Goal: Information Seeking & Learning: Learn about a topic

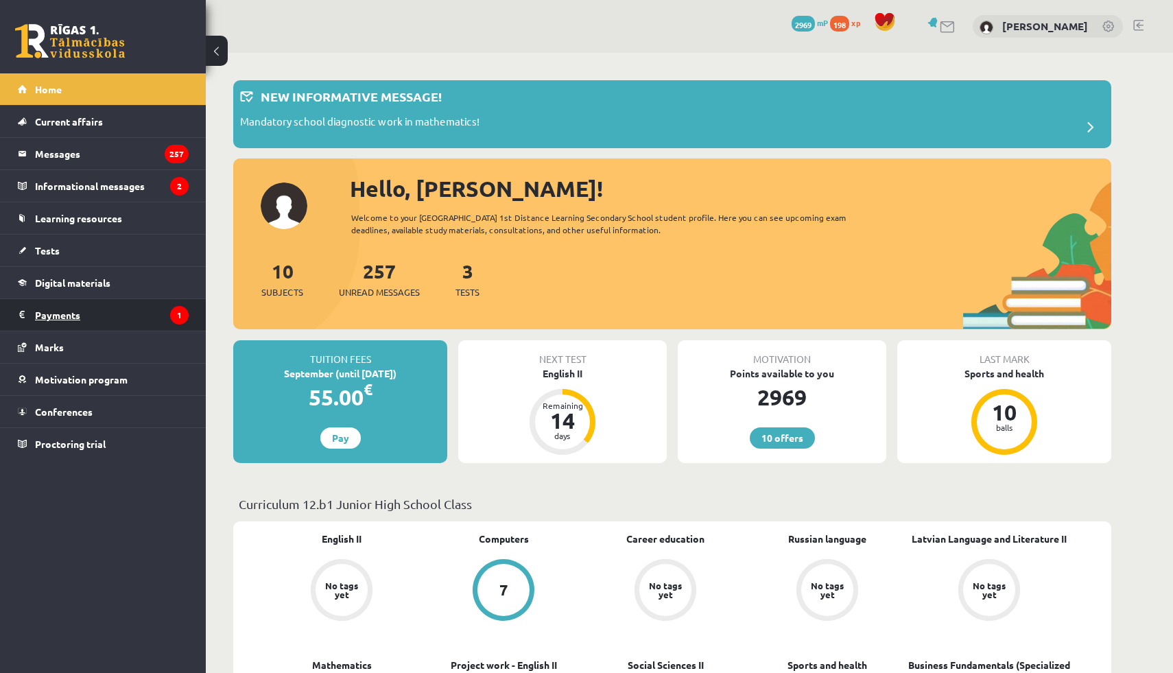
click at [80, 312] on legend "Payments 1" at bounding box center [112, 315] width 154 height 32
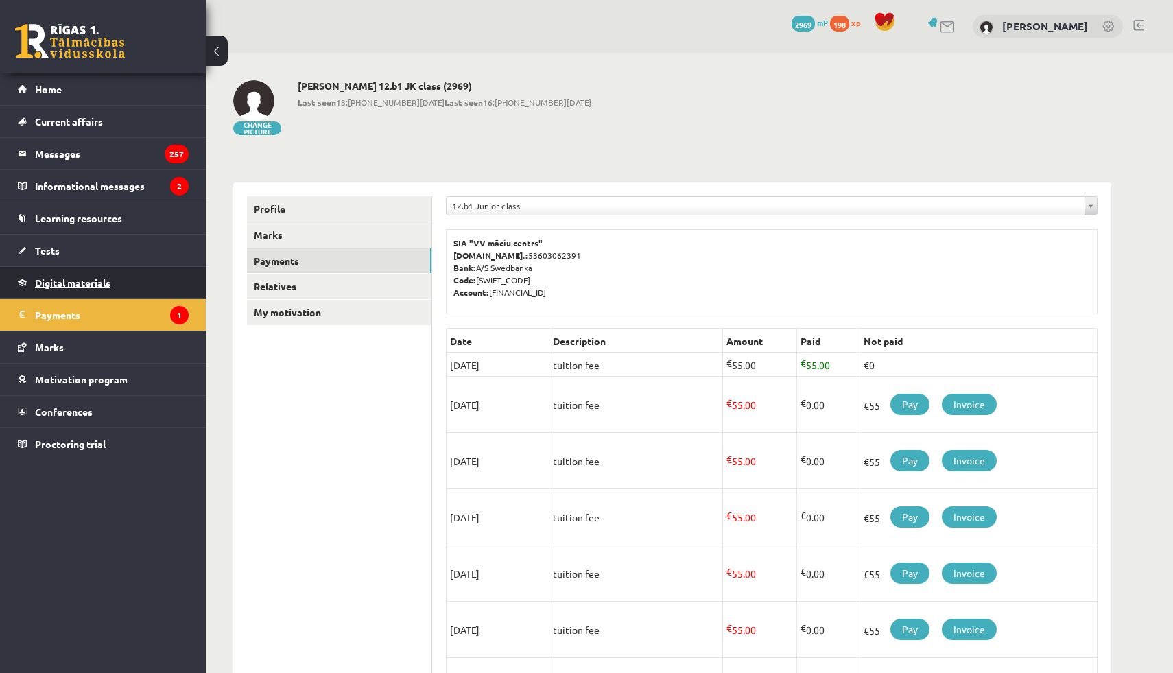
click at [120, 275] on link "Digital materials" at bounding box center [103, 283] width 171 height 32
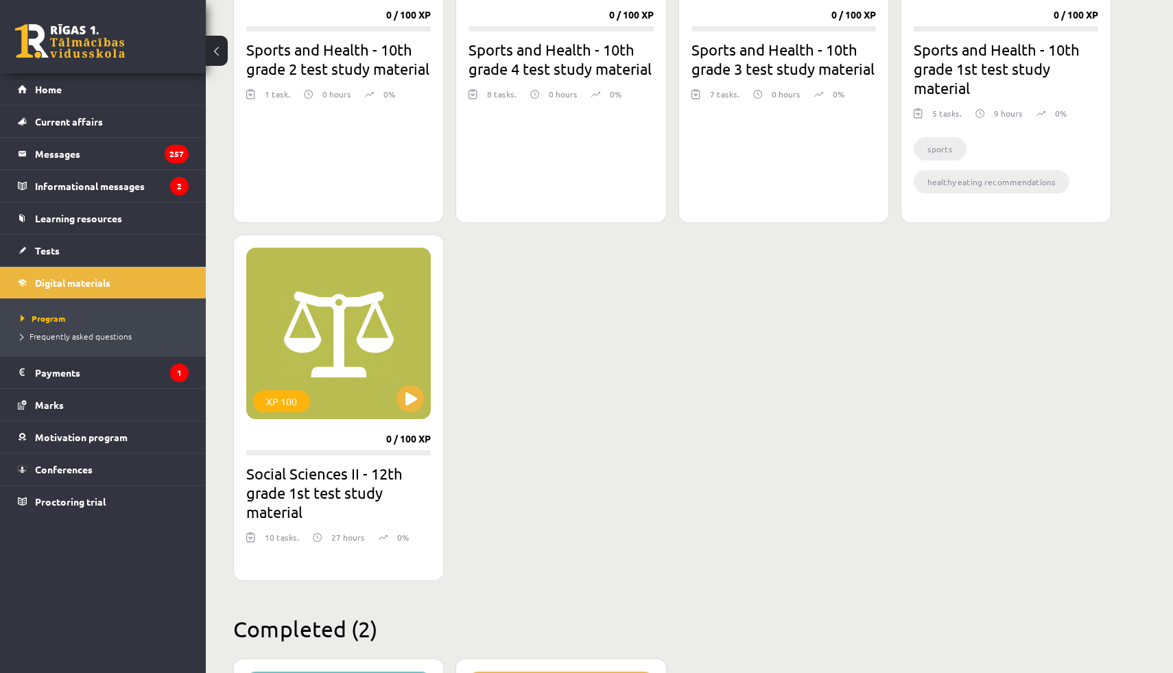
scroll to position [582, 0]
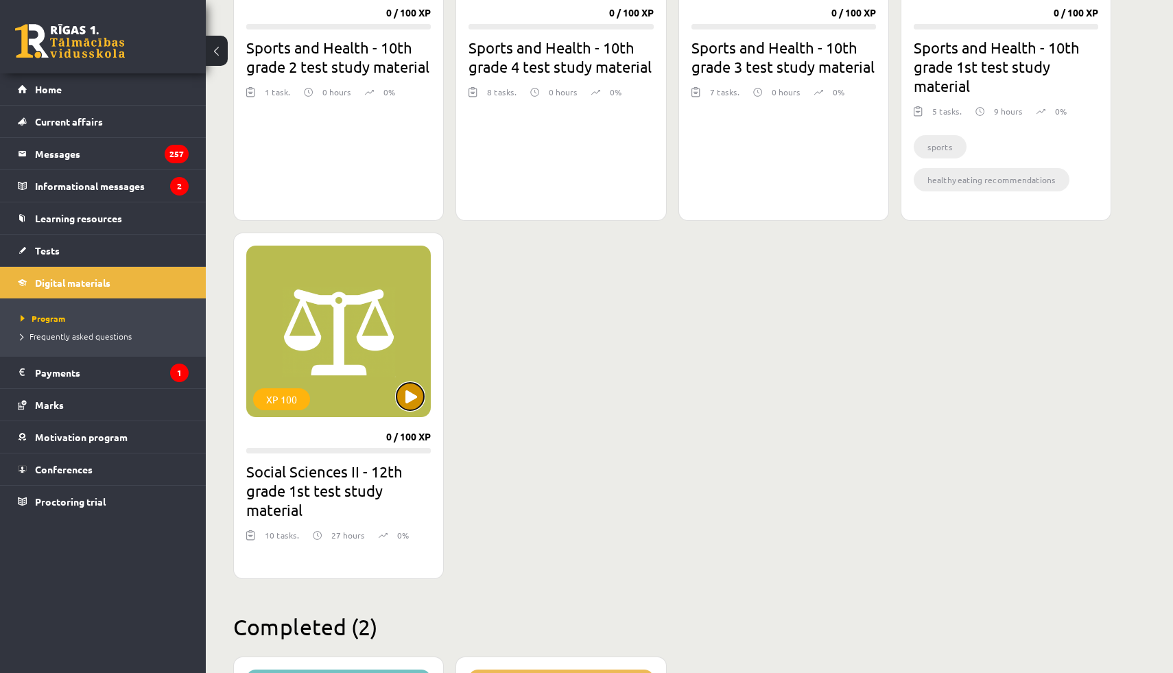
click at [404, 401] on button at bounding box center [410, 396] width 27 height 27
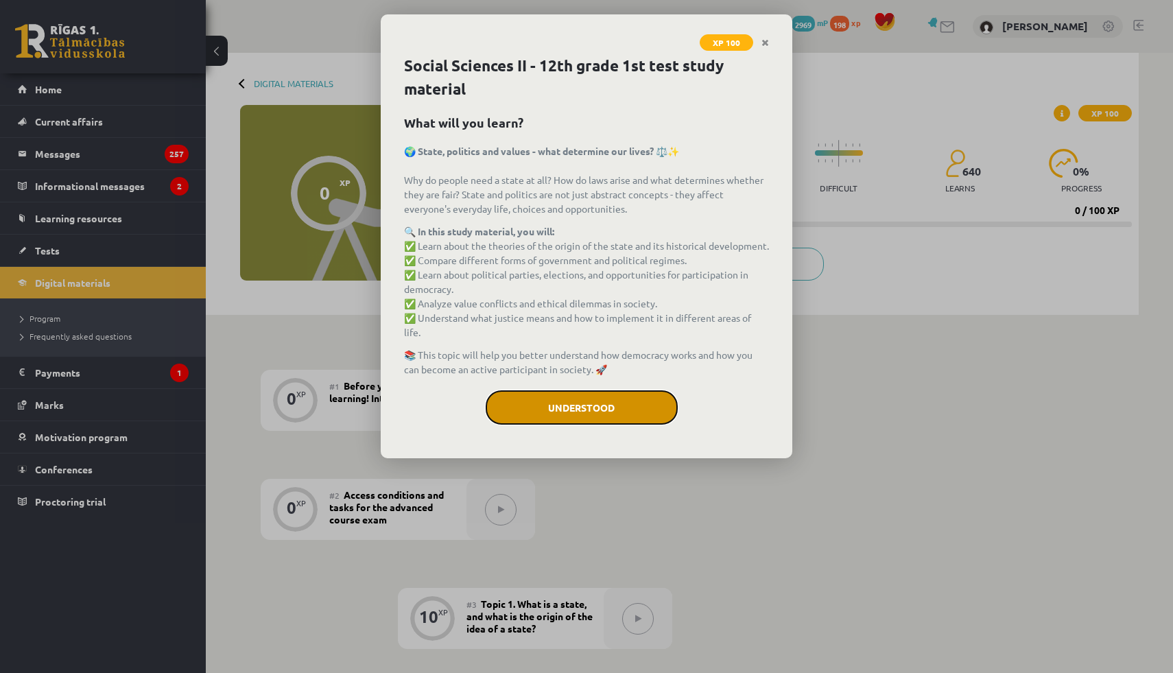
click at [605, 399] on button "Understood" at bounding box center [582, 407] width 192 height 34
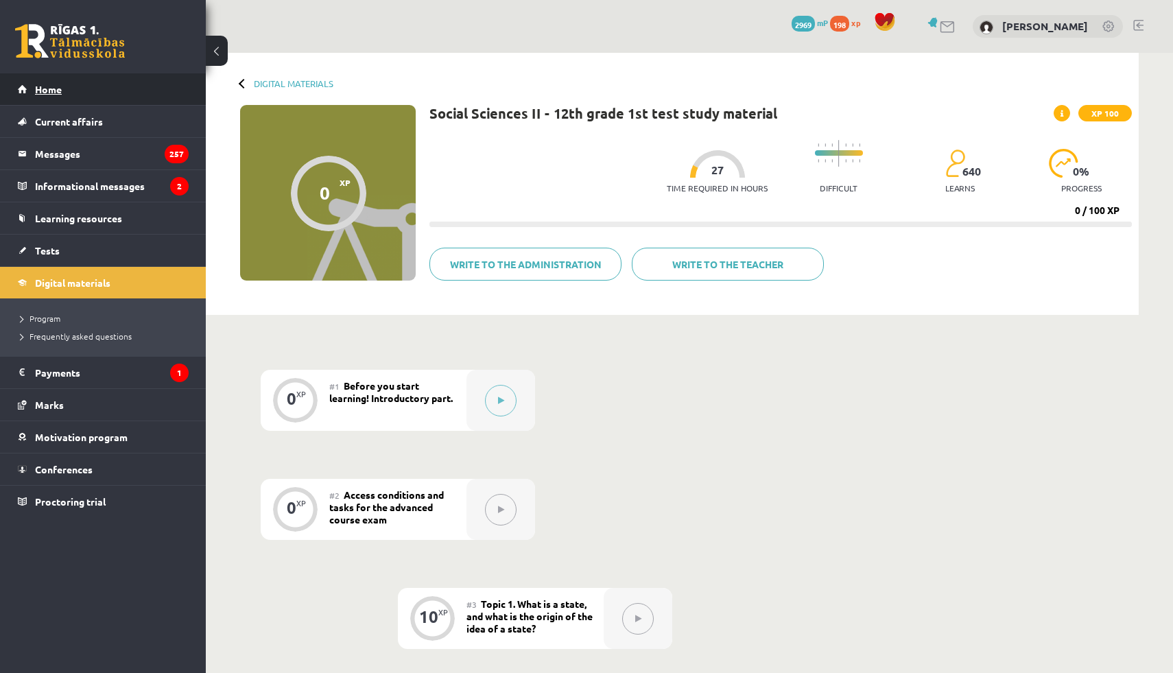
click at [47, 88] on font "Home" at bounding box center [48, 89] width 27 height 12
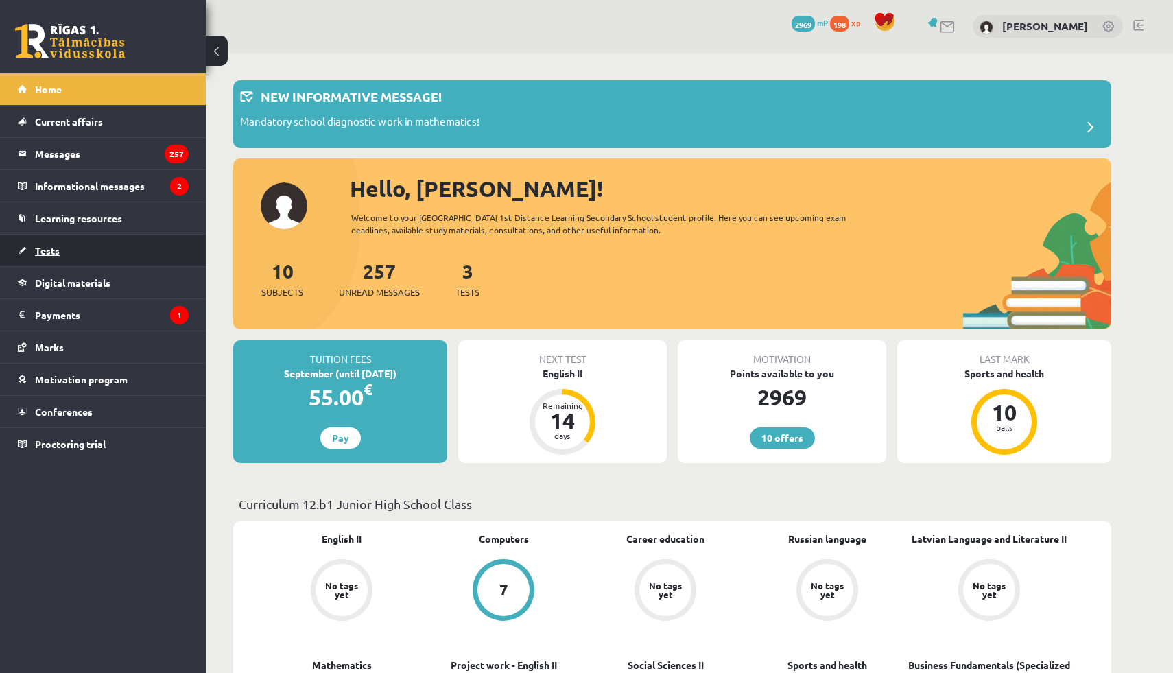
click at [77, 248] on link "Tests" at bounding box center [103, 251] width 171 height 32
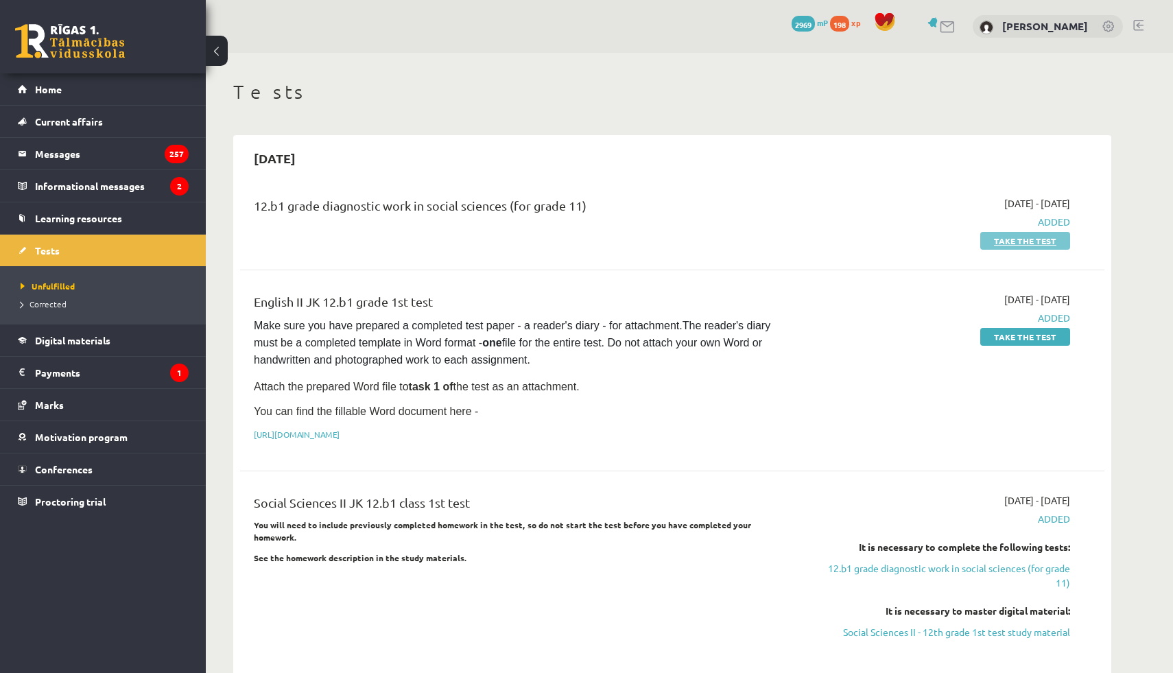
click at [1006, 238] on font "Take the test" at bounding box center [1025, 240] width 62 height 11
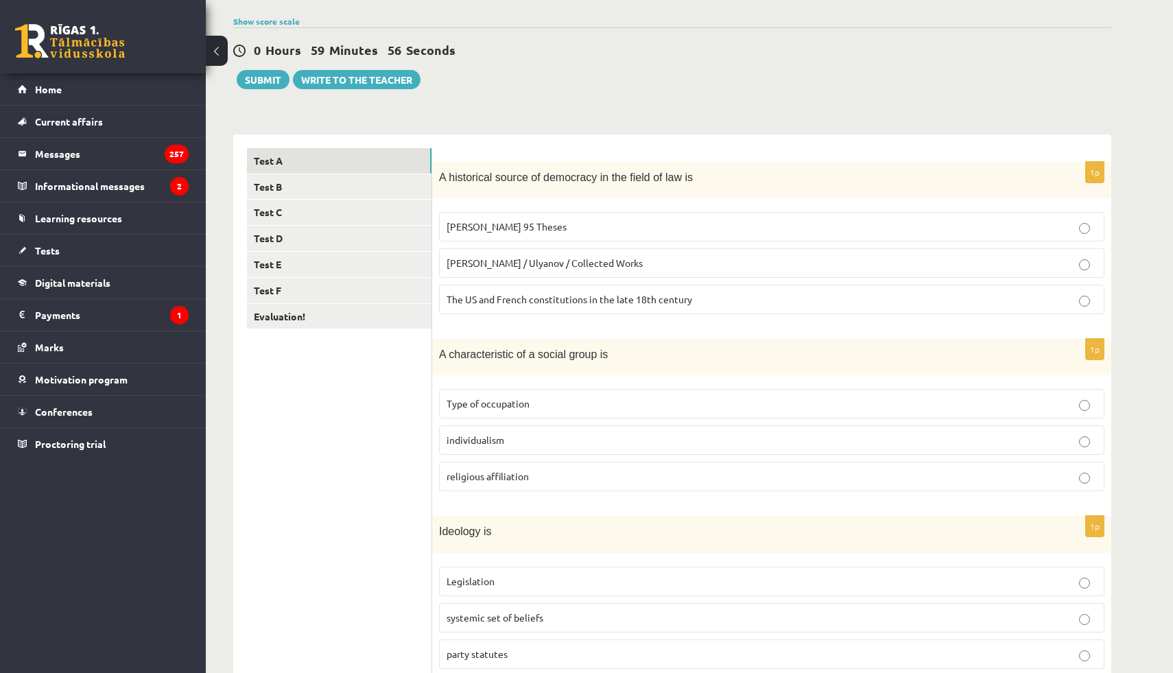
scroll to position [106, 0]
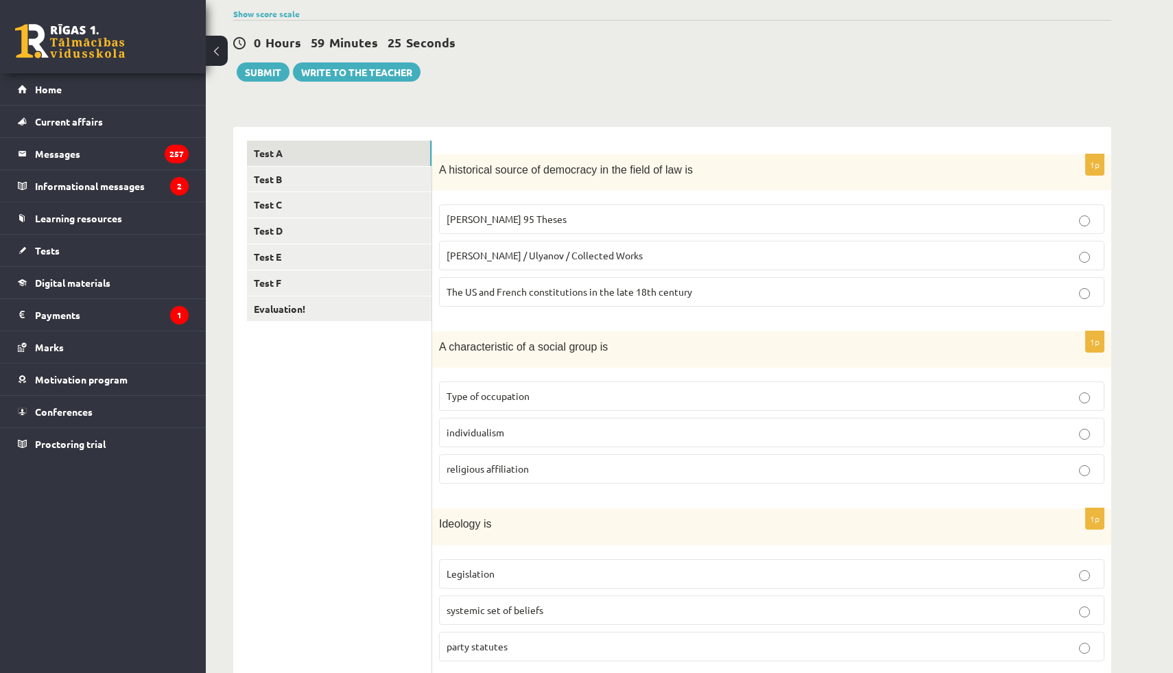
click at [594, 291] on font "The US and French constitutions in the late 18th century" at bounding box center [570, 291] width 246 height 12
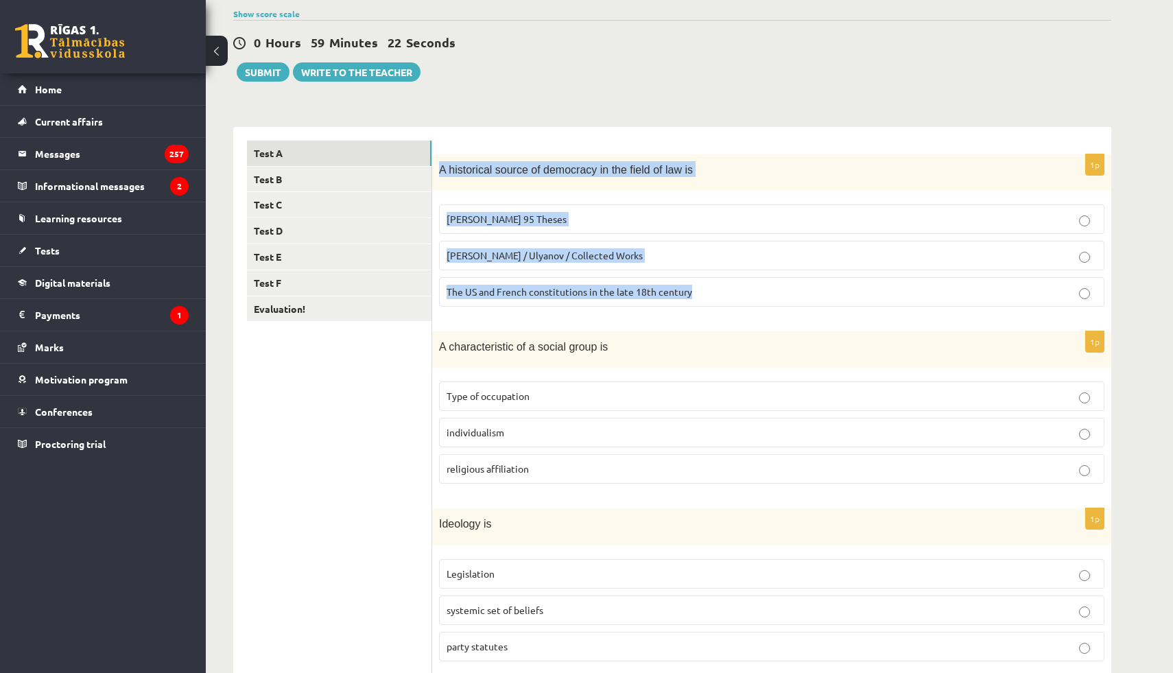
drag, startPoint x: 438, startPoint y: 167, endPoint x: 737, endPoint y: 312, distance: 332.9
click at [737, 312] on div "1p A historical source of democracy in the field of law is M. Luther's 95 These…" at bounding box center [771, 235] width 679 height 163
copy div "A historical source of democracy in the field of law is M. Luther's 95 Theses V…"
click at [416, 403] on ul "Test A Test B Test C Test D Test E Test F Evaluation!" at bounding box center [339, 584] width 185 height 887
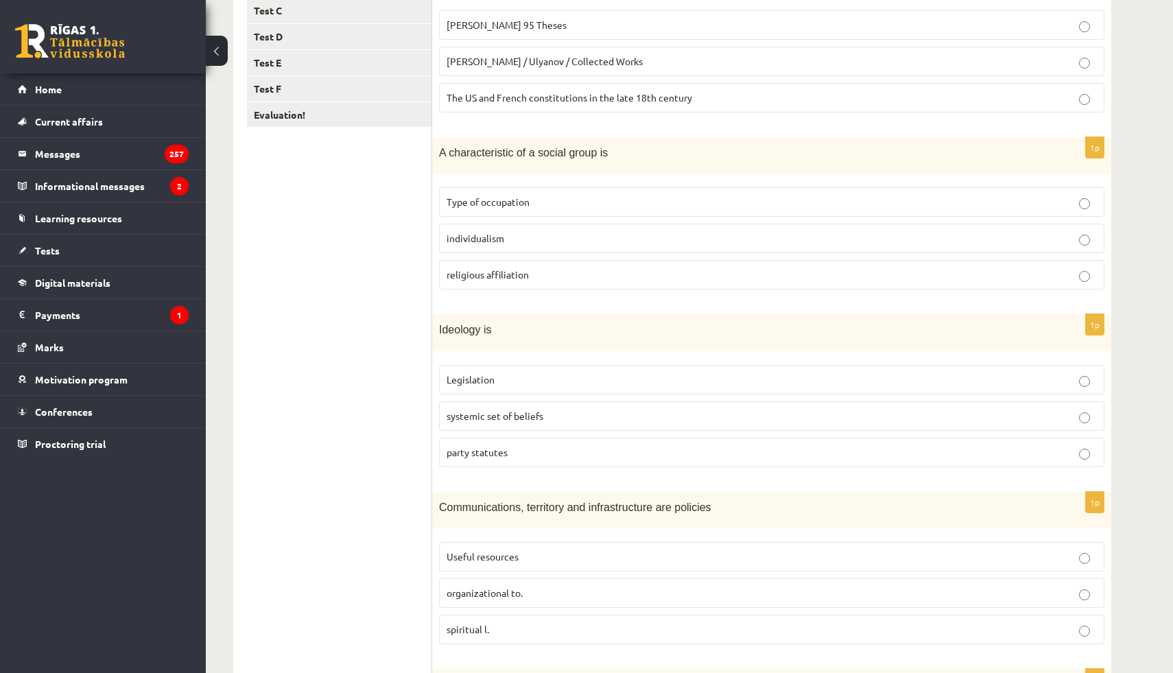
scroll to position [301, 0]
drag, startPoint x: 438, startPoint y: 154, endPoint x: 637, endPoint y: 298, distance: 245.1
click at [637, 298] on div "1p A characteristic of a social group is Type of occupation individualism relig…" at bounding box center [771, 217] width 679 height 163
copy div "A characteristic of a social group is Type of occupation individualism religiou…"
click at [359, 286] on ul "Test A Test B Test C Test D Test E Test F Evaluation!" at bounding box center [339, 388] width 185 height 887
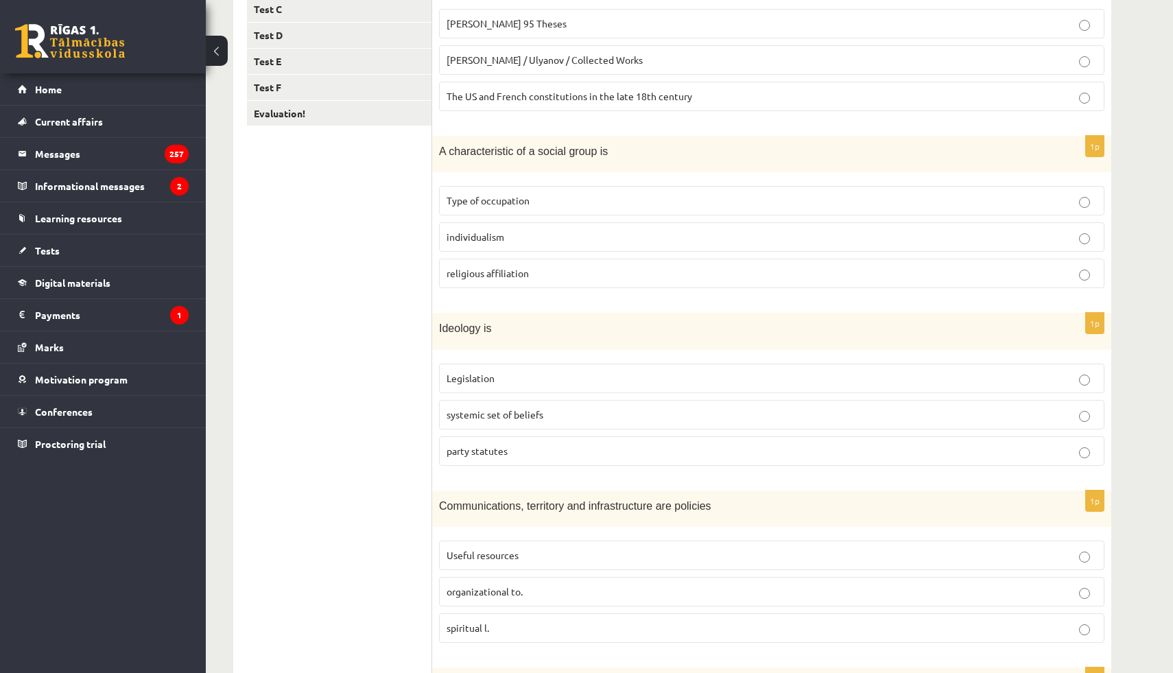
click at [515, 272] on font "religious affiliation" at bounding box center [488, 273] width 82 height 12
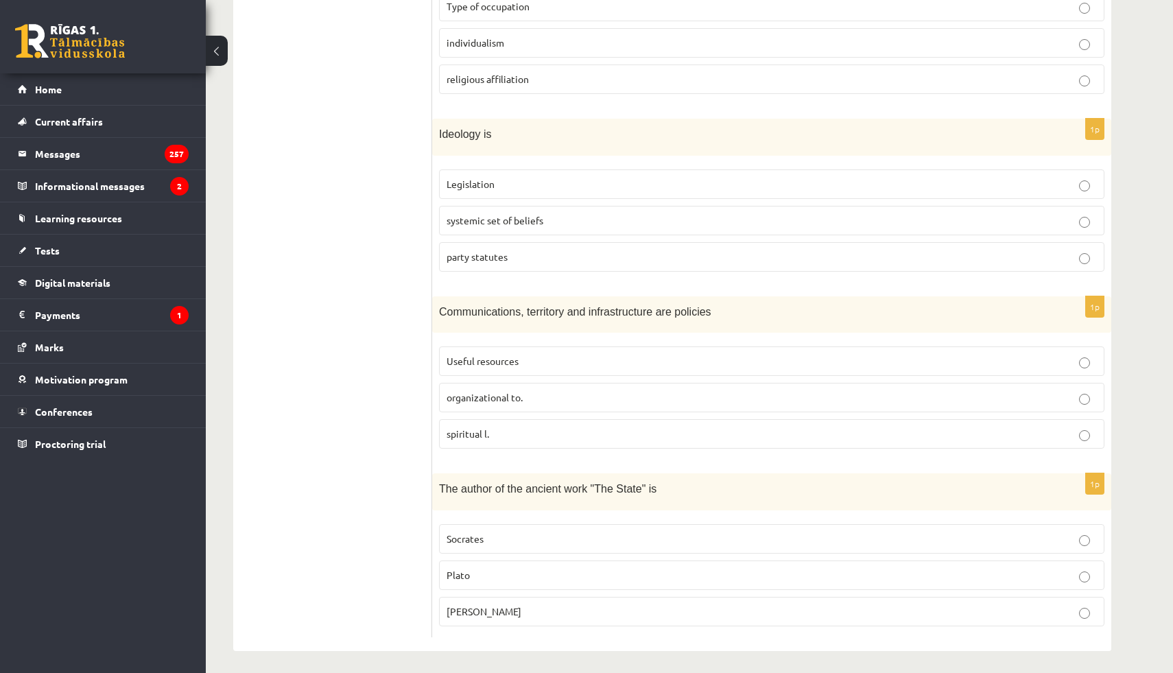
scroll to position [501, 0]
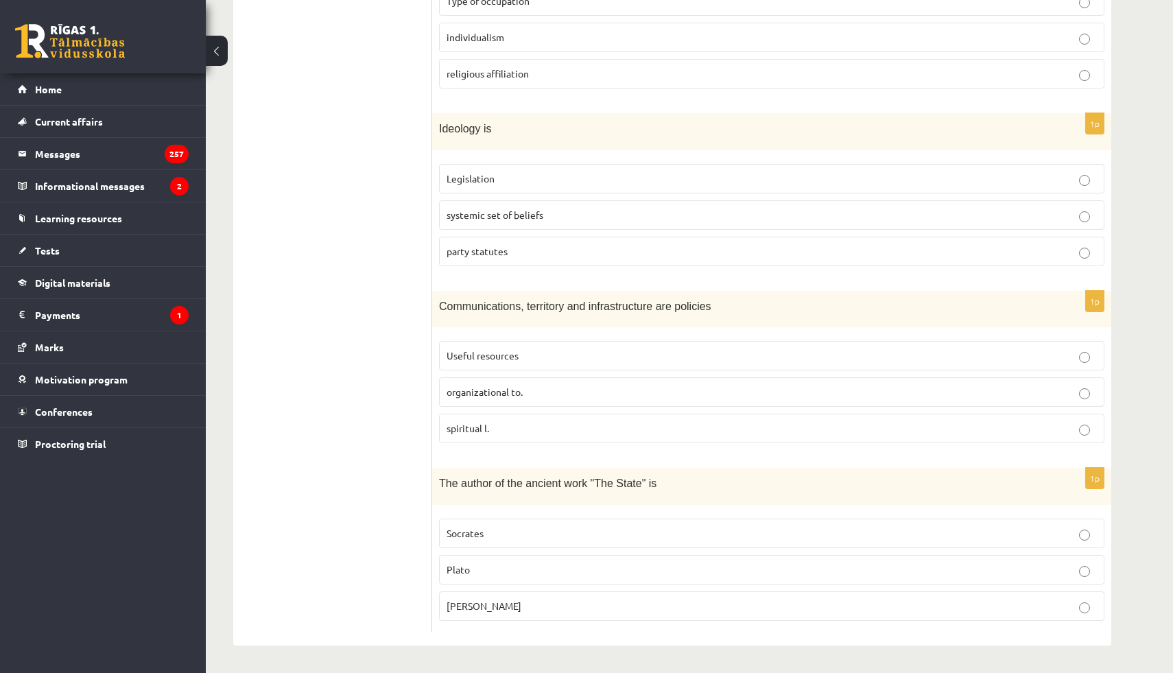
click at [484, 220] on p "systemic set of beliefs" at bounding box center [772, 215] width 650 height 14
click at [478, 394] on font "organizational to." at bounding box center [485, 392] width 76 height 12
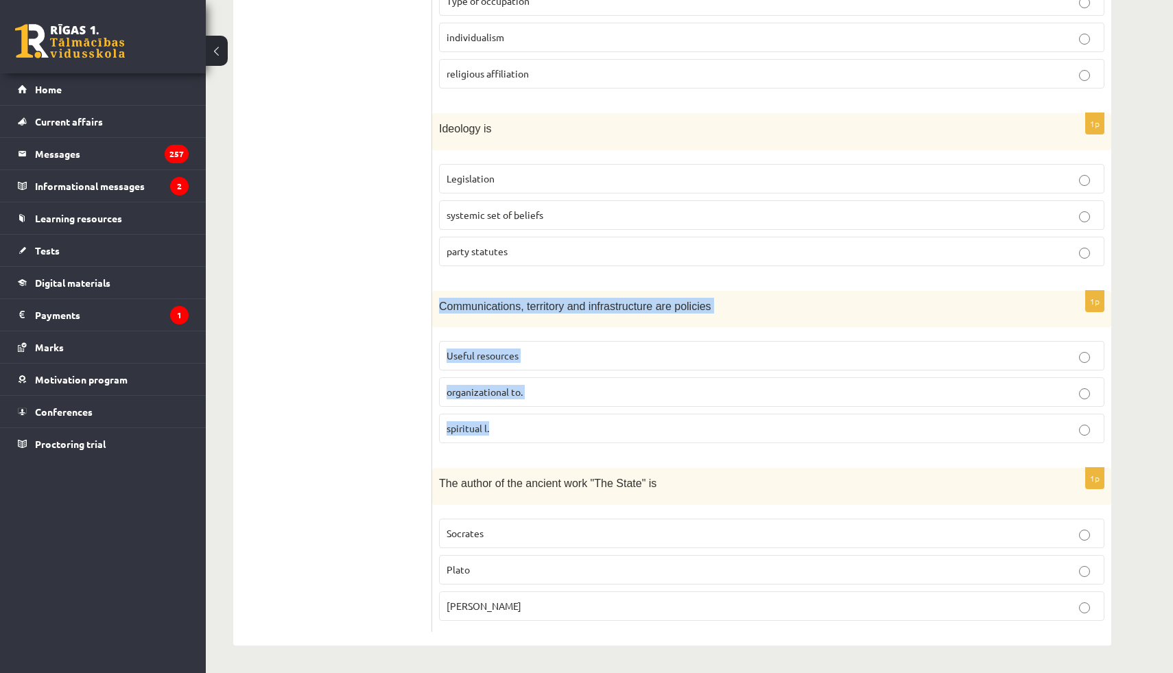
drag, startPoint x: 440, startPoint y: 303, endPoint x: 599, endPoint y: 437, distance: 208.4
click at [599, 437] on div "1p Communications, territory and infrastructure are policies Useful resources o…" at bounding box center [771, 372] width 679 height 163
copy div "Communications, territory and infrastructure are policies Useful resources orga…"
click at [385, 386] on ul "Test A Test B Test C Test D Test E Test F Evaluation!" at bounding box center [339, 188] width 185 height 887
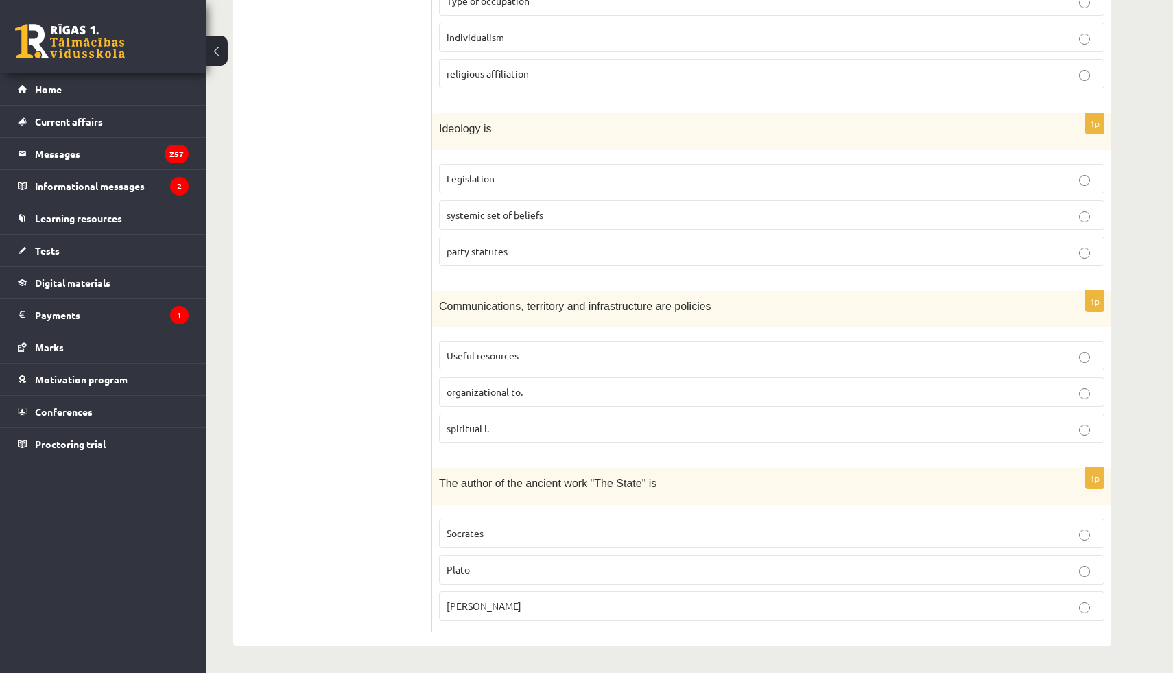
click at [519, 567] on p "Plato" at bounding box center [772, 570] width 650 height 14
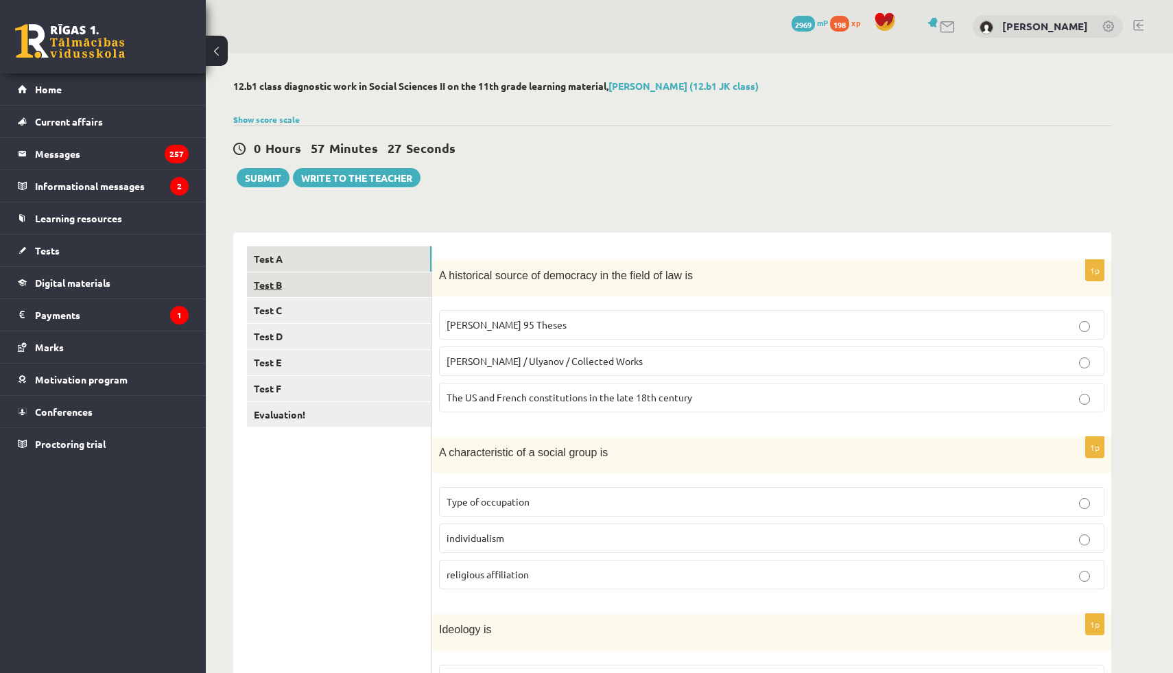
click at [311, 287] on link "Test B" at bounding box center [339, 284] width 185 height 25
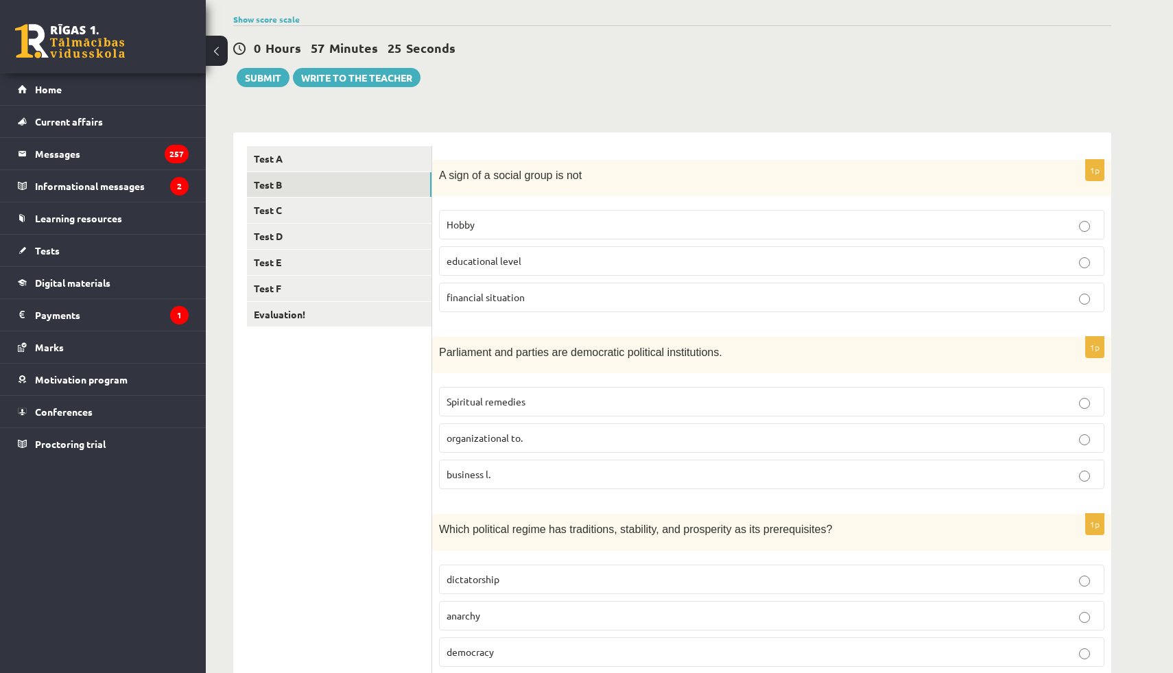
scroll to position [109, 0]
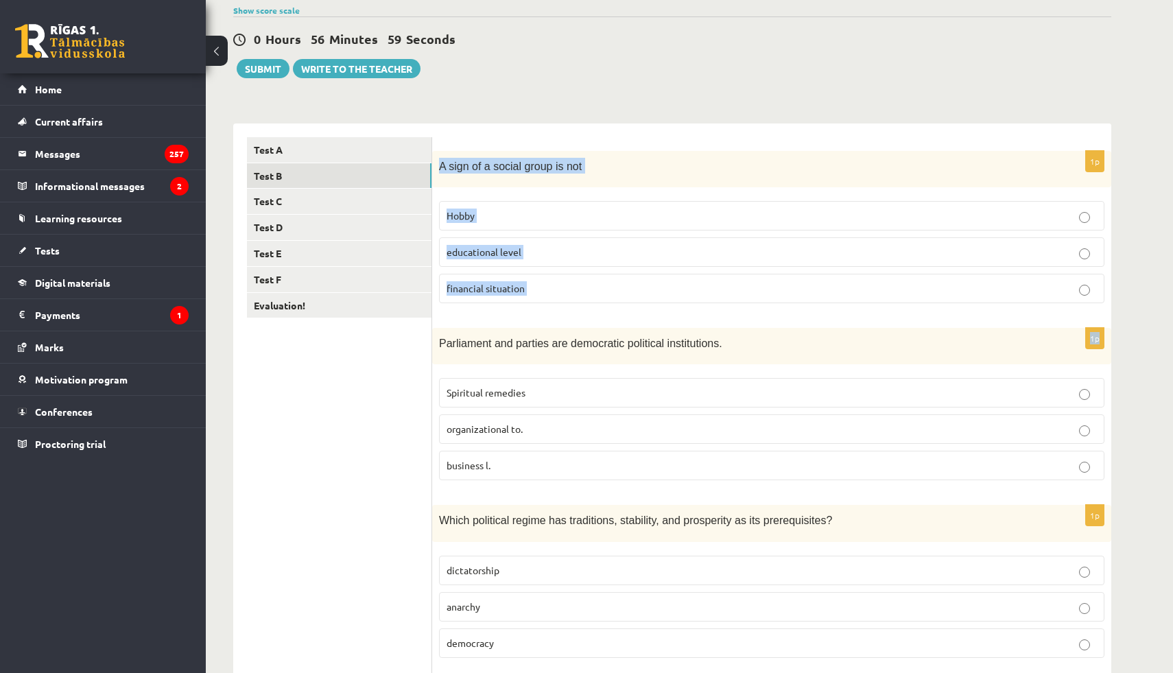
drag, startPoint x: 439, startPoint y: 166, endPoint x: 617, endPoint y: 324, distance: 238.1
click at [617, 324] on form "1p A sign of a social group is not Hobby educational level financial situation …" at bounding box center [772, 580] width 652 height 887
copy form "A sign of a social group is not Hobby educational level financial situation 1p"
click at [351, 414] on ul "Test A Test B Test C Test D Test E Test F Evaluation!" at bounding box center [339, 580] width 185 height 887
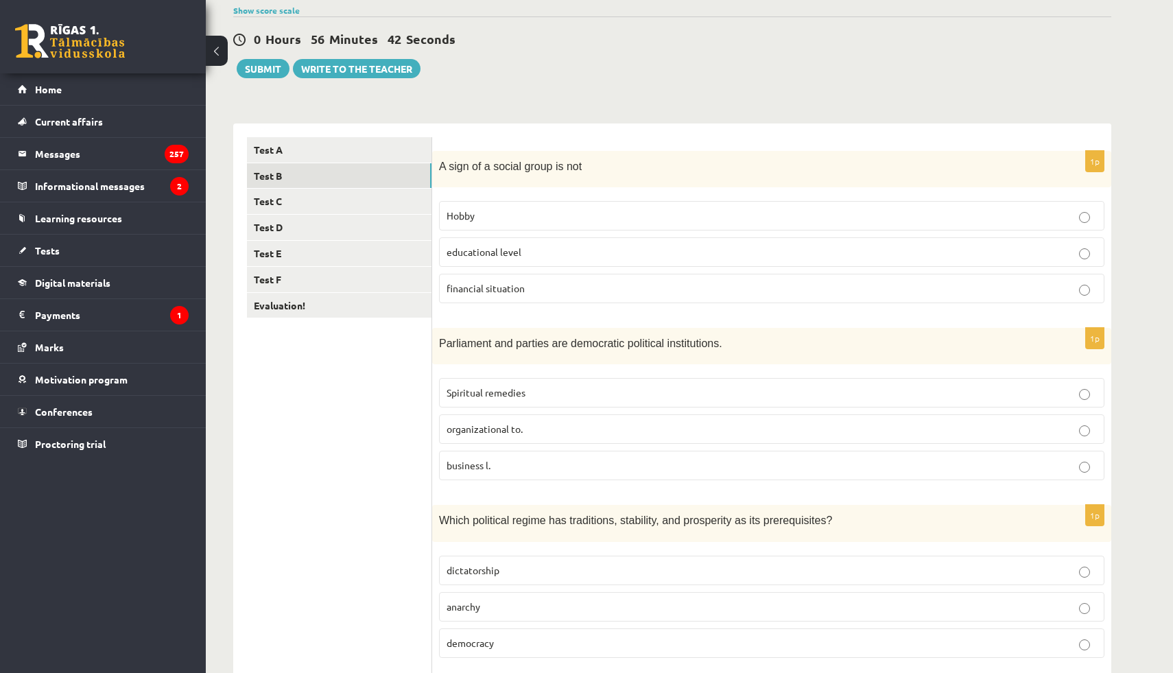
click at [481, 249] on font "educational level" at bounding box center [484, 252] width 75 height 12
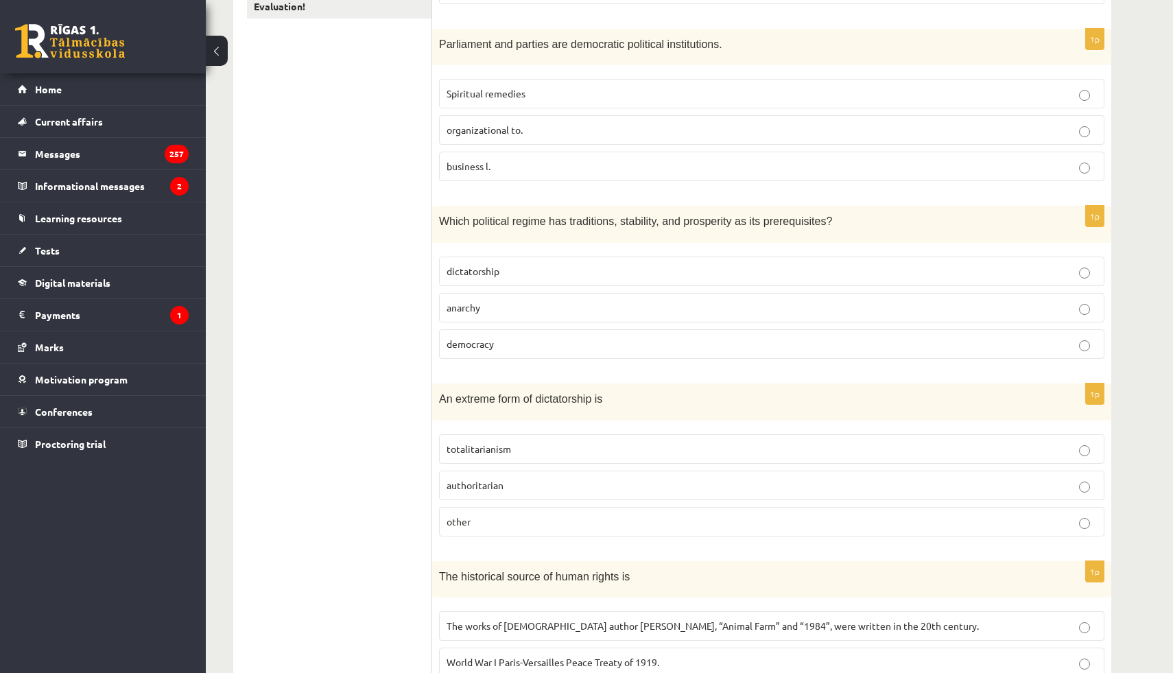
scroll to position [409, 0]
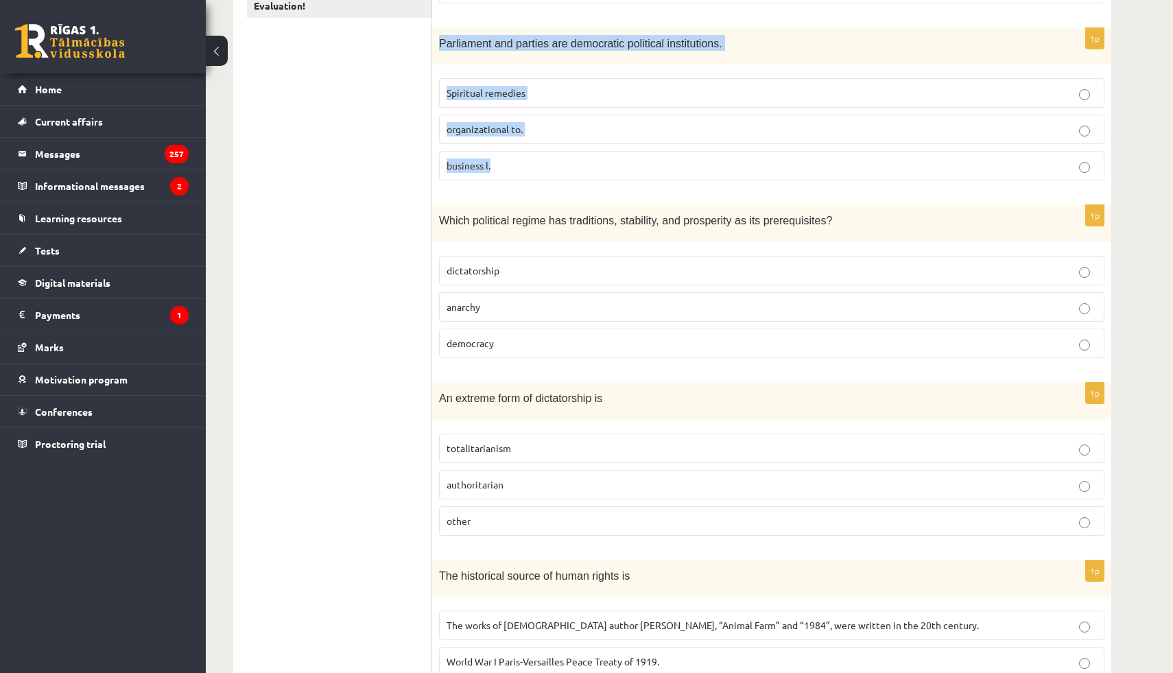
drag, startPoint x: 436, startPoint y: 42, endPoint x: 648, endPoint y: 182, distance: 254.0
click at [648, 182] on div "1p Parliament and parties are democratic political institutions. Spiritual reme…" at bounding box center [771, 109] width 679 height 163
copy div "Parliament and parties are democratic political institutions. Spiritual remedie…"
click at [385, 214] on ul "Test A Test B Test C Test D Test E Test F Evaluation!" at bounding box center [339, 280] width 185 height 887
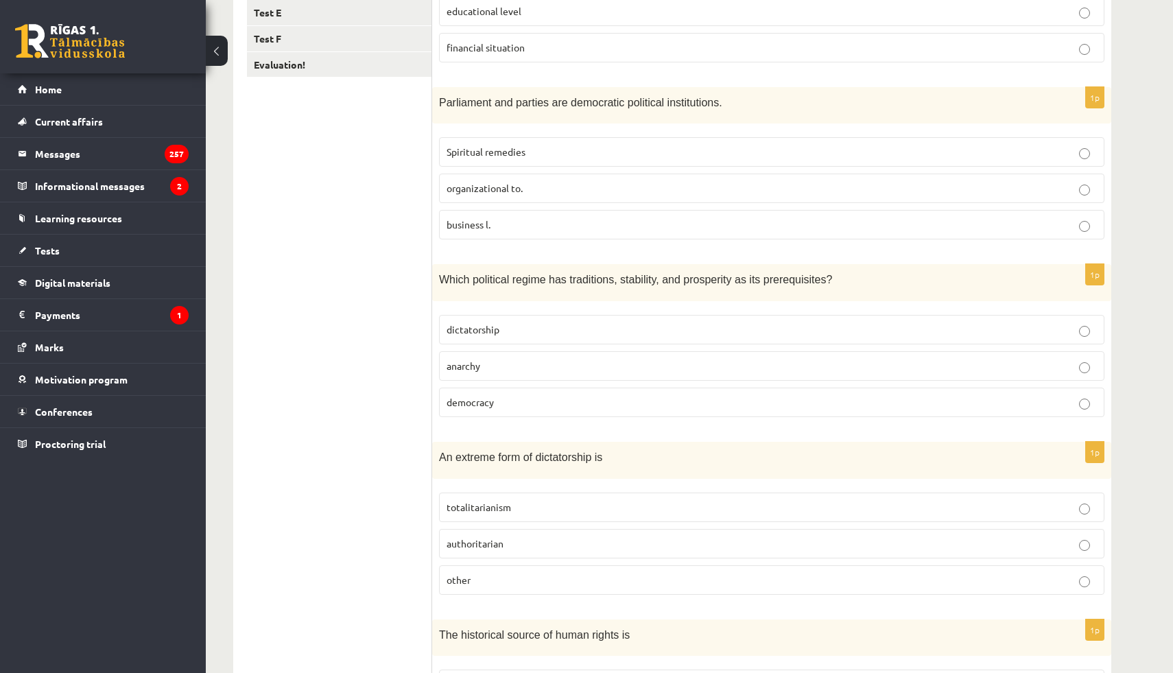
scroll to position [346, 0]
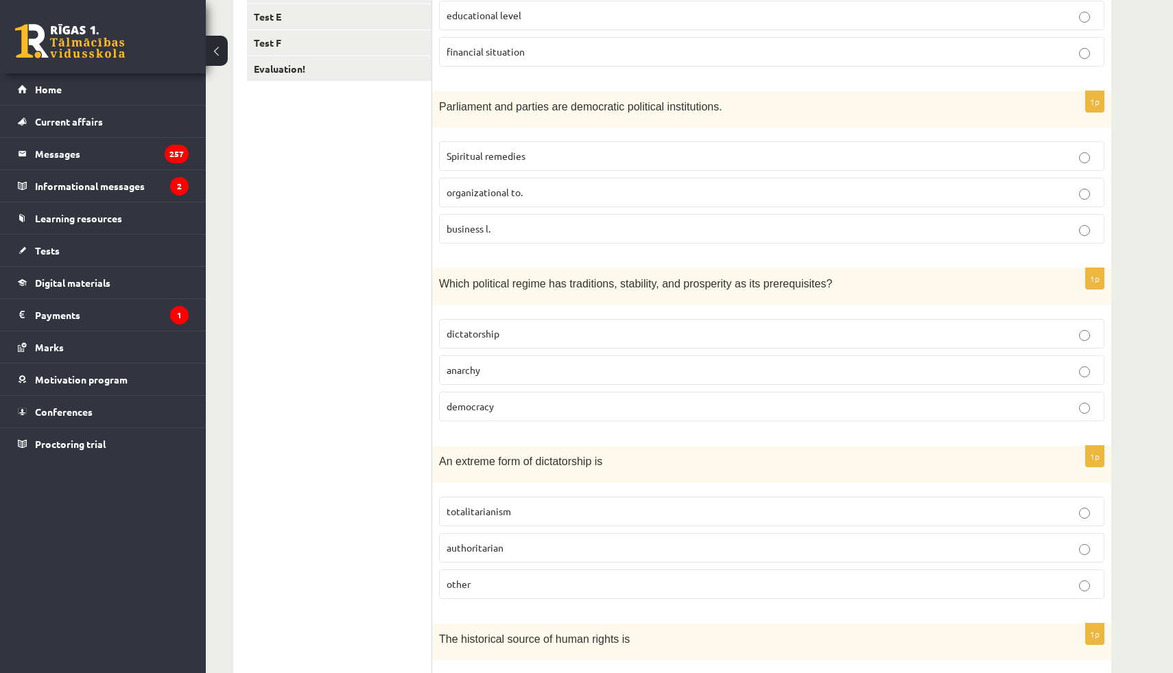
click at [469, 196] on font "organizational to." at bounding box center [485, 192] width 76 height 12
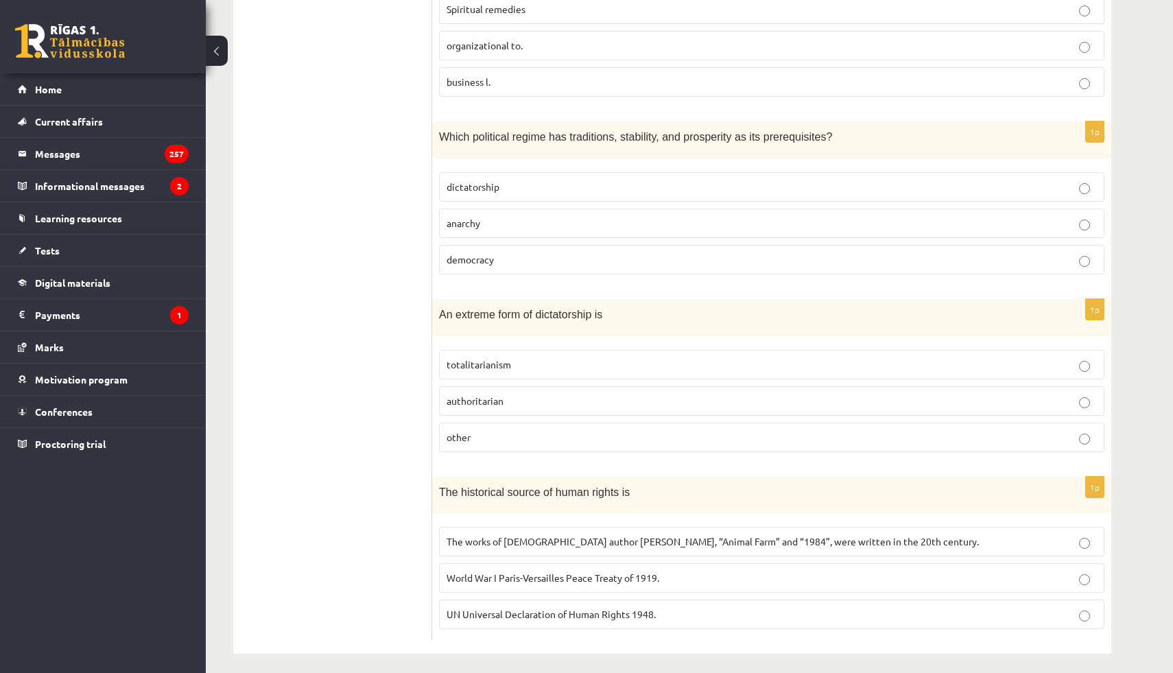
scroll to position [501, 0]
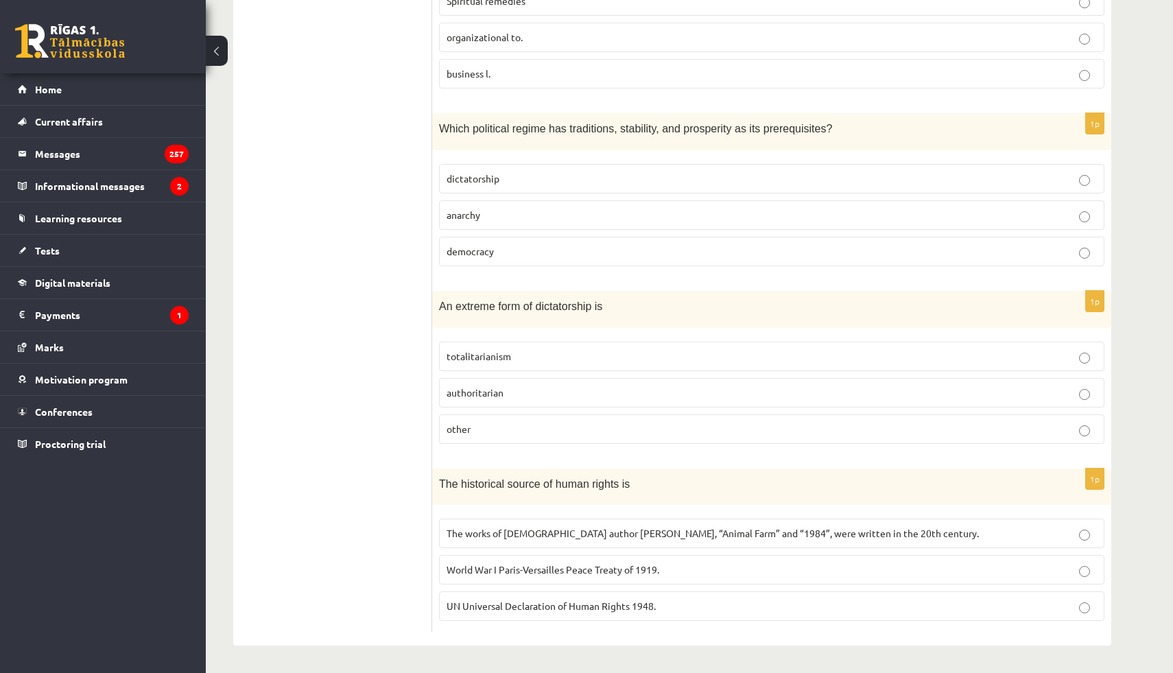
click at [493, 252] on font "democracy" at bounding box center [470, 251] width 47 height 12
click at [475, 364] on label "totalitarianism" at bounding box center [771, 356] width 665 height 29
drag, startPoint x: 428, startPoint y: 291, endPoint x: 619, endPoint y: 454, distance: 251.6
click at [619, 455] on div "**********" at bounding box center [672, 189] width 878 height 914
click at [335, 333] on ul "Test A Test B Test C Test D Test E Test F Evaluation!" at bounding box center [339, 188] width 185 height 887
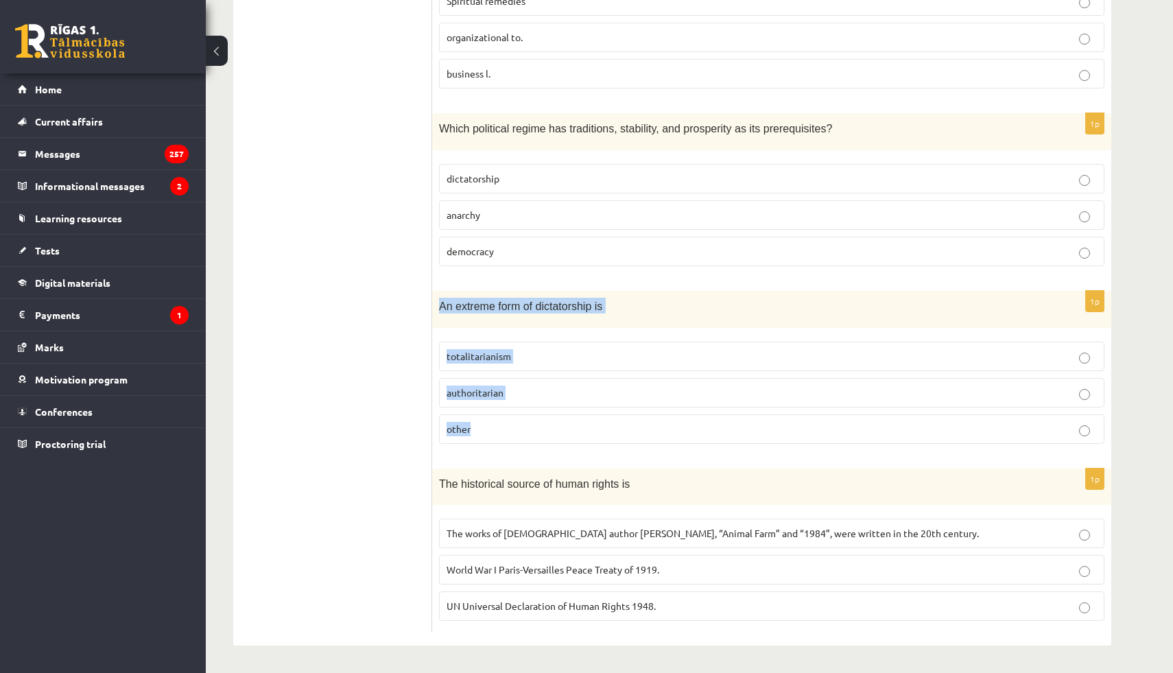
drag, startPoint x: 438, startPoint y: 305, endPoint x: 589, endPoint y: 434, distance: 199.0
click at [589, 434] on div "1p An extreme form of dictatorship is totalitarianism authoritarian other" at bounding box center [771, 373] width 679 height 165
copy div "An extreme form of dictatorship is totalitarianism authoritarian other"
click at [370, 378] on ul "Test A Test B Test C Test D Test E Test F Evaluation!" at bounding box center [339, 188] width 185 height 887
click at [464, 361] on font "totalitarianism" at bounding box center [479, 356] width 64 height 12
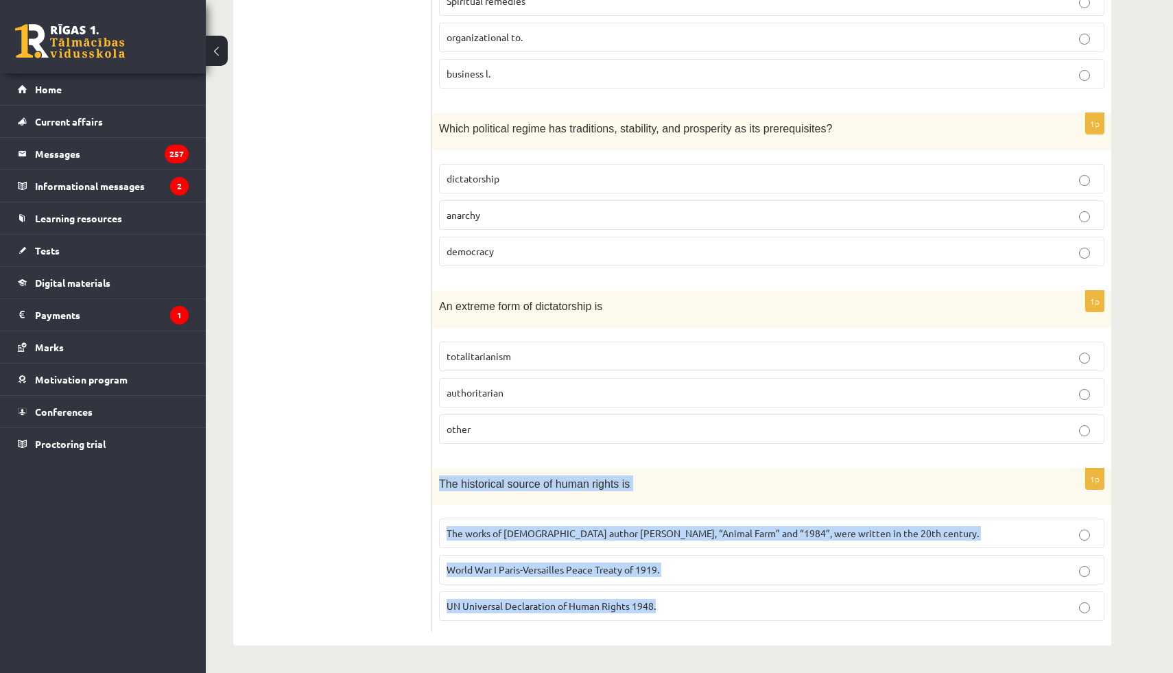
drag, startPoint x: 437, startPoint y: 477, endPoint x: 748, endPoint y: 615, distance: 339.7
click at [748, 615] on div "1p The historical source of human rights is The works of English author George …" at bounding box center [771, 550] width 679 height 163
copy div "The historical source of human rights is The works of English author George Orw…"
click at [311, 546] on ul "Test A Test B Test C Test D Test E Test F Evaluation!" at bounding box center [339, 188] width 185 height 887
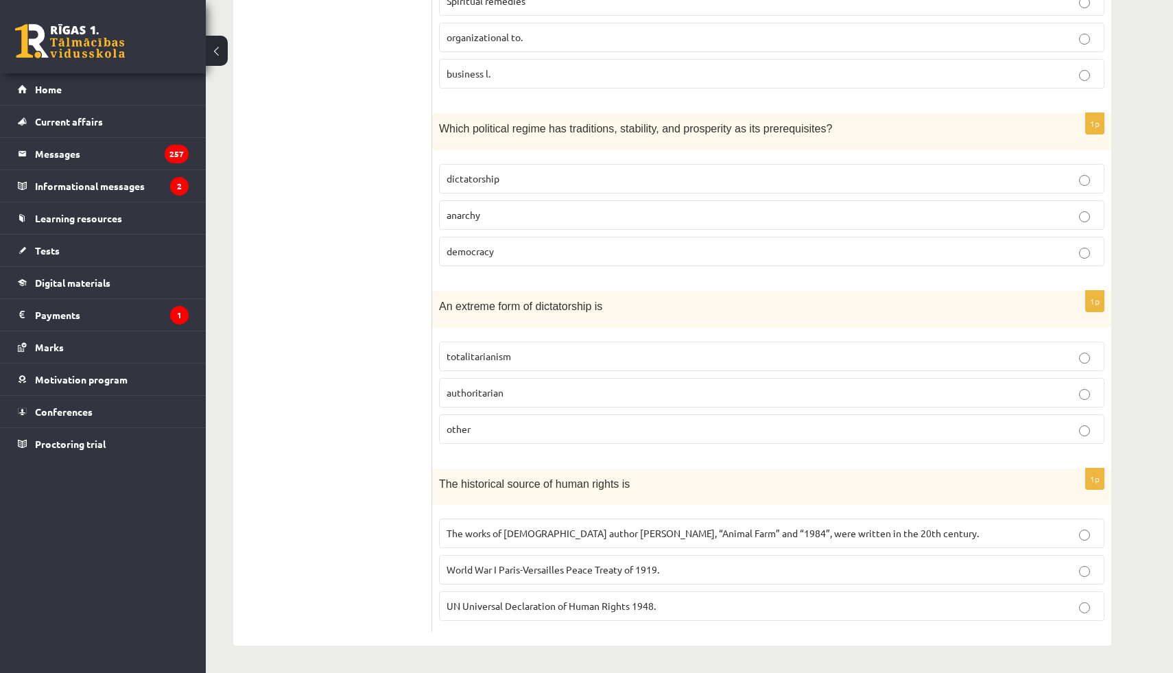
click at [537, 609] on font "UN Universal Declaration of Human Rights 1948." at bounding box center [551, 606] width 209 height 12
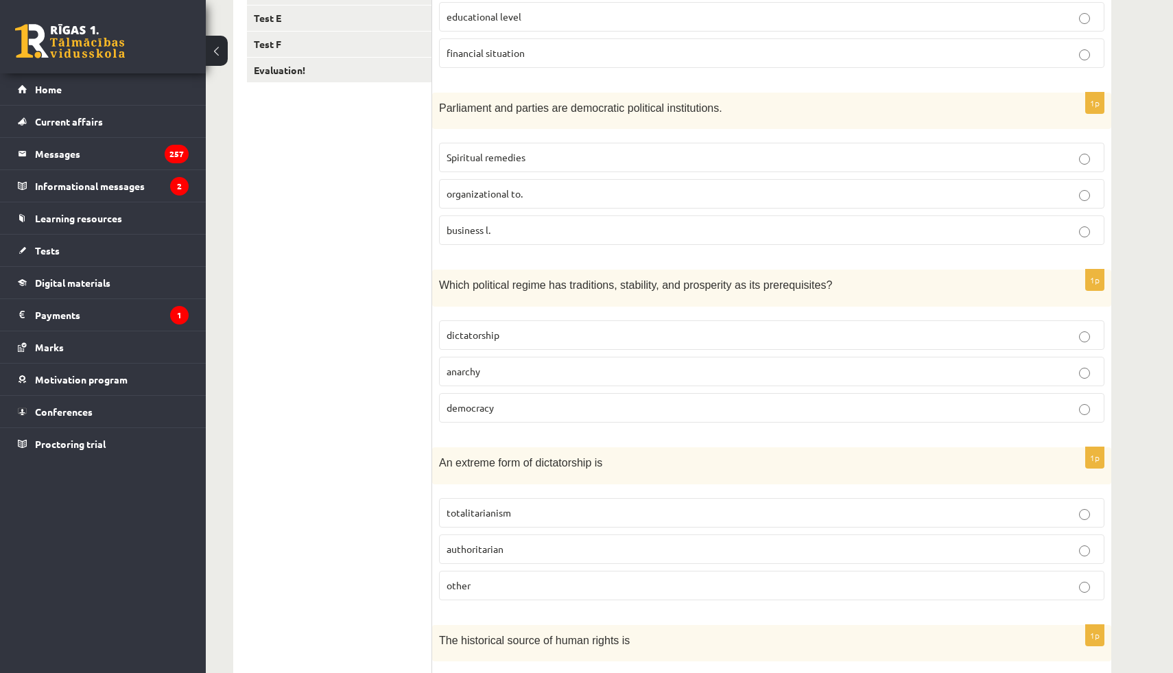
scroll to position [0, 0]
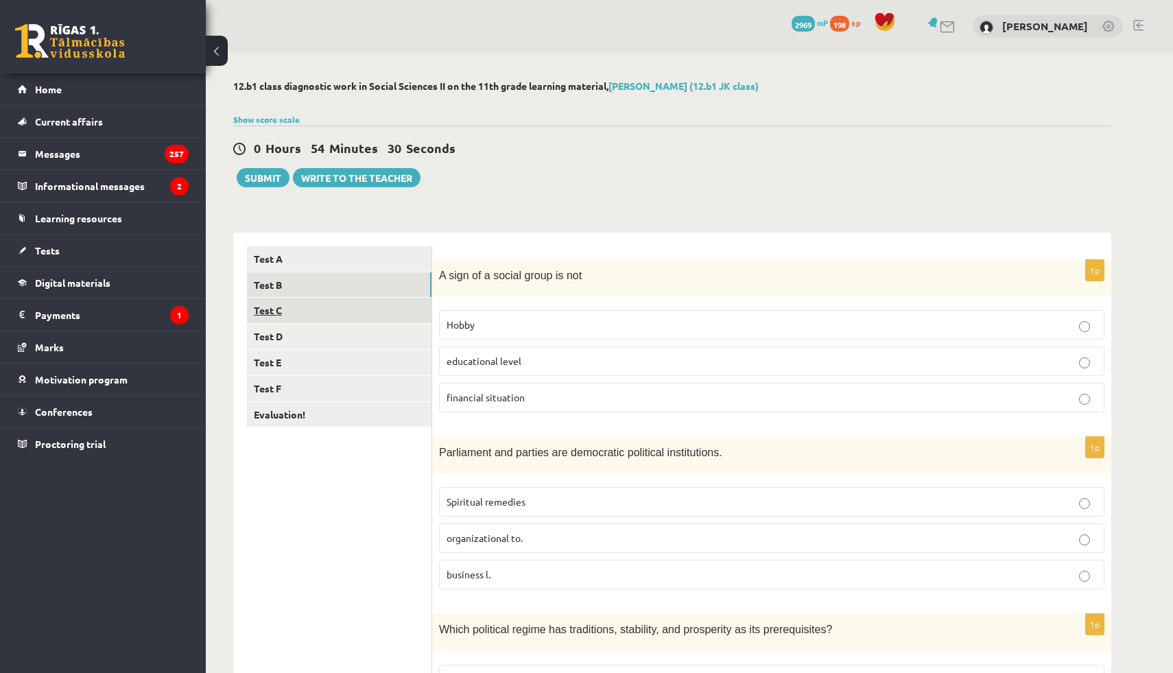
click at [318, 301] on link "Test C" at bounding box center [339, 310] width 185 height 25
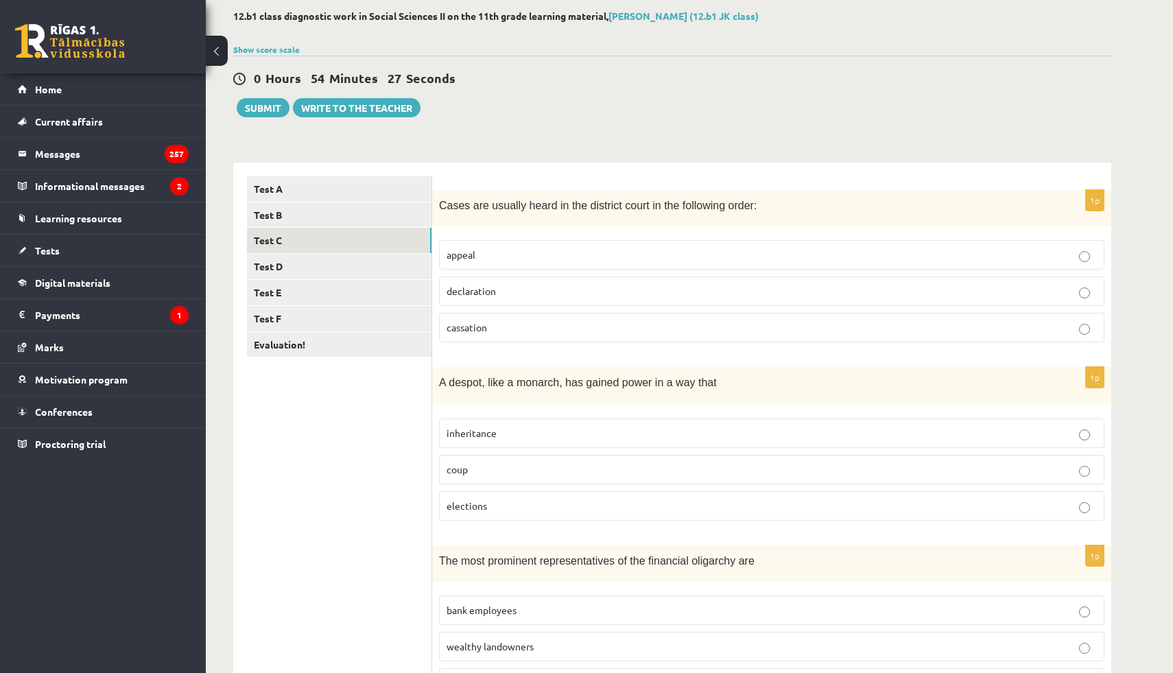
scroll to position [85, 0]
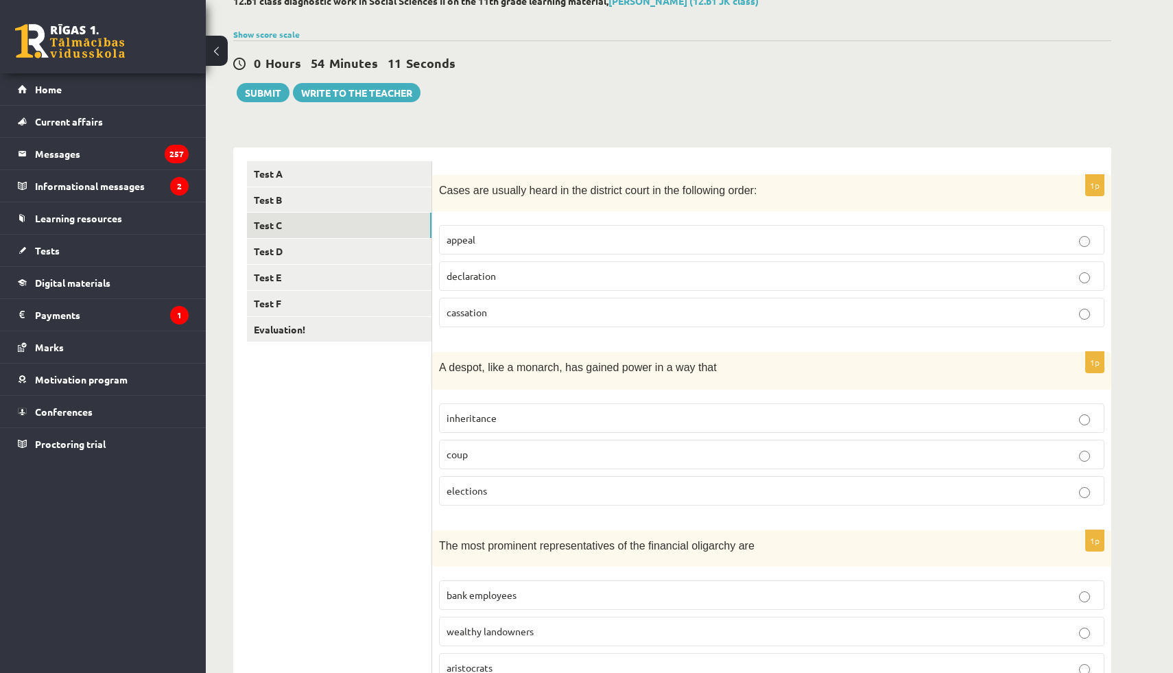
click at [469, 265] on label "declaration" at bounding box center [771, 275] width 665 height 29
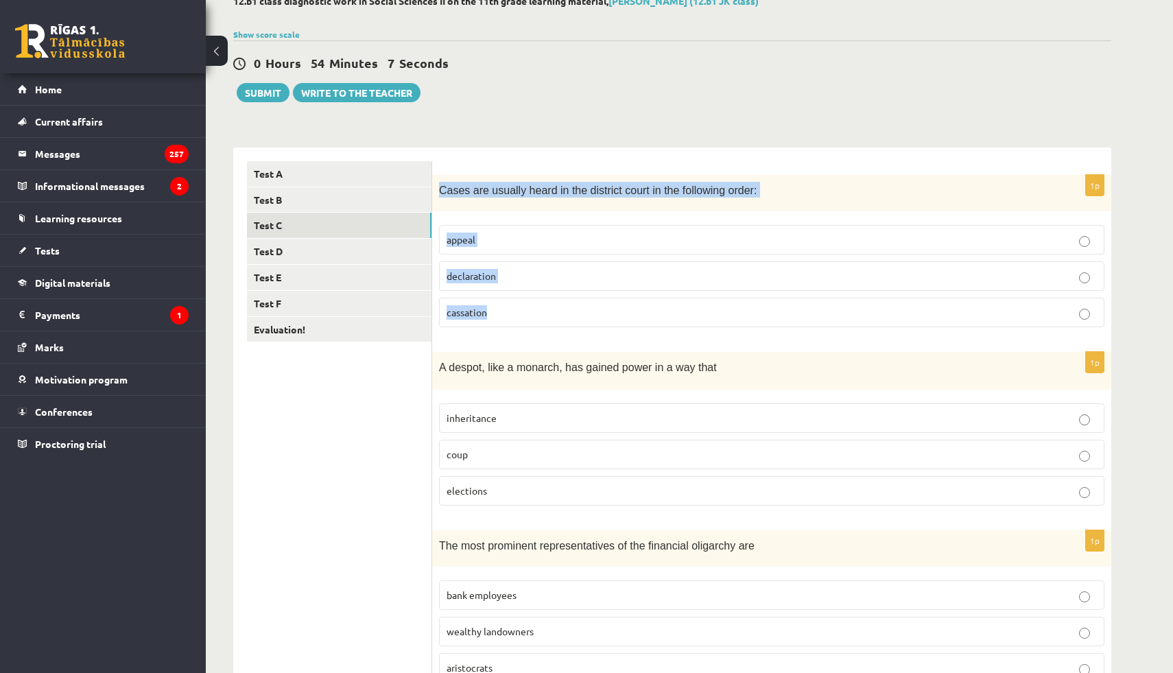
drag, startPoint x: 438, startPoint y: 188, endPoint x: 579, endPoint y: 329, distance: 198.9
click at [579, 329] on div "1p Cases are usually heard in the district court in the following order: appeal…" at bounding box center [771, 256] width 679 height 163
copy div "Cases are usually heard in the district court in the following order: appeal de…"
click at [375, 417] on ul "Test A Test B Test C Test D Test E Test F Evaluation!" at bounding box center [339, 605] width 185 height 888
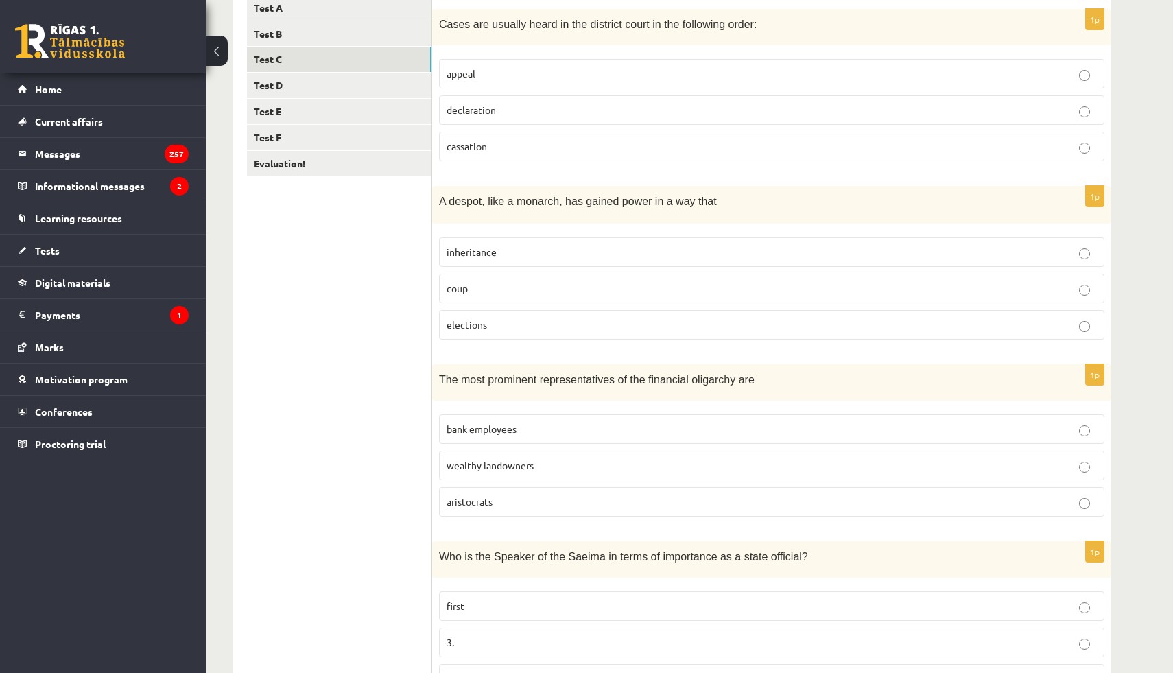
scroll to position [255, 0]
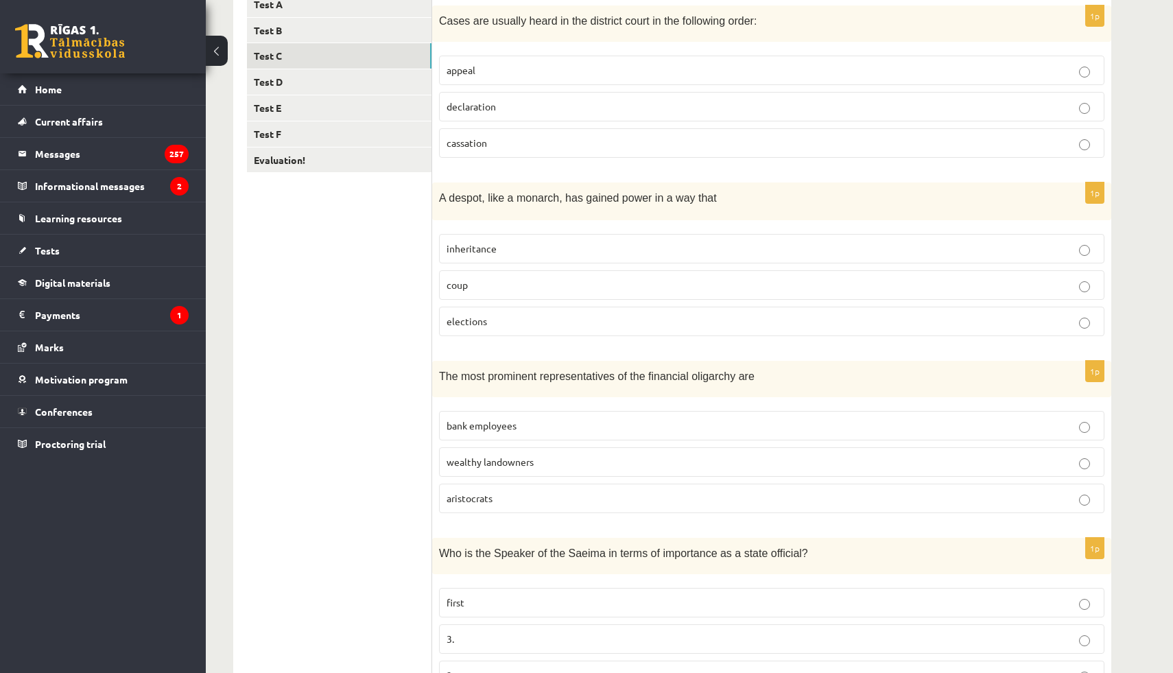
click at [510, 249] on p "inheritance" at bounding box center [772, 248] width 650 height 14
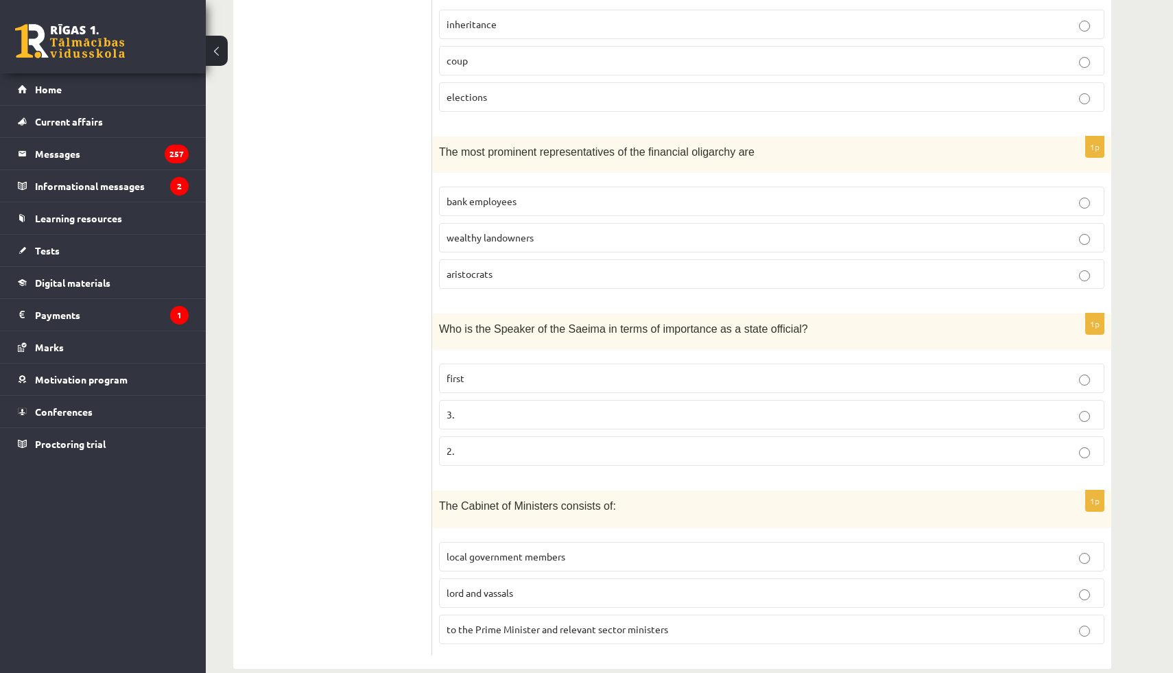
scroll to position [480, 0]
click at [471, 240] on font "wealthy landowners" at bounding box center [490, 237] width 87 height 12
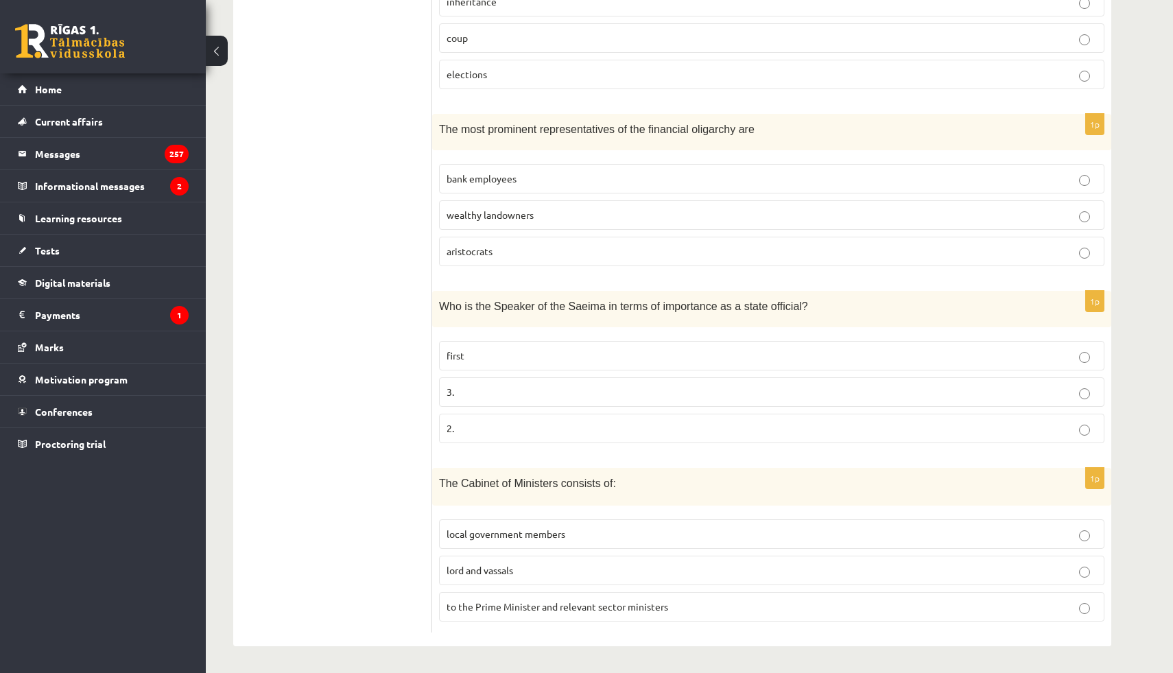
drag, startPoint x: 423, startPoint y: 285, endPoint x: 294, endPoint y: 338, distance: 139.6
click at [294, 338] on ul "Test A Test B Test C Test D Test E Test F Evaluation!" at bounding box center [339, 189] width 185 height 888
drag, startPoint x: 424, startPoint y: 287, endPoint x: 291, endPoint y: 245, distance: 139.5
click at [291, 245] on ul "Test A Test B Test C Test D Test E Test F Evaluation!" at bounding box center [339, 189] width 185 height 888
drag, startPoint x: 440, startPoint y: 306, endPoint x: 688, endPoint y: 432, distance: 278.6
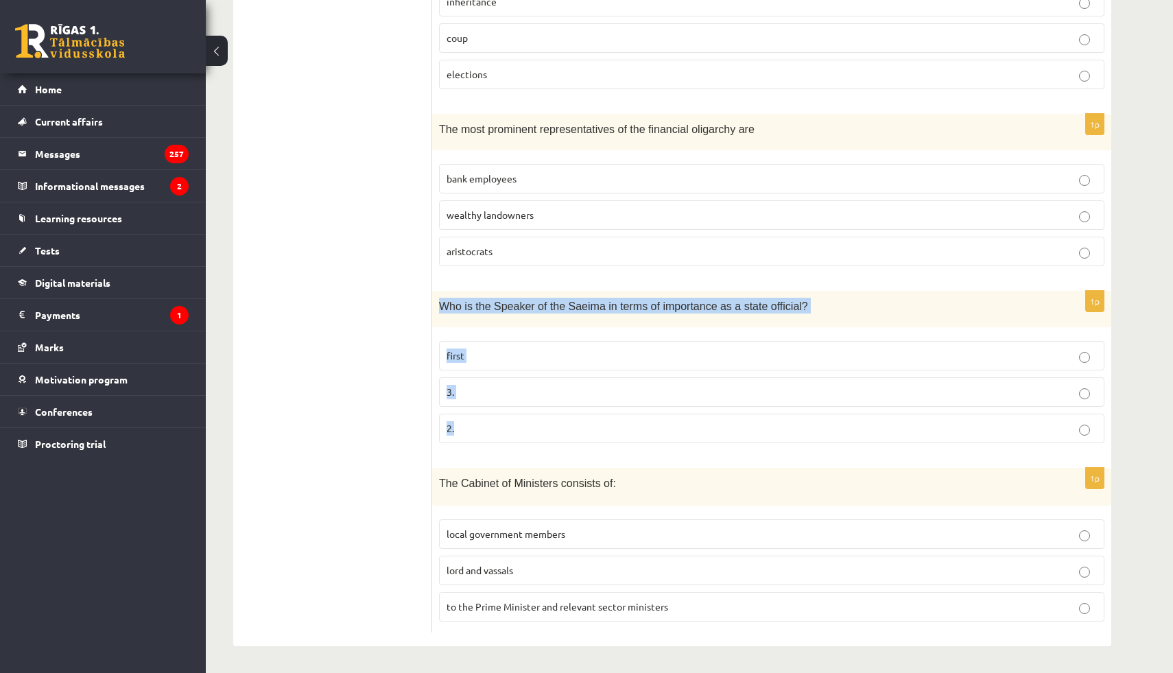
click at [688, 432] on div "1p Who is the Speaker of the Saeima in terms of importance as a state official?…" at bounding box center [771, 372] width 679 height 163
copy div "Who is the Speaker of the Saeima in terms of importance as a state official? fi…"
click at [389, 477] on ul "Test A Test B Test C Test D Test E Test F Evaluation!" at bounding box center [339, 189] width 185 height 888
click at [464, 423] on p "2." at bounding box center [772, 428] width 650 height 14
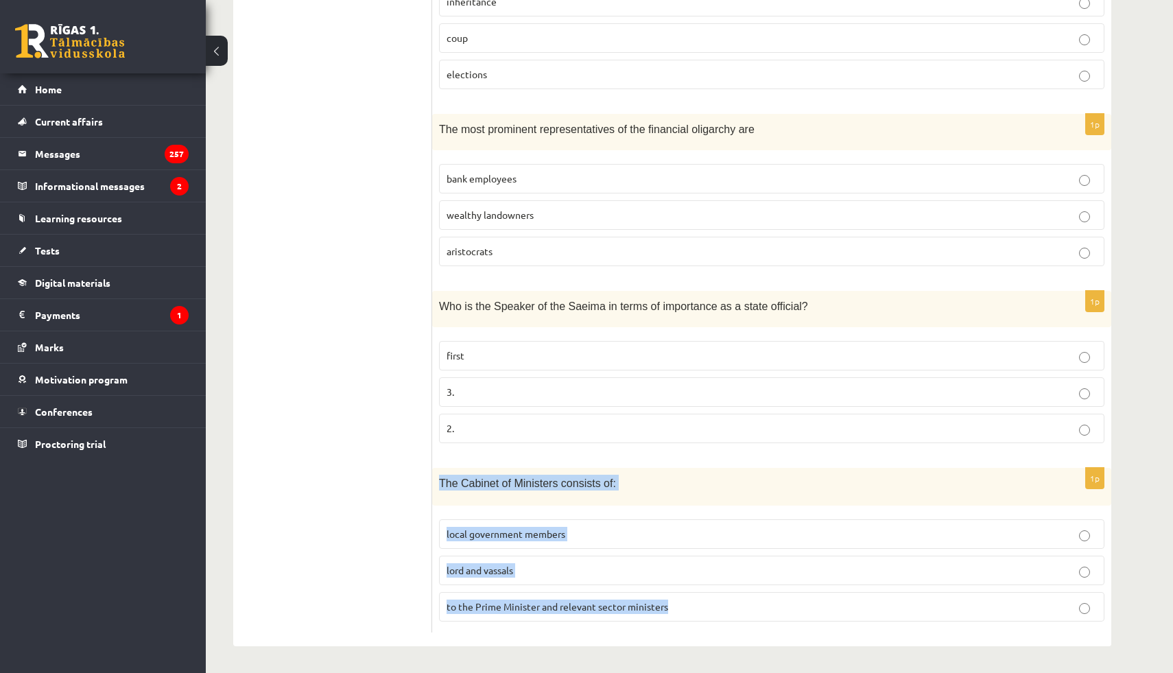
drag, startPoint x: 435, startPoint y: 481, endPoint x: 721, endPoint y: 630, distance: 322.5
click at [721, 630] on div "1p The Cabinet of Ministers consists of: local government members lord and vass…" at bounding box center [771, 550] width 679 height 165
copy div "The Cabinet of Ministers consists of: local government members lord and vassals…"
click at [370, 477] on ul "Test A Test B Test C Test D Test E Test F Evaluation!" at bounding box center [339, 189] width 185 height 888
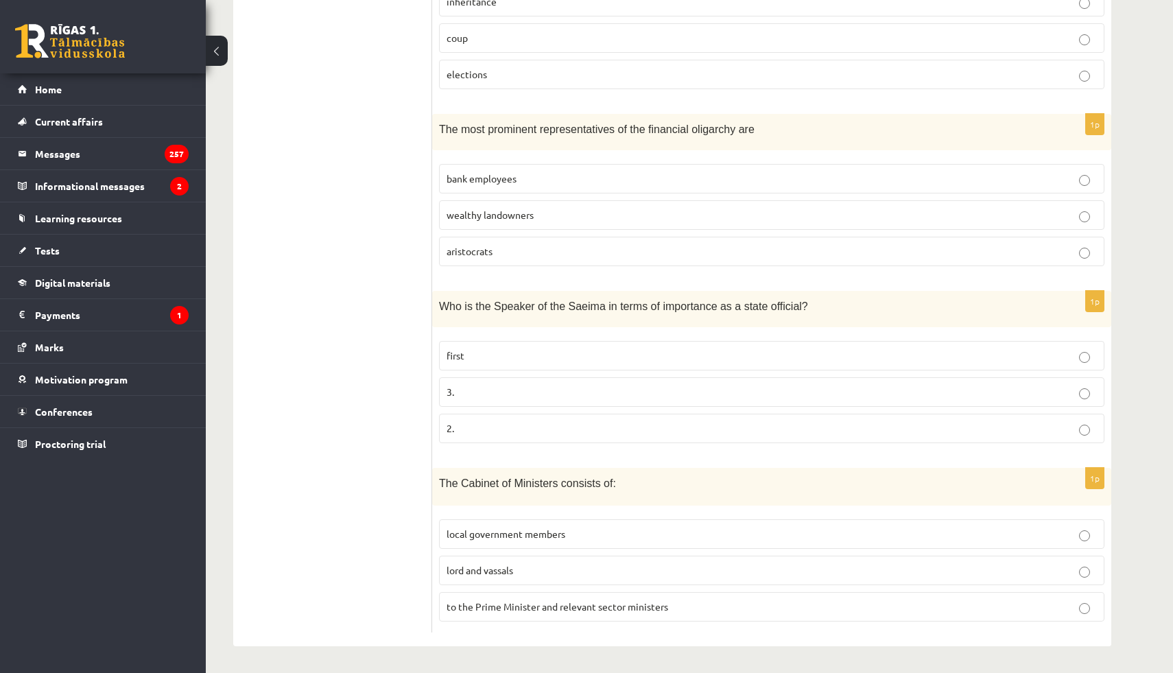
click at [516, 612] on p "to the Prime Minister and relevant sector ministers" at bounding box center [772, 607] width 650 height 14
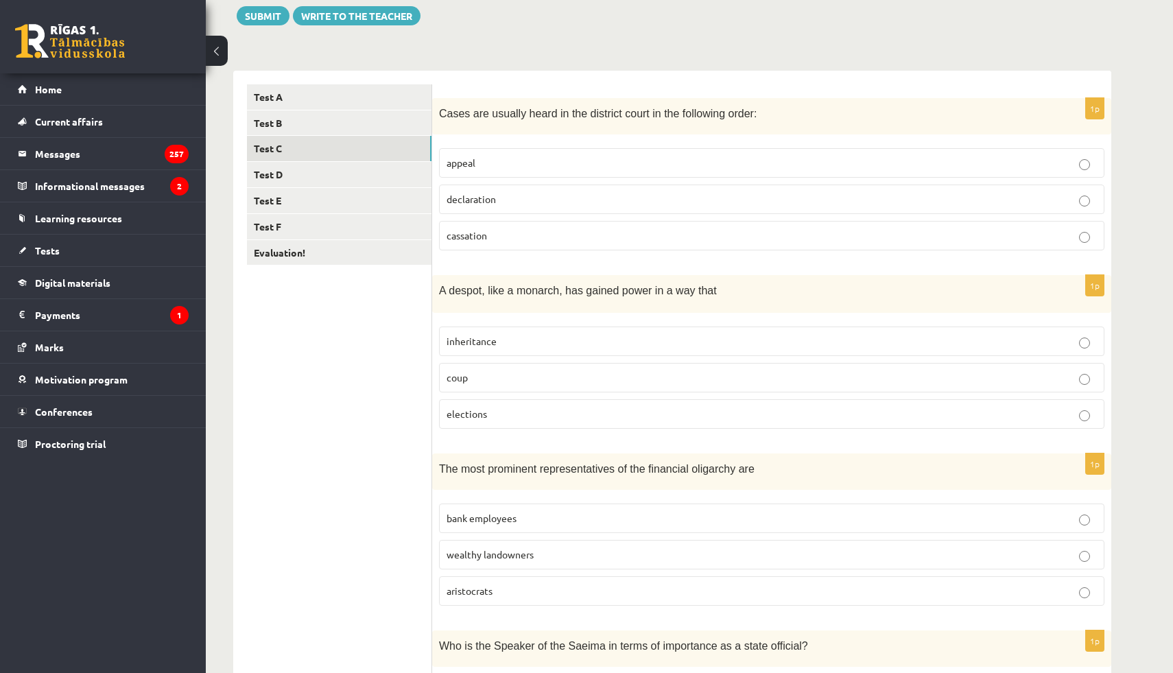
scroll to position [0, 0]
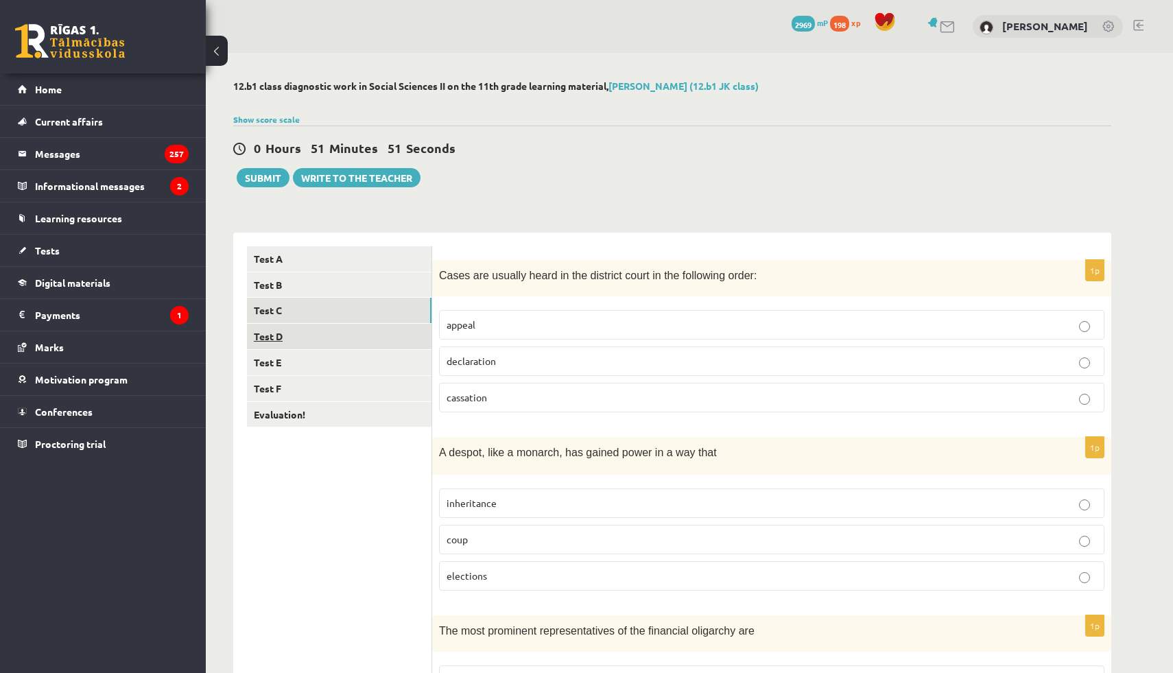
click at [317, 340] on link "Test D" at bounding box center [339, 336] width 185 height 25
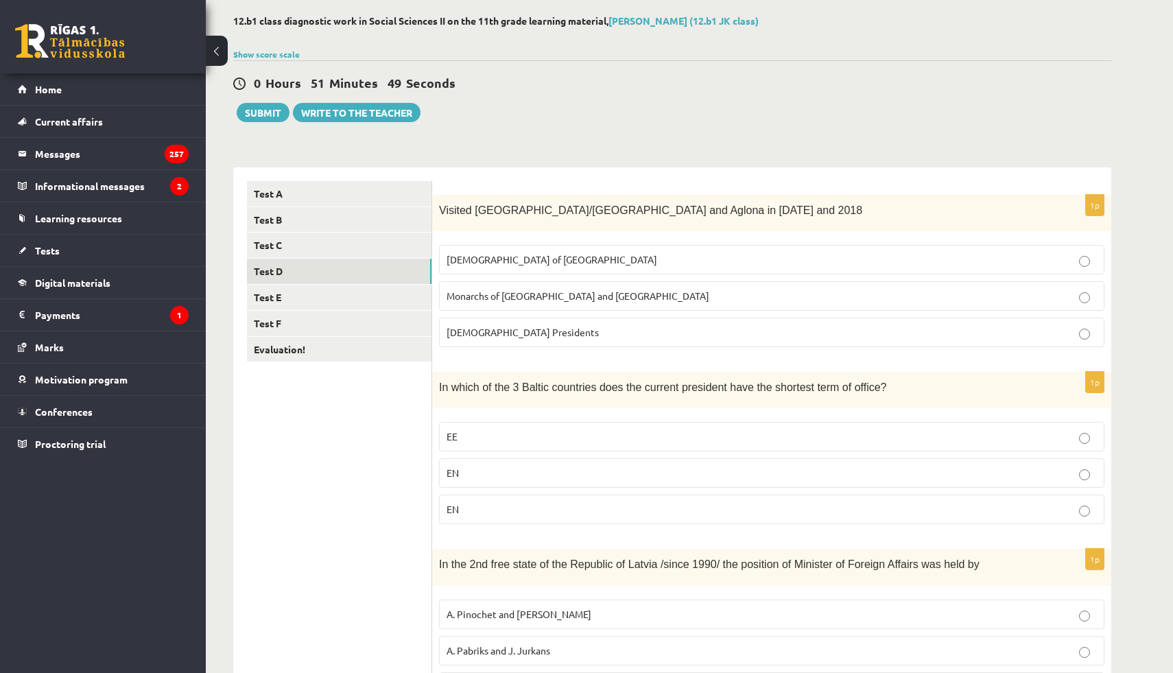
scroll to position [74, 0]
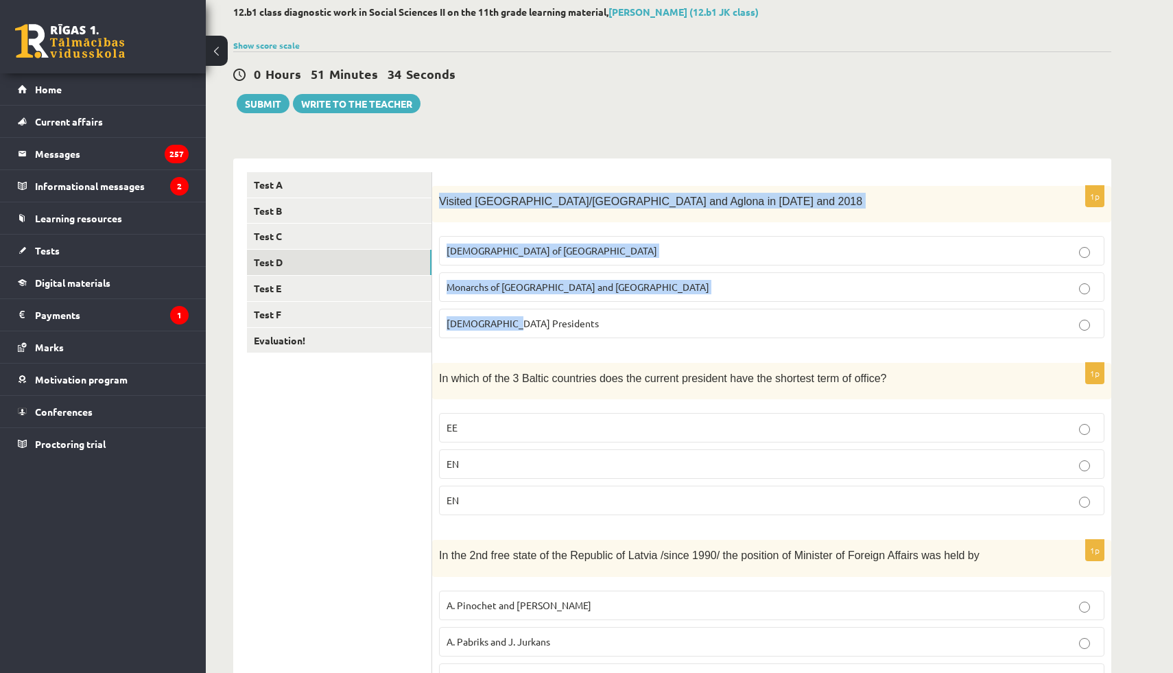
drag, startPoint x: 440, startPoint y: 196, endPoint x: 573, endPoint y: 334, distance: 192.1
click at [573, 334] on div "1p Visited Latvia/Riga and Aglona in 1993 and 2018 Popes of Rome Monarchs of Be…" at bounding box center [771, 267] width 679 height 163
click at [378, 418] on ul "Test A Test B Test C Test D Test E Test F Evaluation!" at bounding box center [339, 615] width 185 height 886
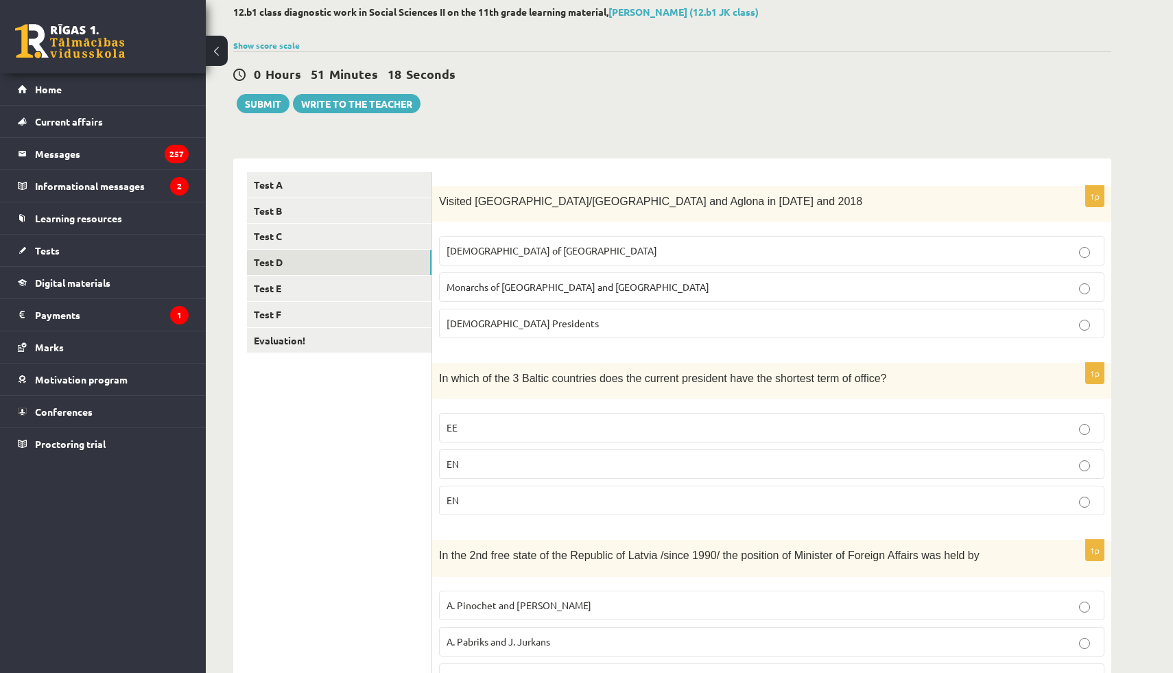
click at [510, 248] on font "Popes of Rome" at bounding box center [552, 250] width 211 height 12
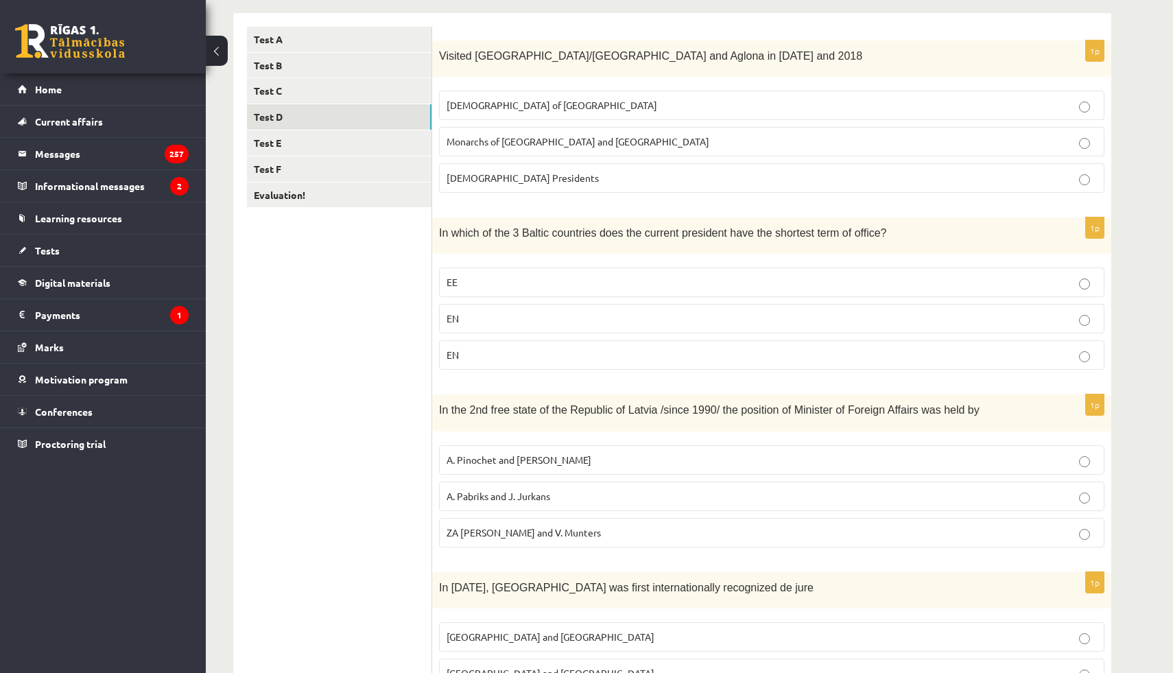
scroll to position [219, 0]
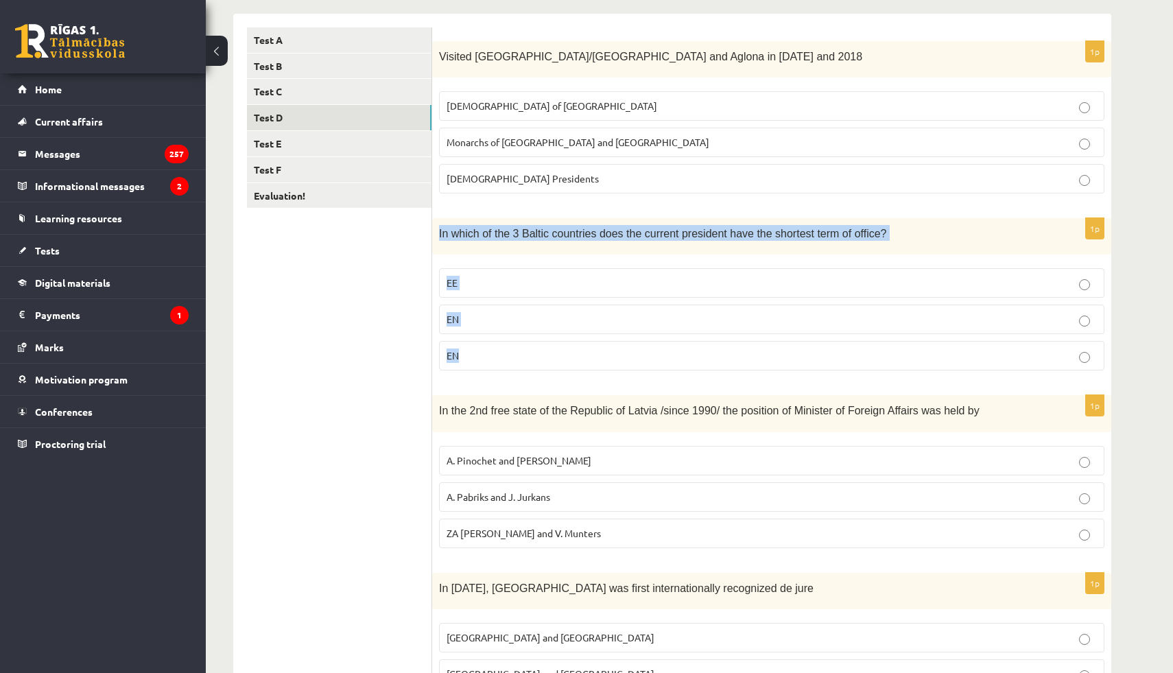
drag, startPoint x: 438, startPoint y: 233, endPoint x: 827, endPoint y: 375, distance: 414.1
click at [827, 375] on div "1p In which of the 3 Baltic countries does the current president have the short…" at bounding box center [771, 299] width 679 height 163
click at [424, 342] on ul "Test A Test B Test C Test D Test E Test F Evaluation!" at bounding box center [339, 470] width 185 height 886
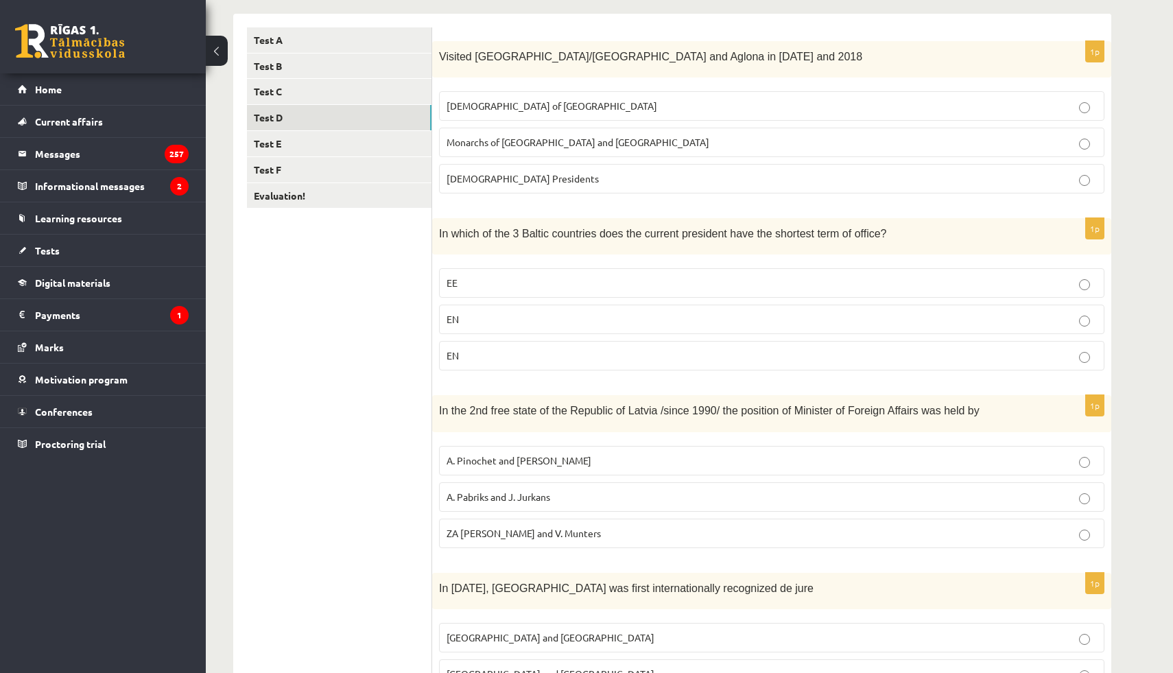
click at [508, 324] on p "EN" at bounding box center [772, 319] width 650 height 14
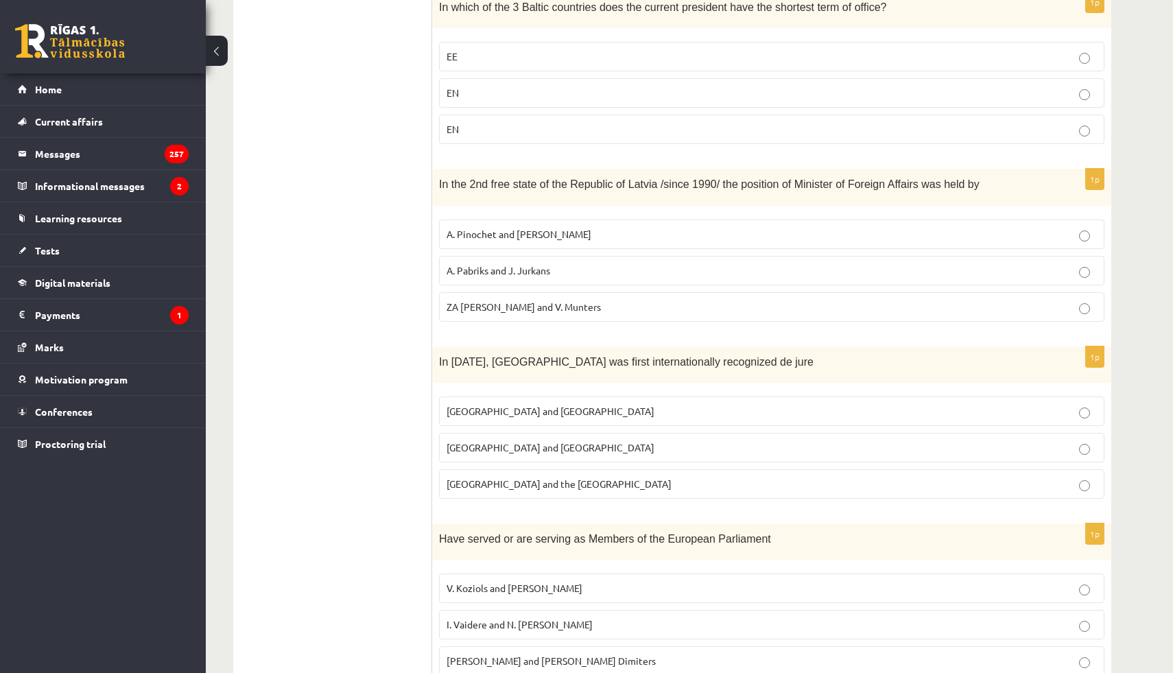
scroll to position [453, 0]
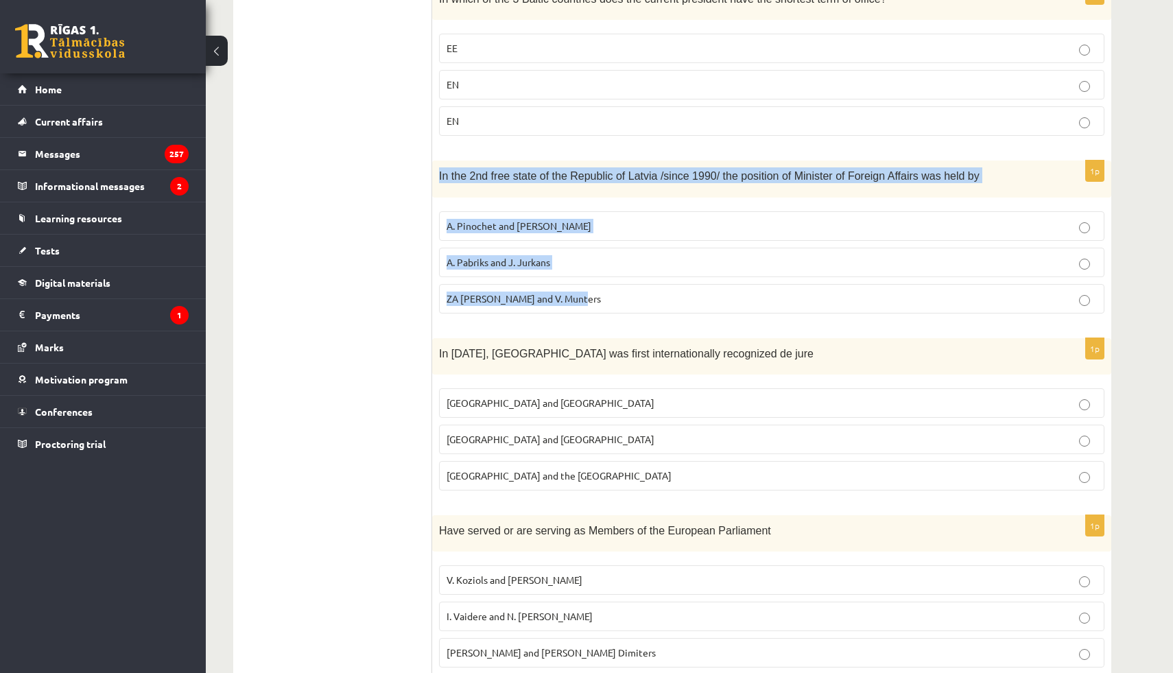
drag, startPoint x: 436, startPoint y: 174, endPoint x: 694, endPoint y: 316, distance: 294.8
click at [694, 316] on div "1p In the 2nd free state of the Republic of Latvia /since 1990/ the position of…" at bounding box center [771, 242] width 679 height 163
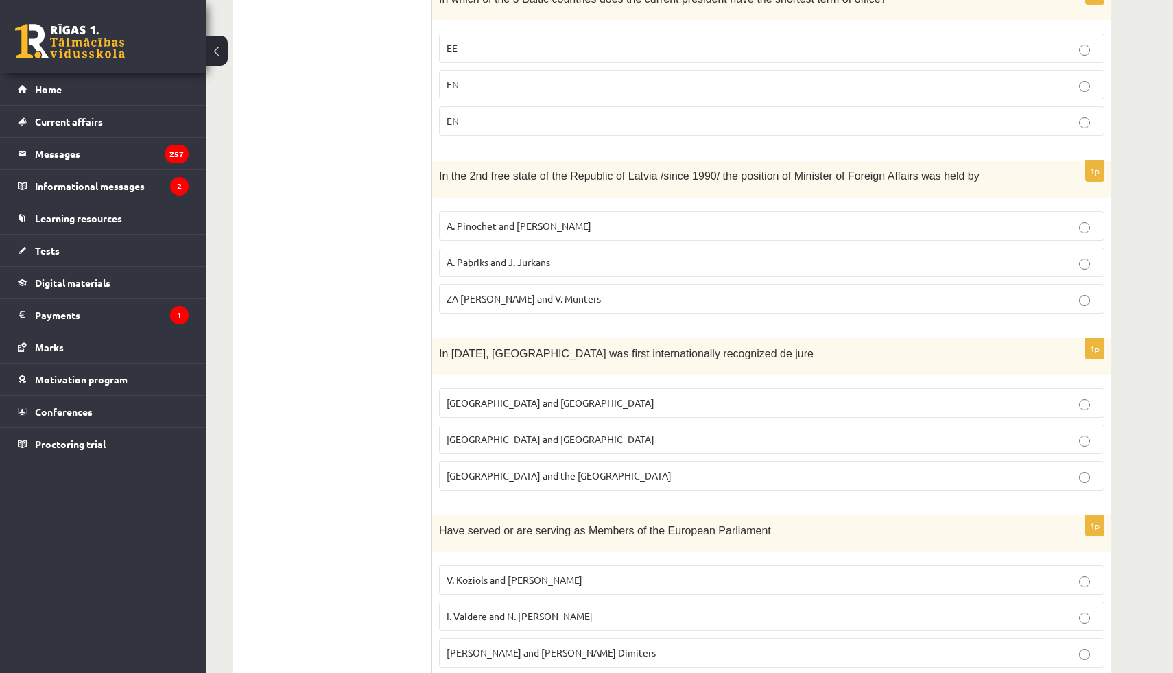
click at [403, 303] on ul "Test A Test B Test C Test D Test E Test F Evaluation!" at bounding box center [339, 236] width 185 height 886
click at [472, 267] on p "A. Pabriks and J. Jurkans" at bounding box center [772, 262] width 650 height 14
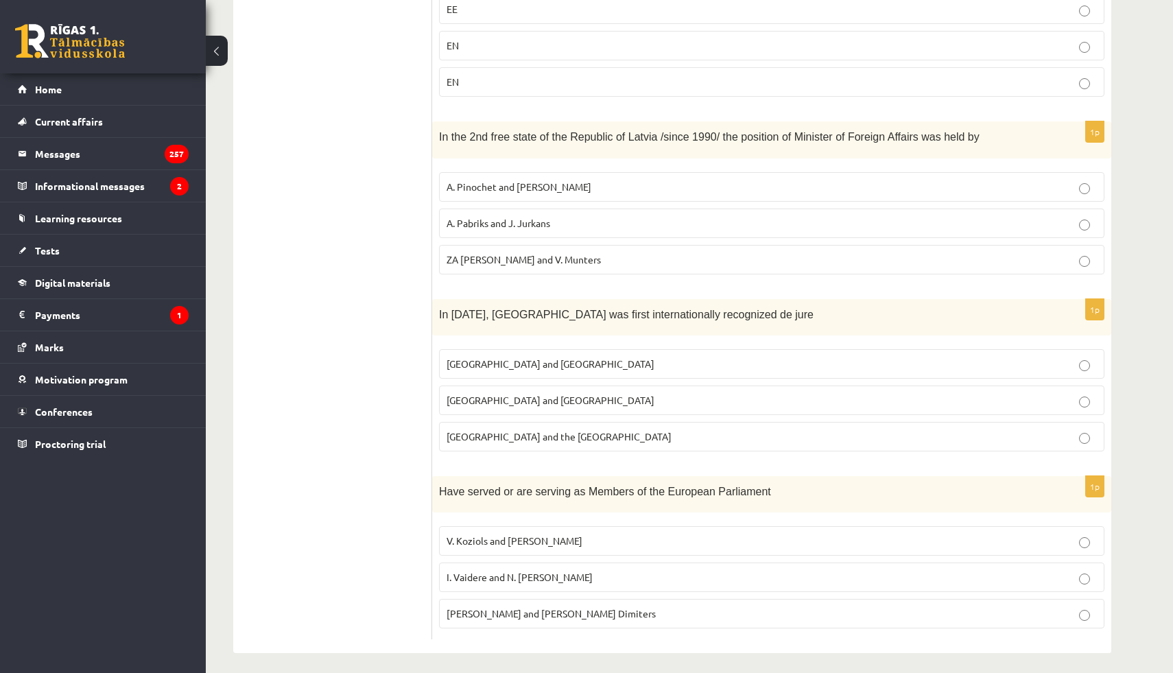
scroll to position [499, 0]
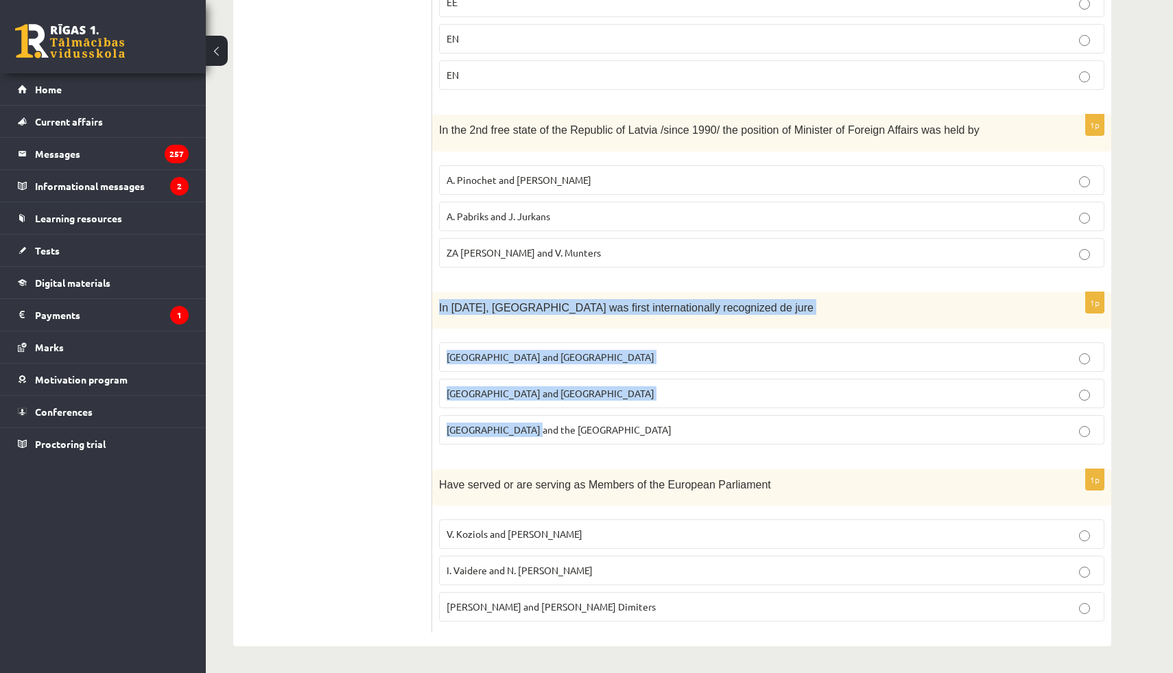
drag, startPoint x: 435, startPoint y: 305, endPoint x: 640, endPoint y: 438, distance: 244.5
click at [640, 438] on div "1p In August 1991, Latvia was first internationally recognized de jure Sweden a…" at bounding box center [771, 373] width 679 height 163
click at [397, 379] on ul "Test A Test B Test C Test D Test E Test F Evaluation!" at bounding box center [339, 190] width 185 height 886
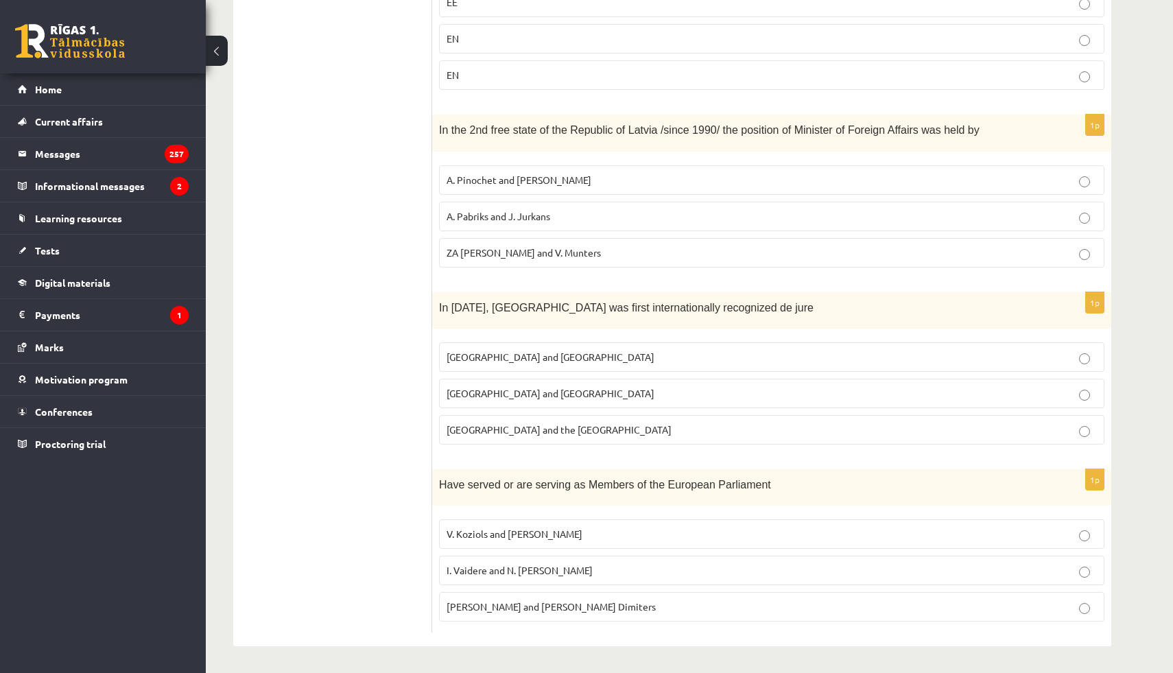
click at [501, 401] on label "Iceland and Denmark" at bounding box center [771, 393] width 665 height 29
click at [461, 566] on font "I. Vaidere and N. Ušakovs" at bounding box center [520, 570] width 146 height 12
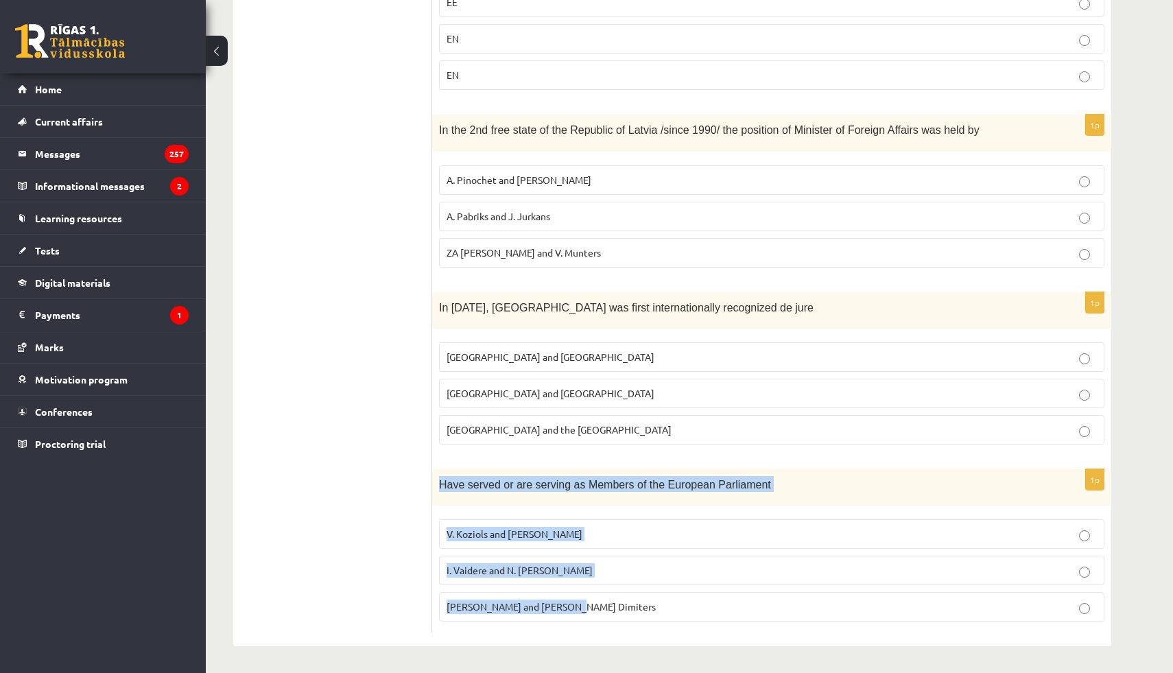
drag, startPoint x: 434, startPoint y: 471, endPoint x: 759, endPoint y: 639, distance: 366.0
click at [759, 639] on div "1p Visited Latvia/Riga and Aglona in 1993 and 2018 Popes of Rome Monarchs of Be…" at bounding box center [771, 189] width 679 height 913
click at [403, 491] on ul "Test A Test B Test C Test D Test E Test F Evaluation!" at bounding box center [339, 190] width 185 height 886
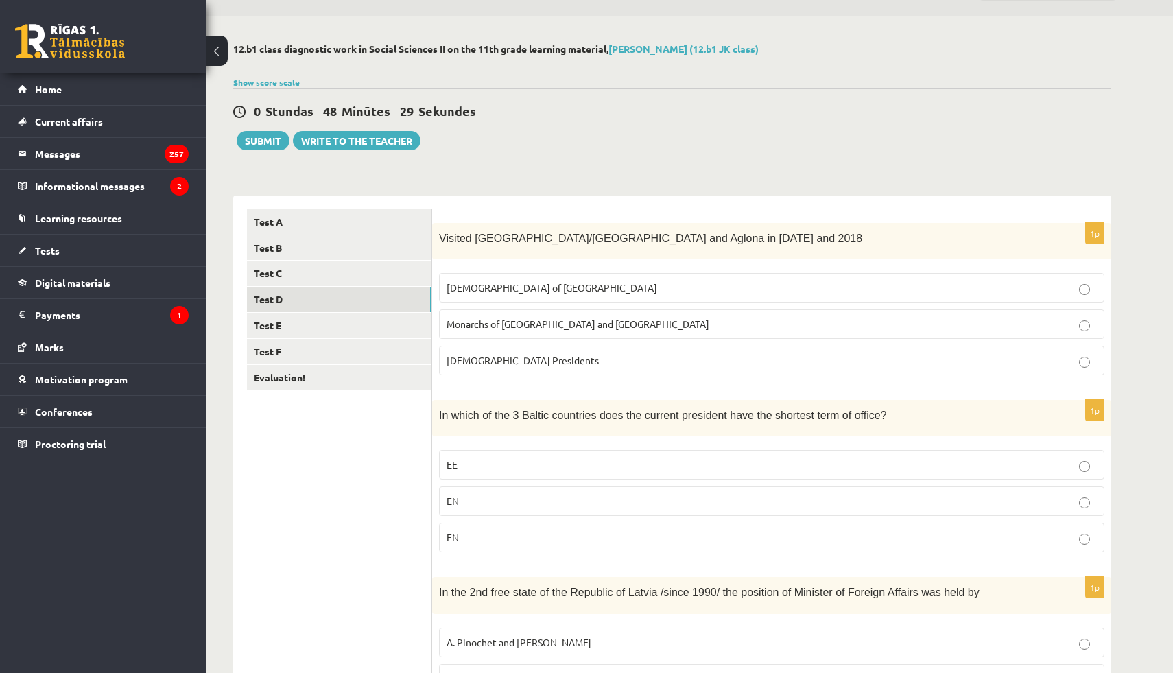
scroll to position [0, 0]
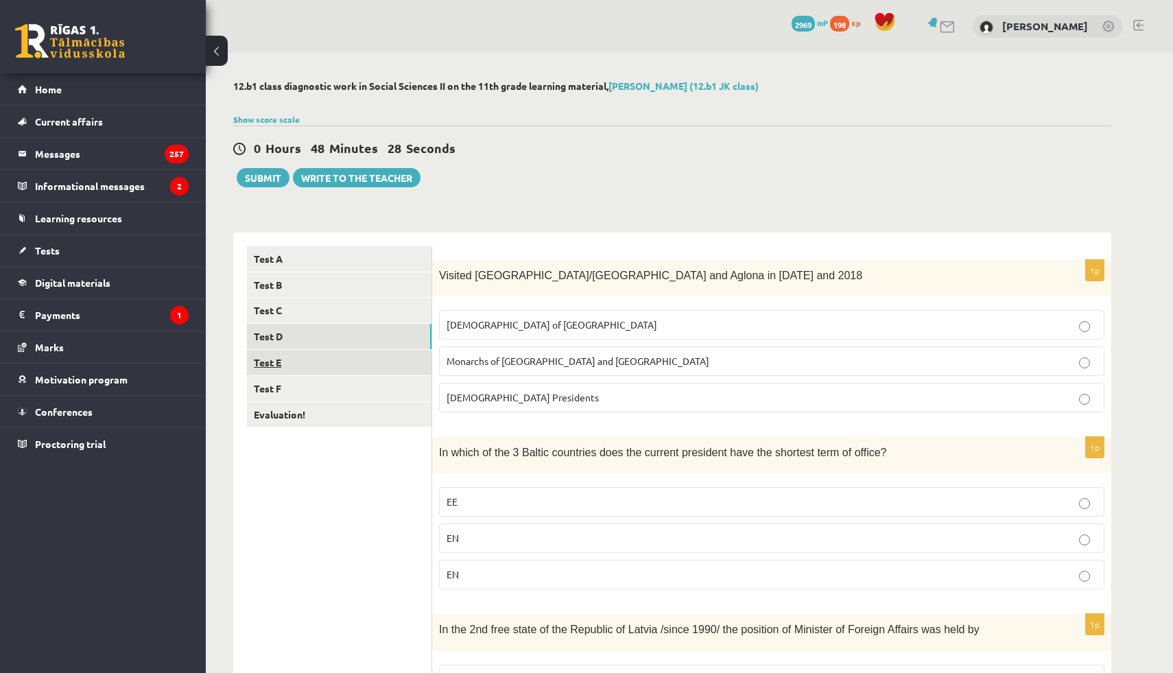
click at [306, 370] on link "Test E" at bounding box center [339, 362] width 185 height 25
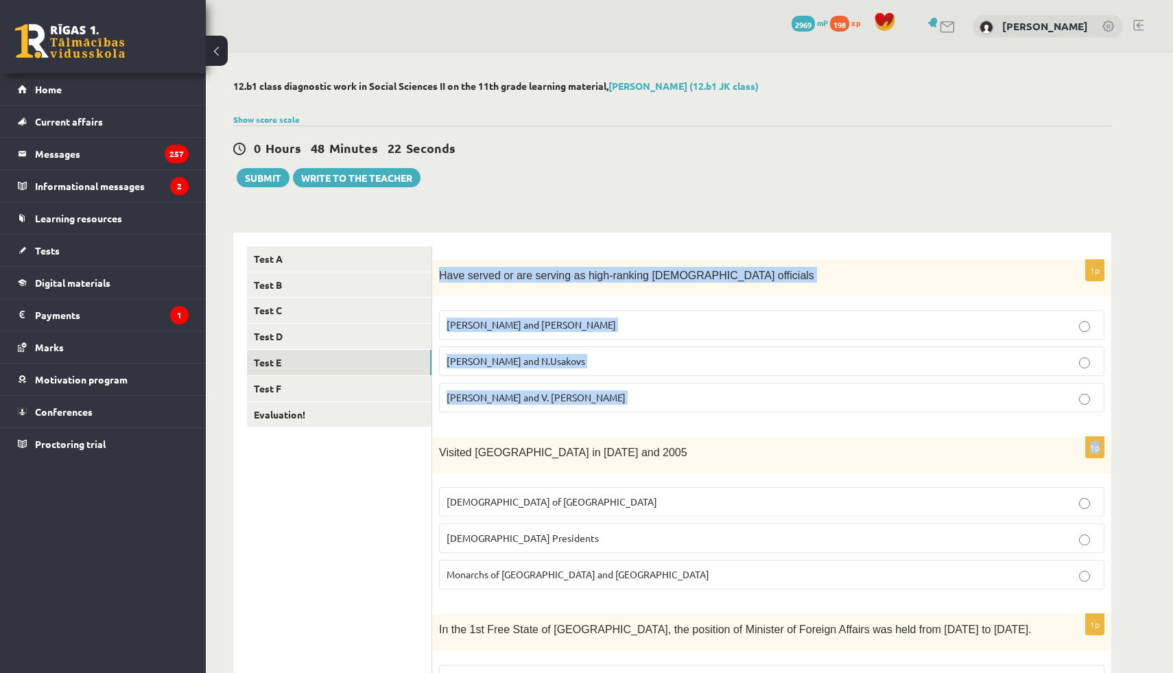
drag, startPoint x: 436, startPoint y: 276, endPoint x: 680, endPoint y: 435, distance: 291.1
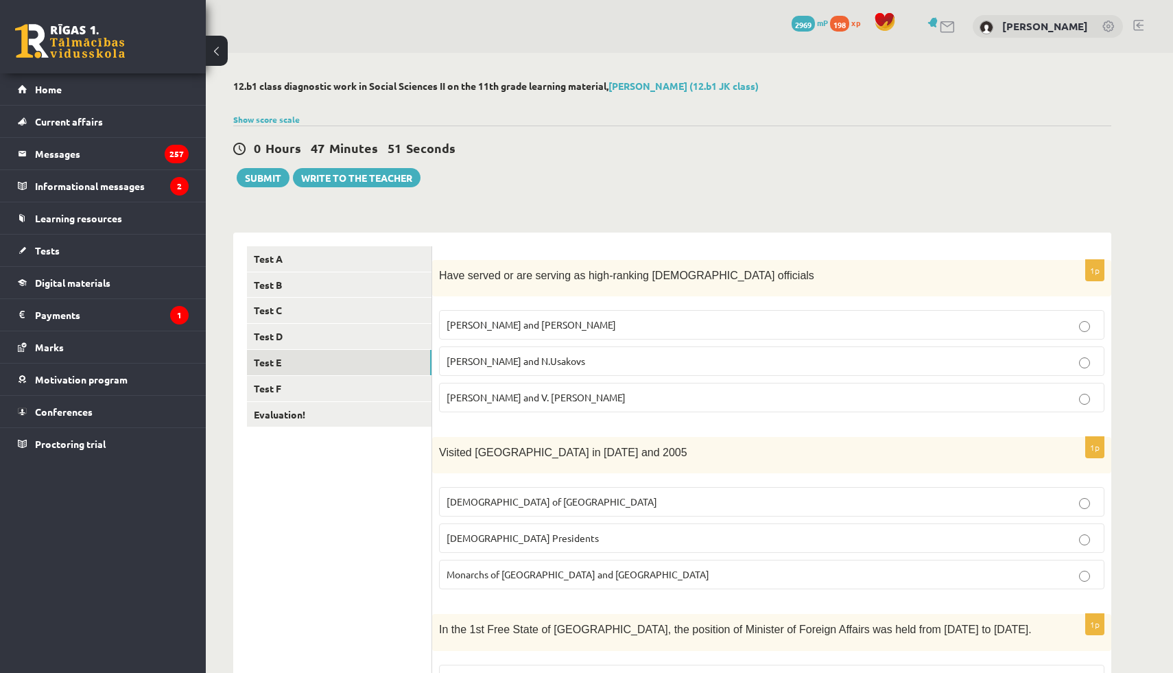
click at [542, 397] on font "R. Zīle and V. Dombrovskis" at bounding box center [536, 397] width 179 height 12
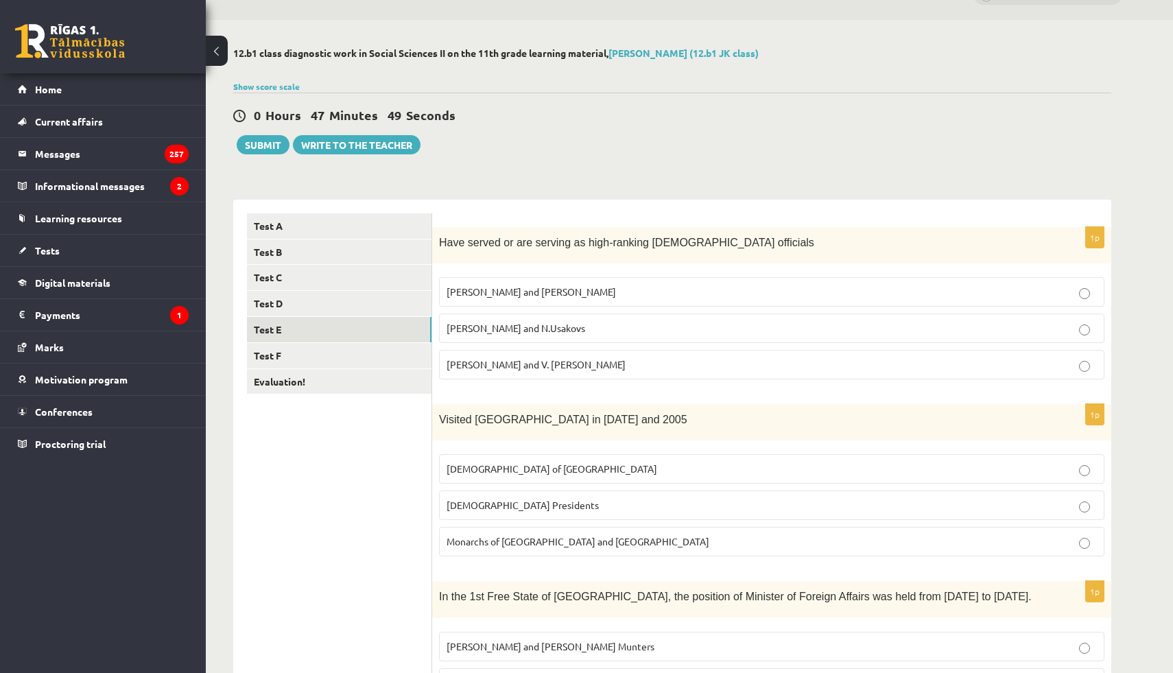
scroll to position [160, 0]
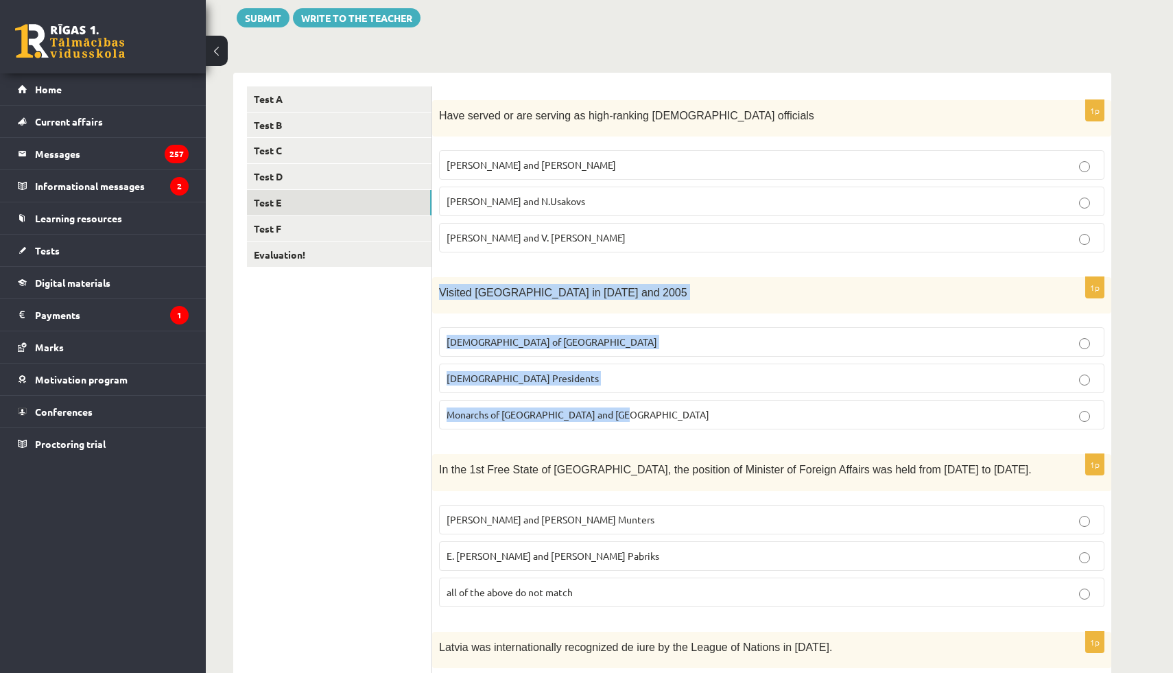
drag, startPoint x: 435, startPoint y: 289, endPoint x: 687, endPoint y: 425, distance: 287.0
click at [687, 425] on div "1p Visited Latvia in 1994 and 2005 Popes of Rome US Presidents Monarchs of Grea…" at bounding box center [771, 358] width 679 height 163
click at [399, 408] on ul "Test A Test B Test C Test D Test E Test F Evaluation!" at bounding box center [339, 529] width 185 height 886
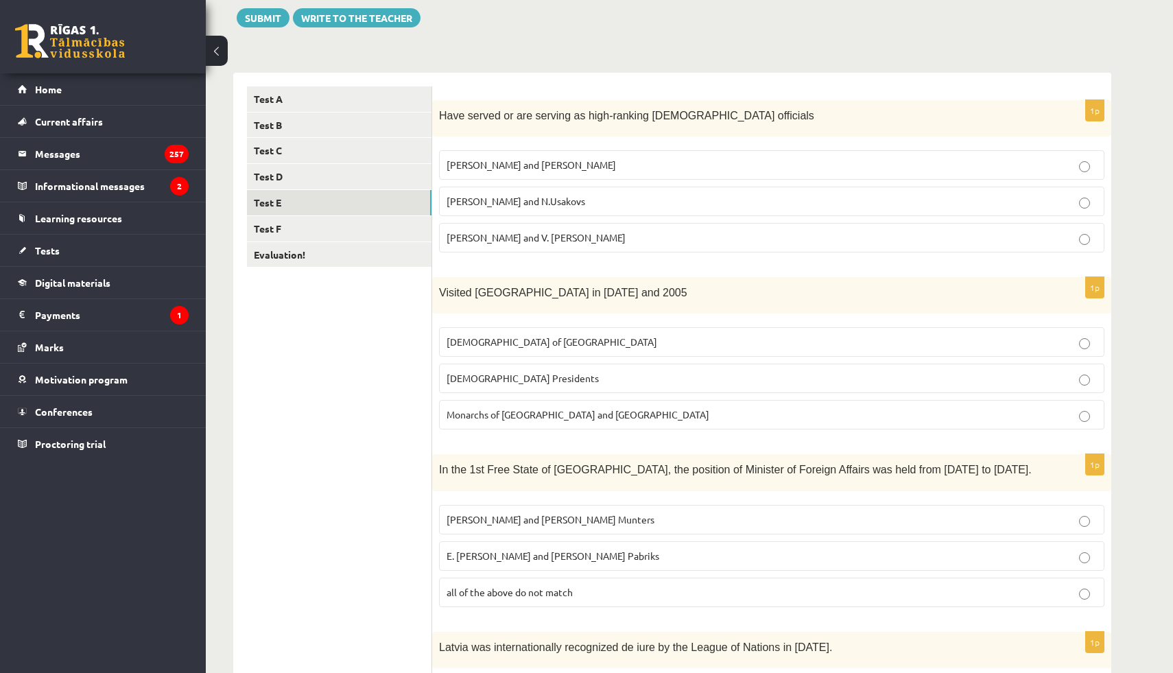
click at [462, 386] on label "US Presidents" at bounding box center [771, 378] width 665 height 29
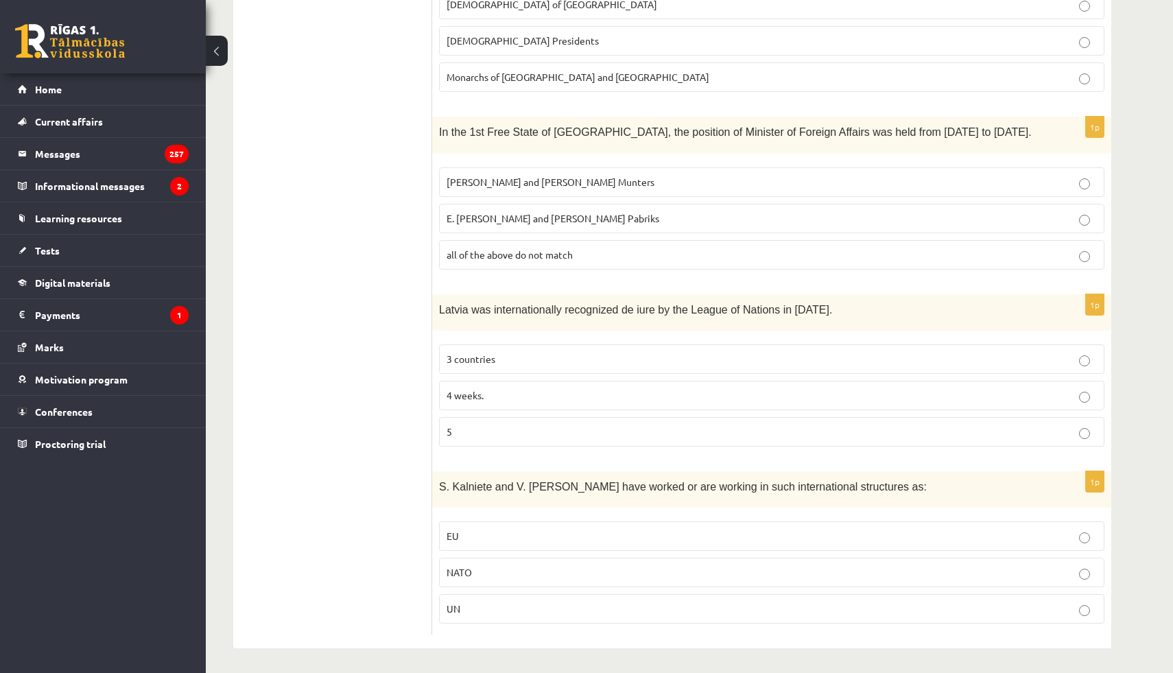
scroll to position [499, 0]
drag, startPoint x: 430, startPoint y: 120, endPoint x: 323, endPoint y: 143, distance: 109.5
click at [323, 143] on ul "Test A Test B Test C Test D Test E Test F Evaluation!" at bounding box center [339, 190] width 185 height 886
drag, startPoint x: 429, startPoint y: 120, endPoint x: 399, endPoint y: 105, distance: 33.7
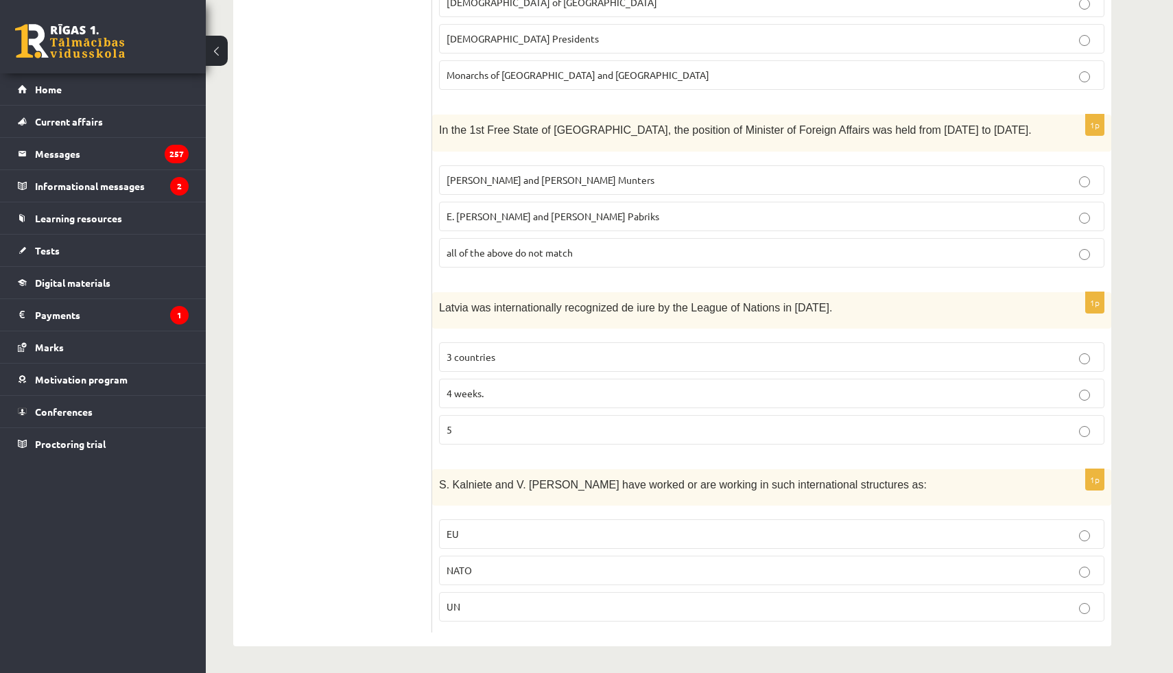
click at [399, 106] on ul "Test A Test B Test C Test D Test E Test F Evaluation!" at bounding box center [339, 190] width 185 height 886
click at [399, 105] on ul "Test A Test B Test C Test D Test E Test F Evaluation!" at bounding box center [339, 190] width 185 height 886
drag, startPoint x: 441, startPoint y: 130, endPoint x: 392, endPoint y: 196, distance: 82.3
click at [392, 196] on div "**********" at bounding box center [672, 189] width 878 height 913
click at [392, 196] on ul "Test A Test B Test C Test D Test E Test F Evaluation!" at bounding box center [339, 190] width 185 height 886
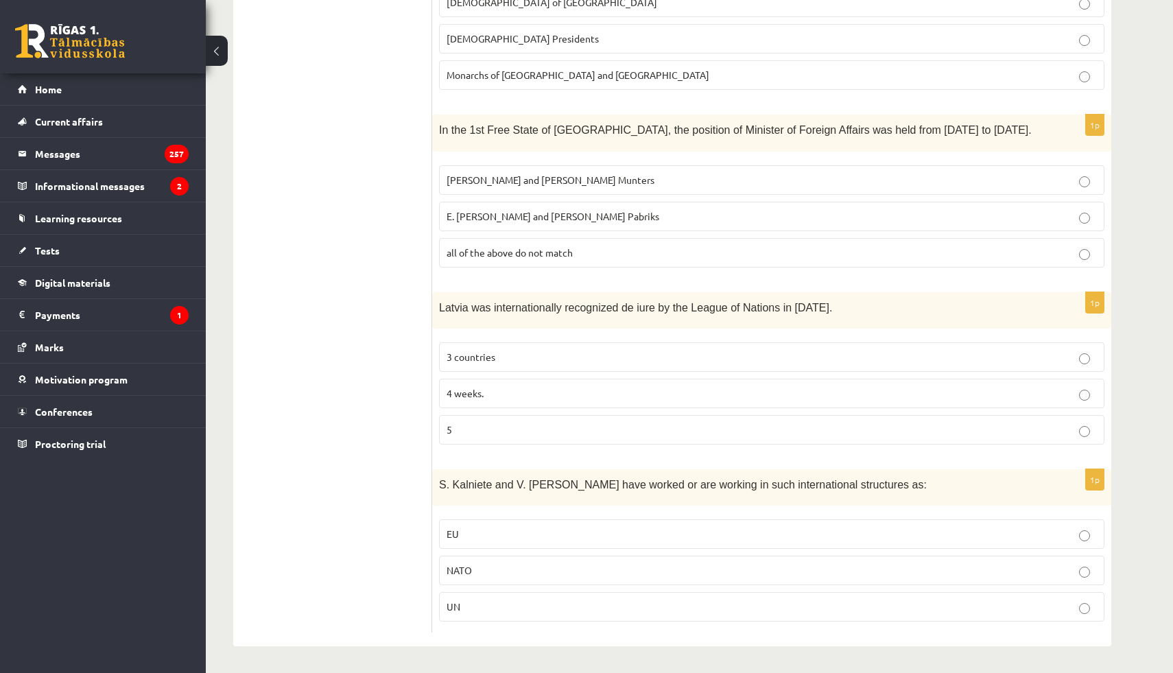
click at [438, 130] on div "In the 1st Free State of Latvia, the position of Minister of Foreign Affairs wa…" at bounding box center [771, 133] width 679 height 36
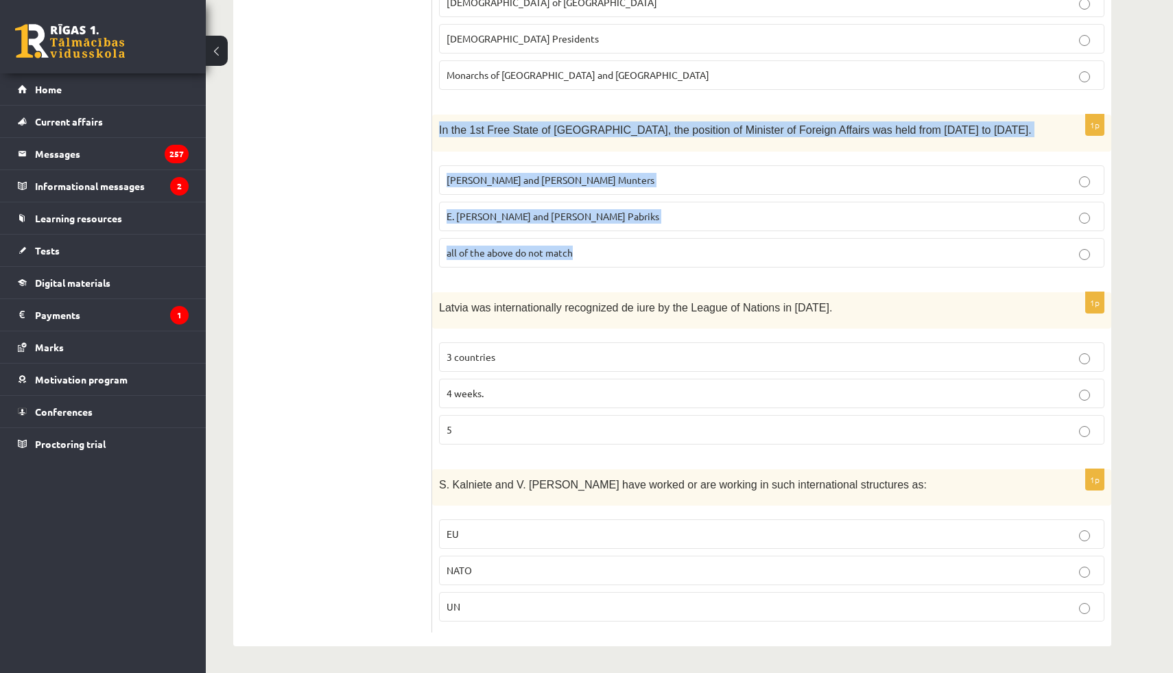
drag, startPoint x: 439, startPoint y: 130, endPoint x: 604, endPoint y: 261, distance: 210.5
click at [604, 261] on div "1p In the 1st Free State of Latvia, the position of Minister of Foreign Affairs…" at bounding box center [771, 196] width 679 height 163
click at [341, 252] on ul "Test A Test B Test C Test D Test E Test F Evaluation!" at bounding box center [339, 190] width 185 height 886
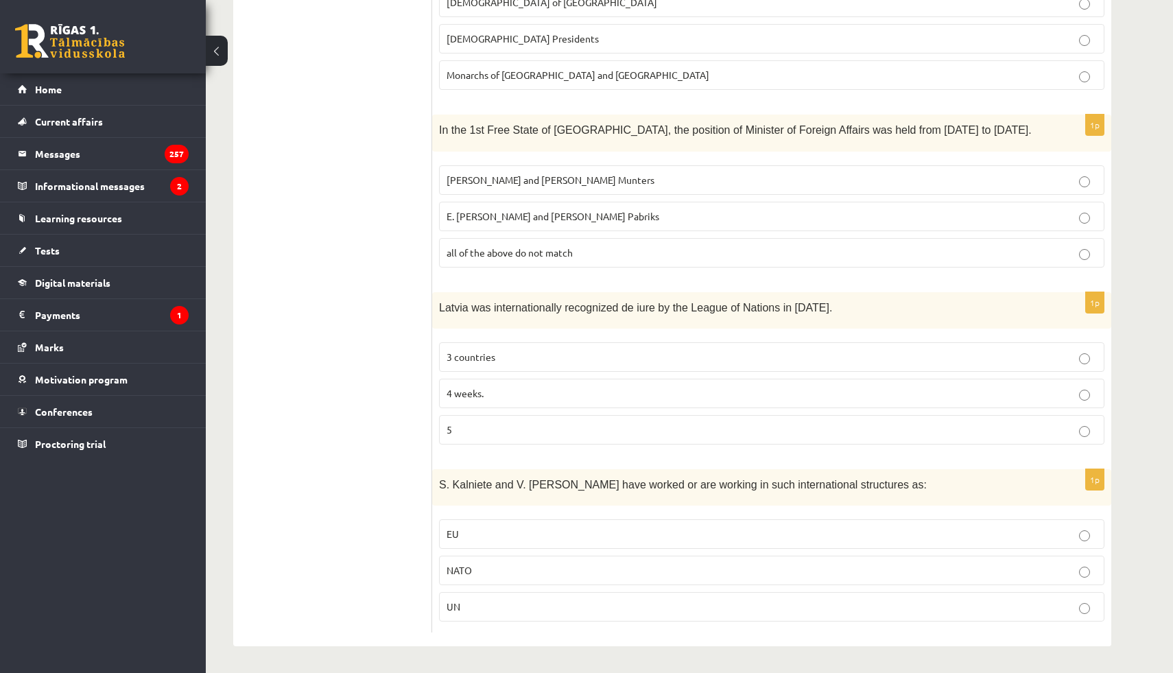
click at [491, 180] on font "Z. Meierovics and V. Munters" at bounding box center [551, 180] width 208 height 12
drag, startPoint x: 432, startPoint y: 295, endPoint x: 279, endPoint y: 299, distance: 152.4
click at [279, 299] on ul "Test A Test B Test C Test D Test E Test F Evaluation!" at bounding box center [339, 190] width 185 height 886
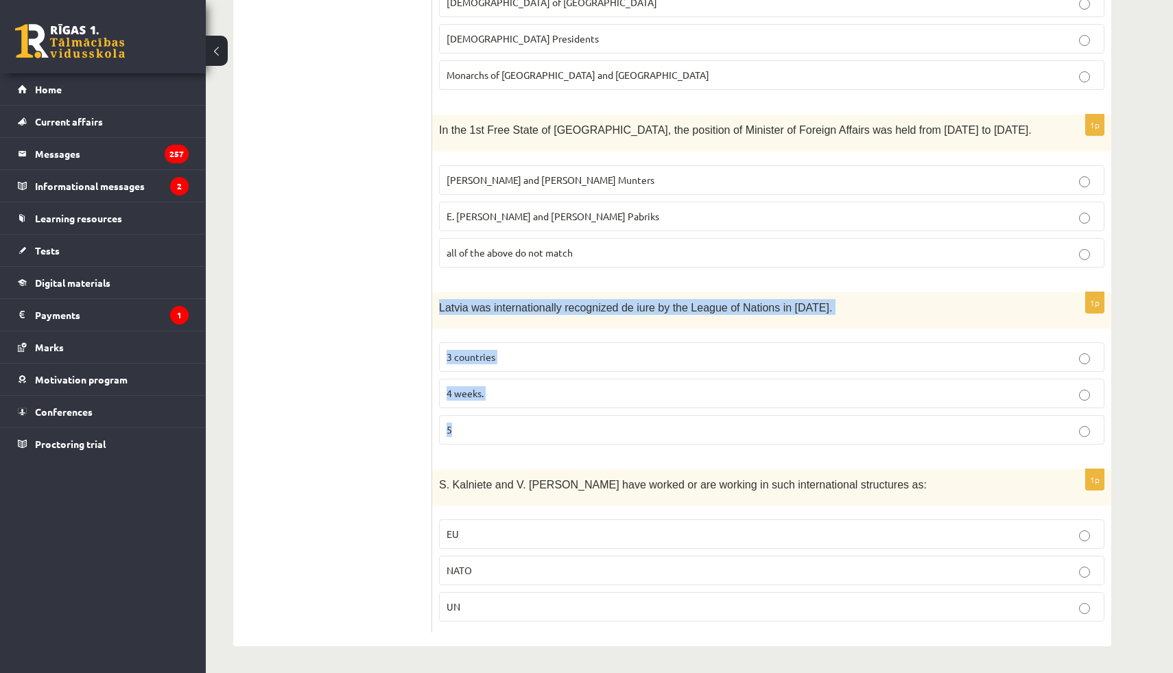
drag, startPoint x: 439, startPoint y: 307, endPoint x: 601, endPoint y: 438, distance: 207.9
click at [601, 438] on div "1p Latvia was internationally recognized de iure by the League of Nations in 19…" at bounding box center [771, 373] width 679 height 163
click at [427, 310] on ul "Test A Test B Test C Test D Test E Test F Evaluation!" at bounding box center [339, 190] width 185 height 886
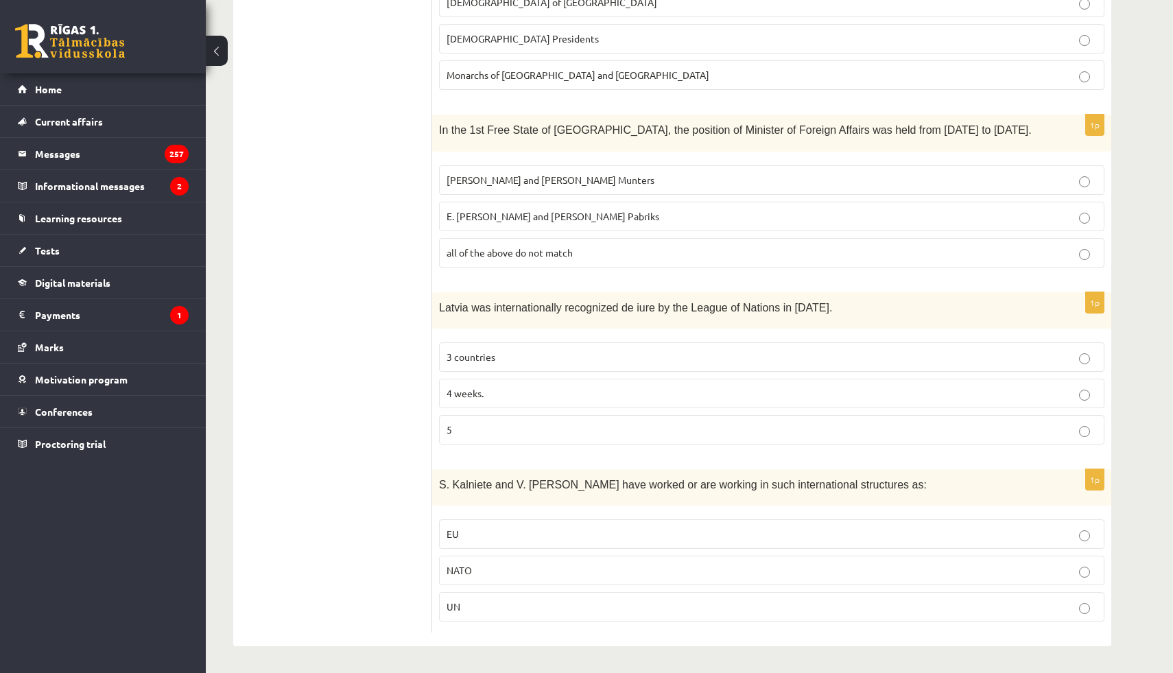
click at [465, 429] on p "5" at bounding box center [772, 430] width 650 height 14
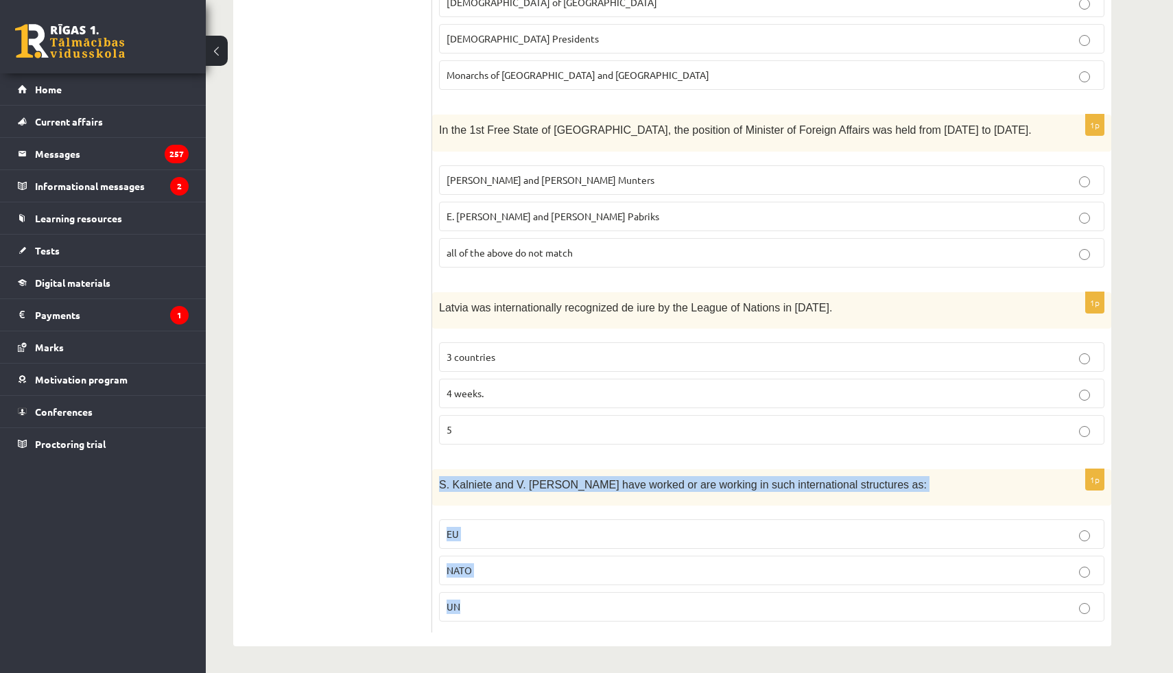
drag, startPoint x: 438, startPoint y: 482, endPoint x: 587, endPoint y: 606, distance: 193.8
click at [587, 606] on div "1p S. Kalniete and V. Dombrovskis have worked or are working in such internatio…" at bounding box center [771, 550] width 679 height 163
click at [373, 543] on ul "Test A Test B Test C Test D Test E Test F Evaluation!" at bounding box center [339, 190] width 185 height 886
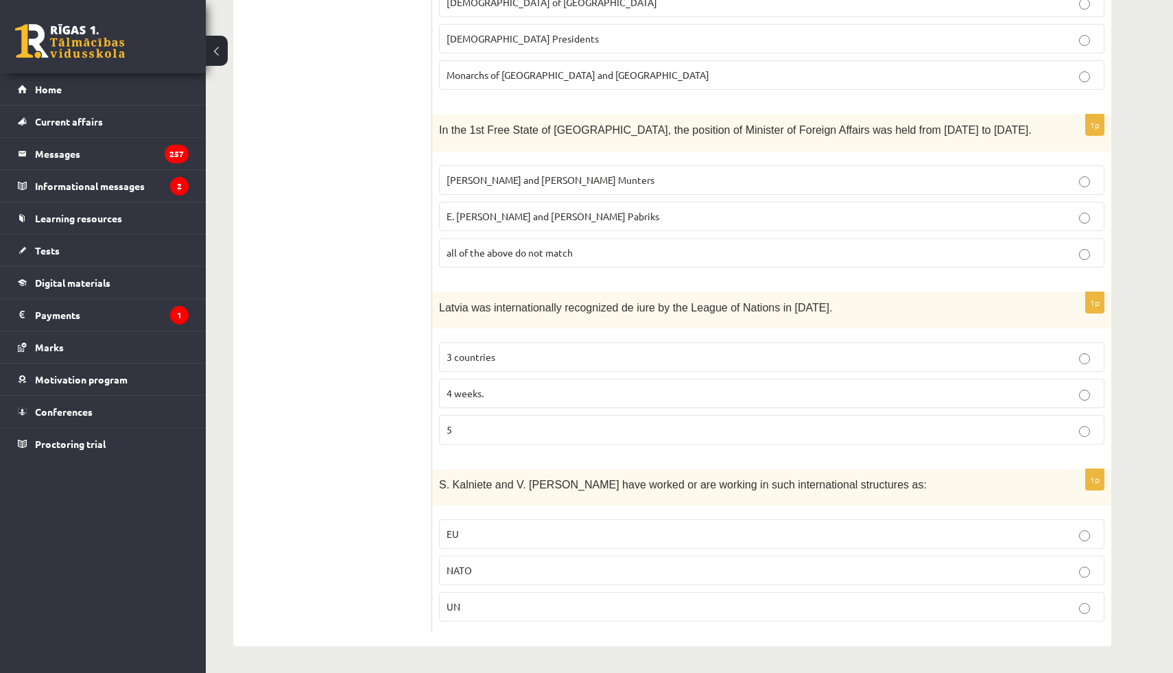
click at [451, 541] on label "EU" at bounding box center [771, 533] width 665 height 29
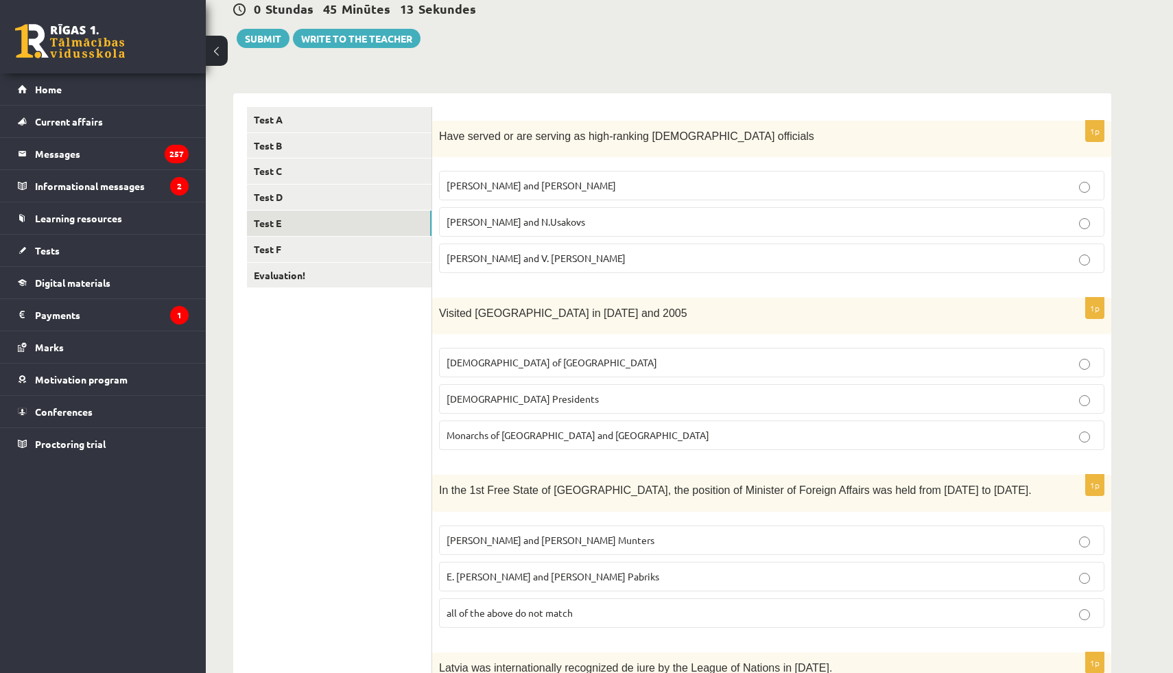
scroll to position [0, 0]
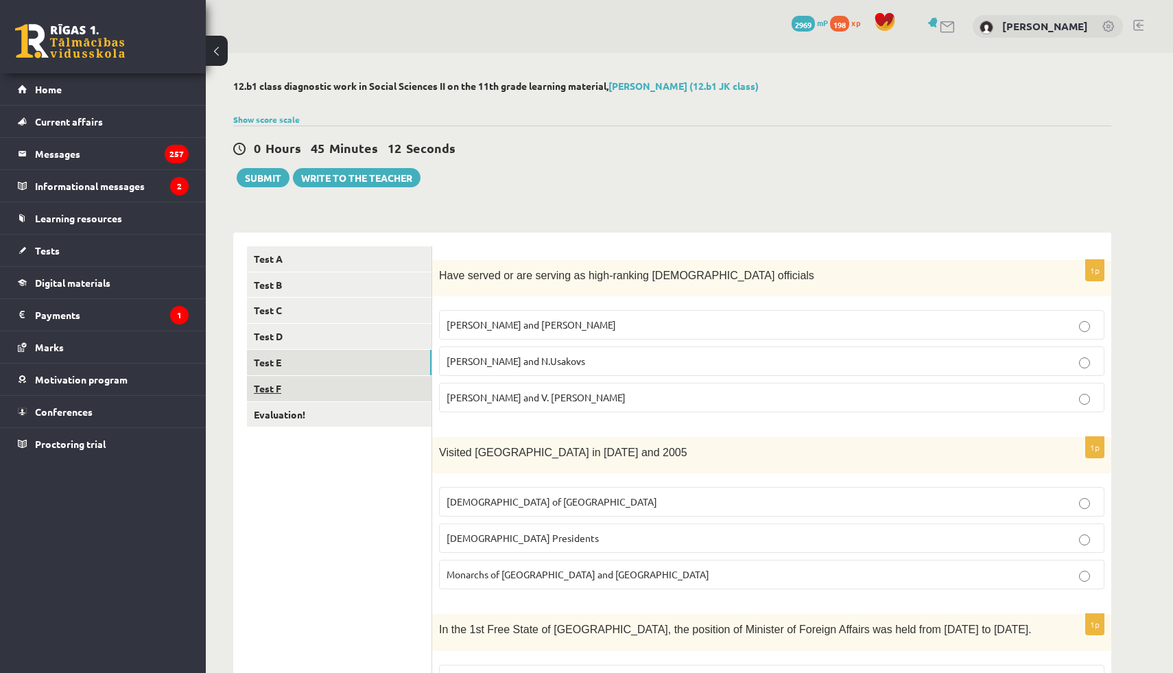
click at [335, 397] on link "Test F" at bounding box center [339, 388] width 185 height 25
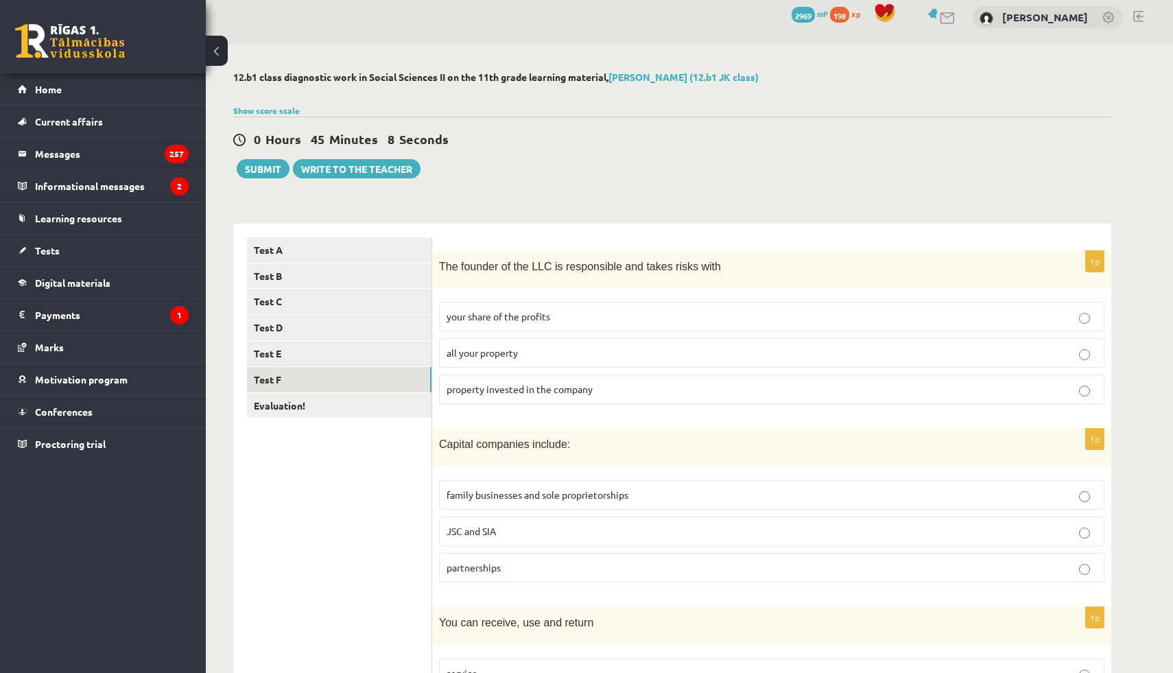
scroll to position [5, 0]
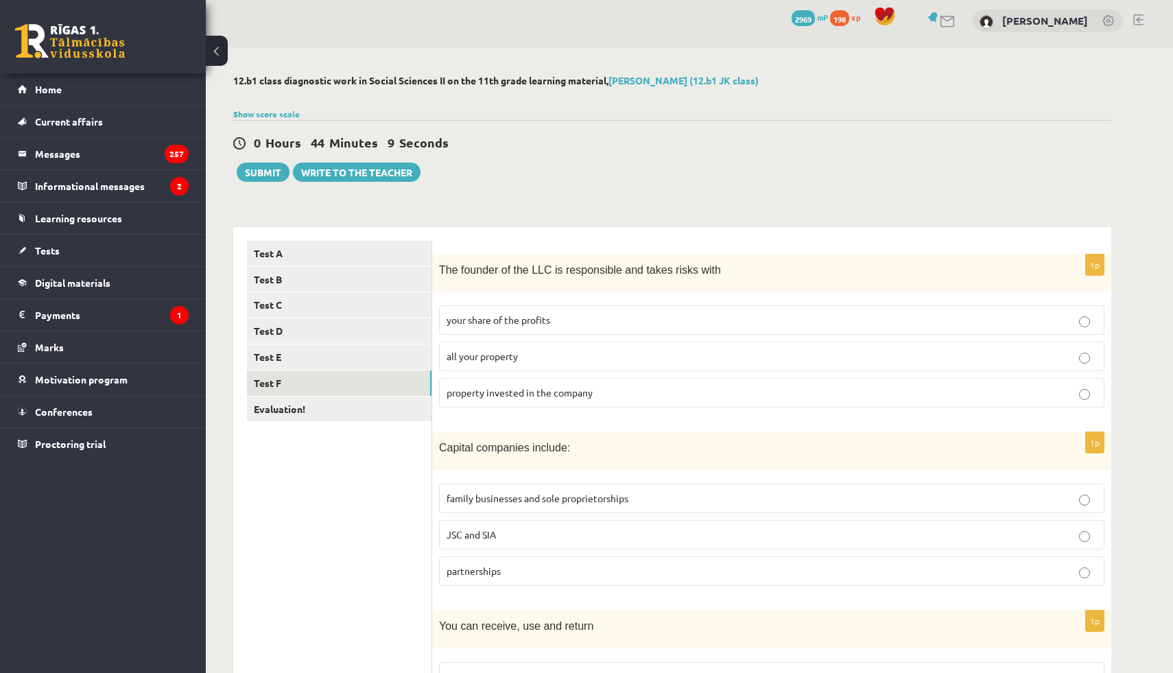
click at [639, 399] on p "property invested in the company" at bounding box center [772, 393] width 650 height 14
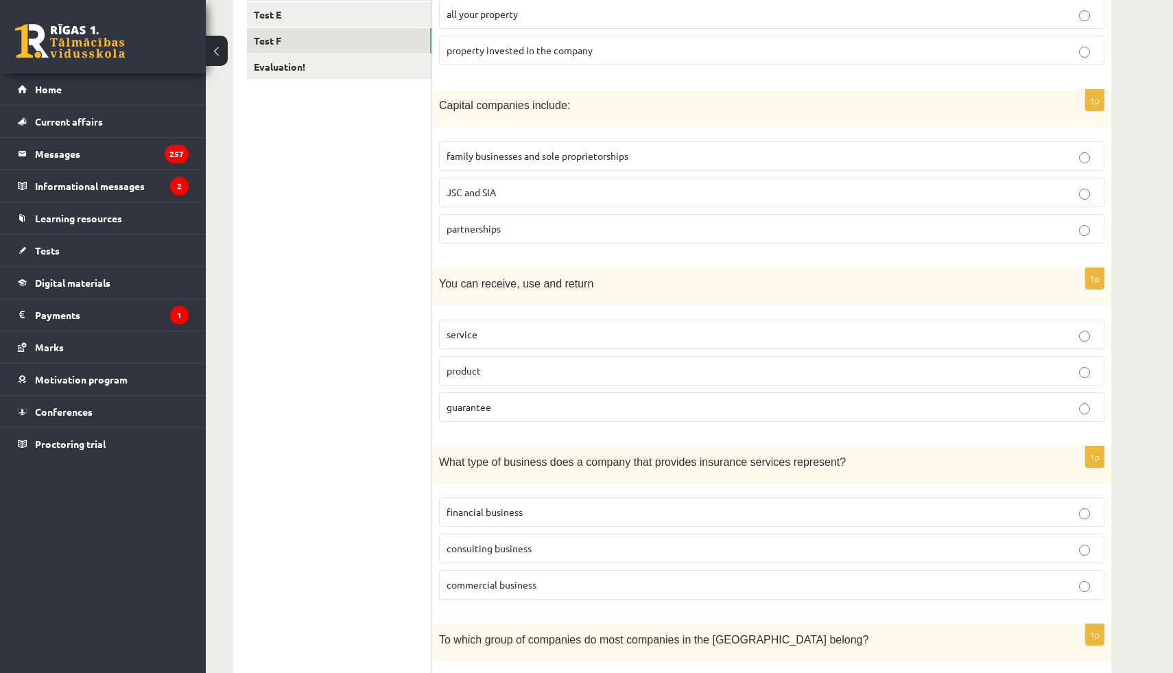
scroll to position [355, 0]
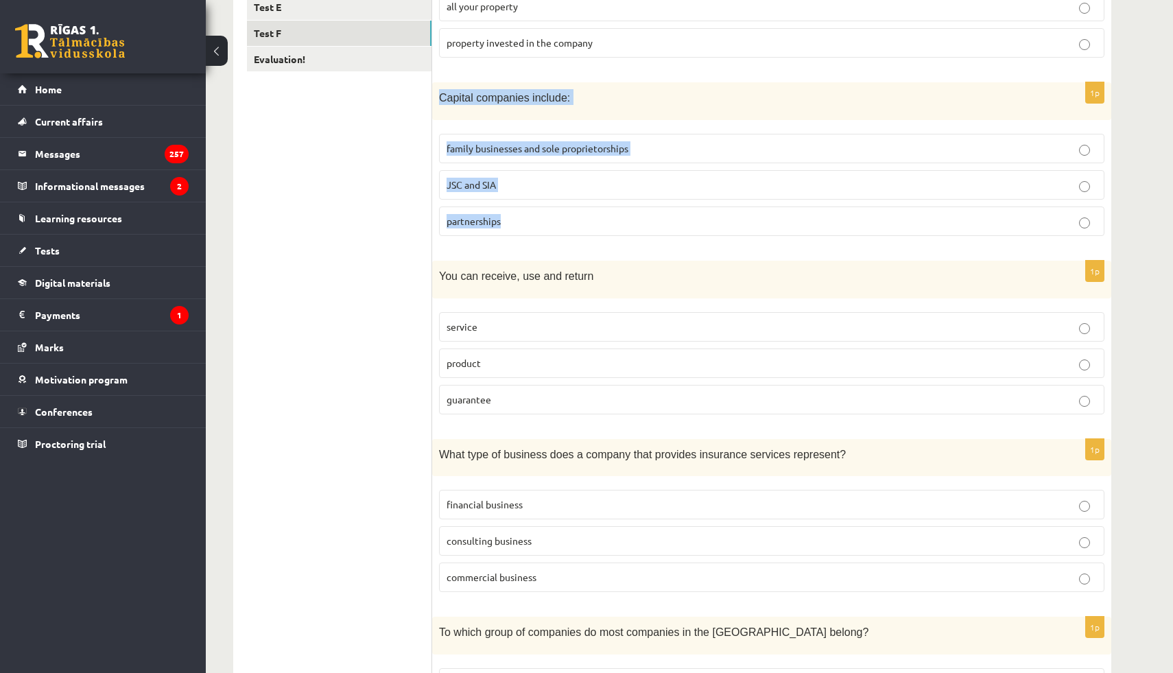
drag, startPoint x: 438, startPoint y: 97, endPoint x: 589, endPoint y: 230, distance: 200.7
click at [589, 230] on div "1p Capital companies include: family businesses and sole proprietorships JSC an…" at bounding box center [771, 164] width 679 height 165
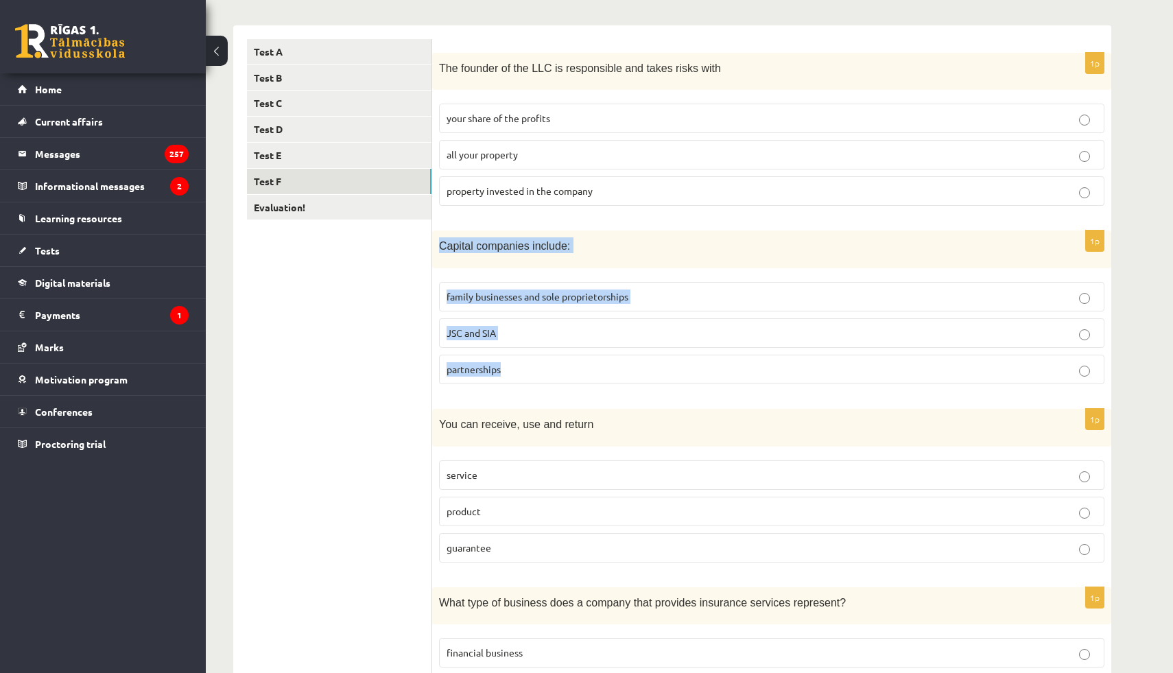
scroll to position [191, 0]
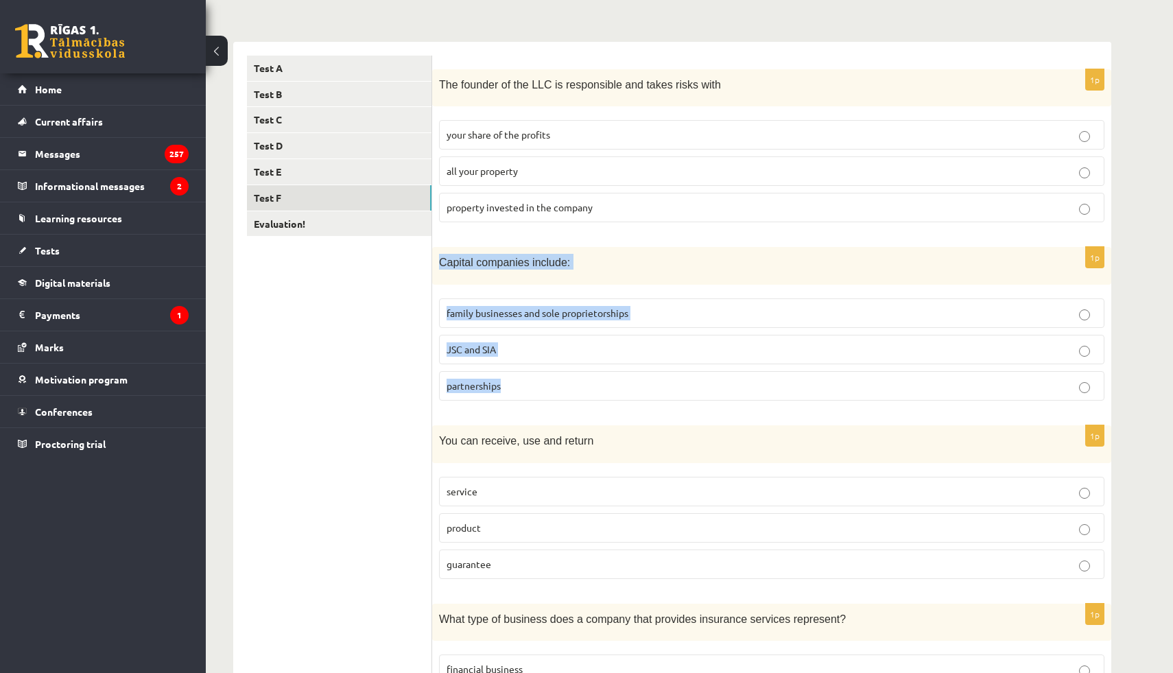
click at [401, 386] on ul "Test A Test B Test C Test D Test E Test F Evaluation!" at bounding box center [339, 501] width 185 height 890
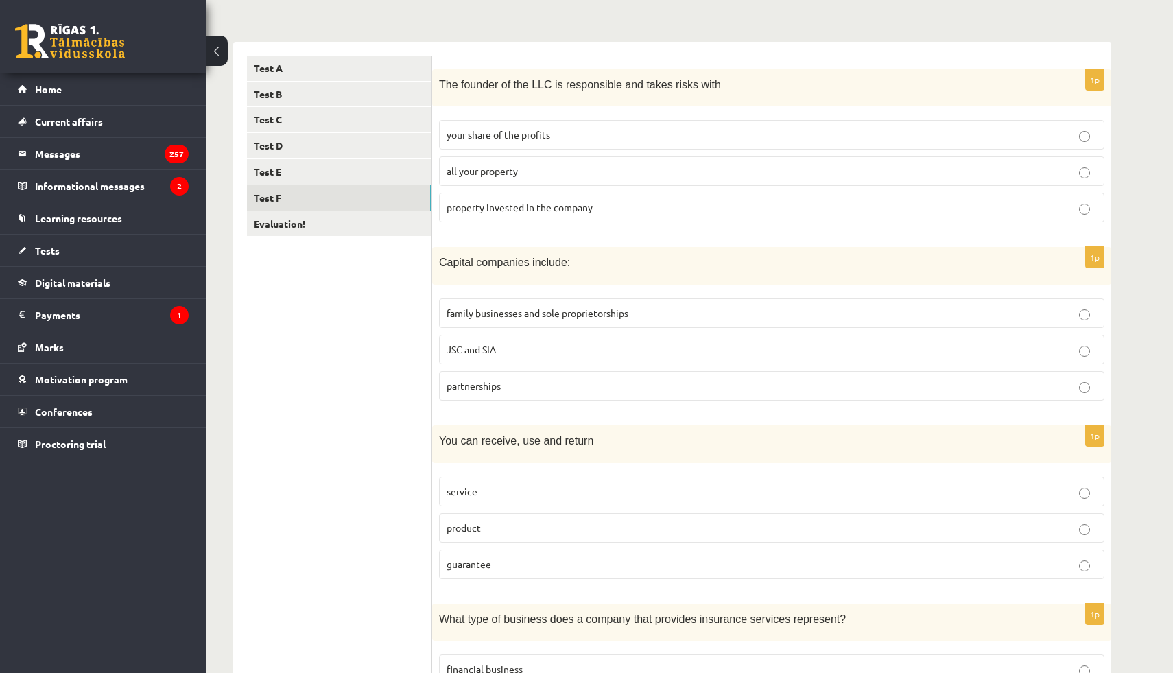
click at [478, 352] on font "JSC and SIA" at bounding box center [471, 349] width 49 height 12
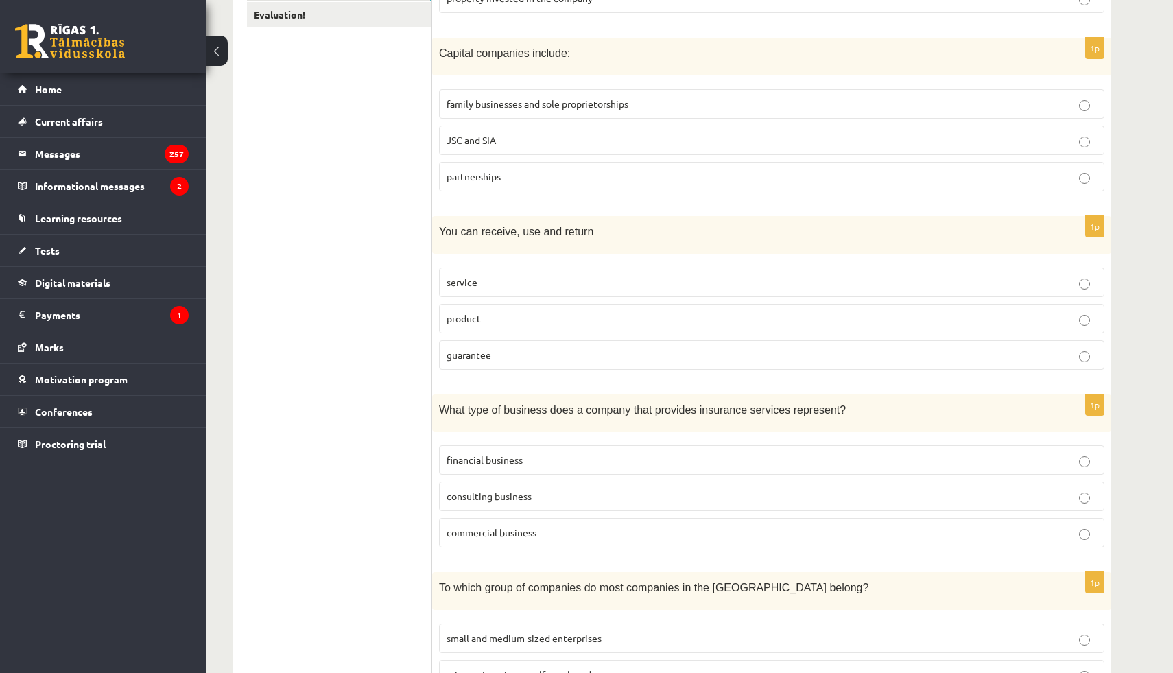
scroll to position [405, 0]
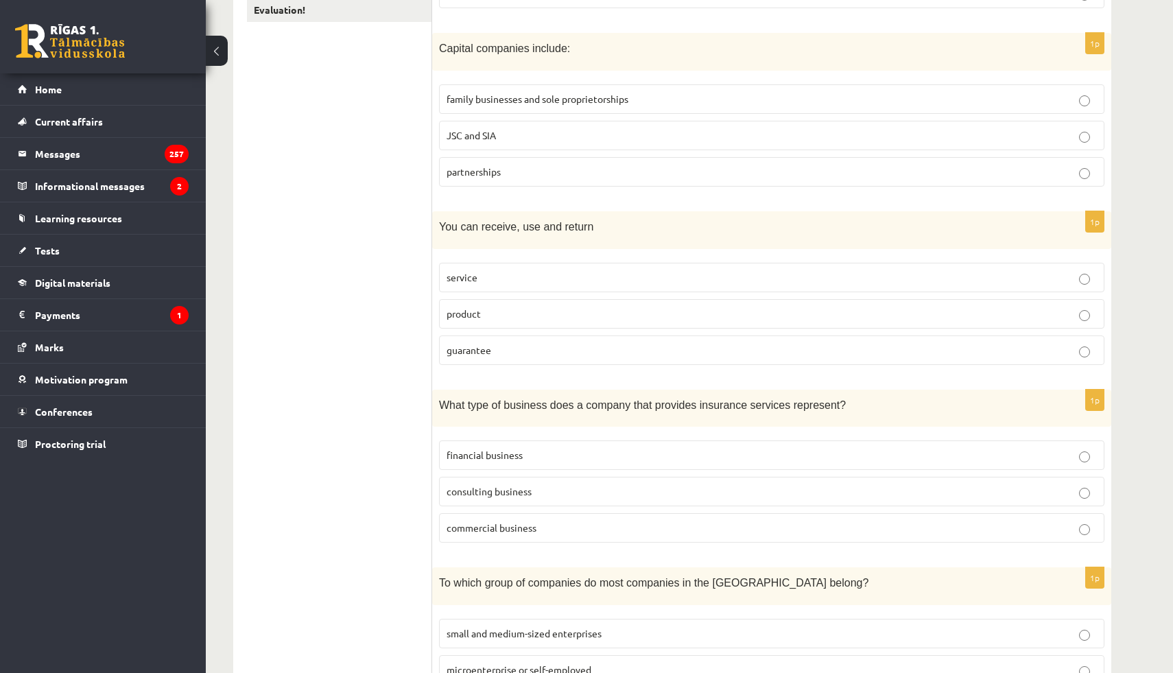
click at [488, 315] on p "product" at bounding box center [772, 314] width 650 height 14
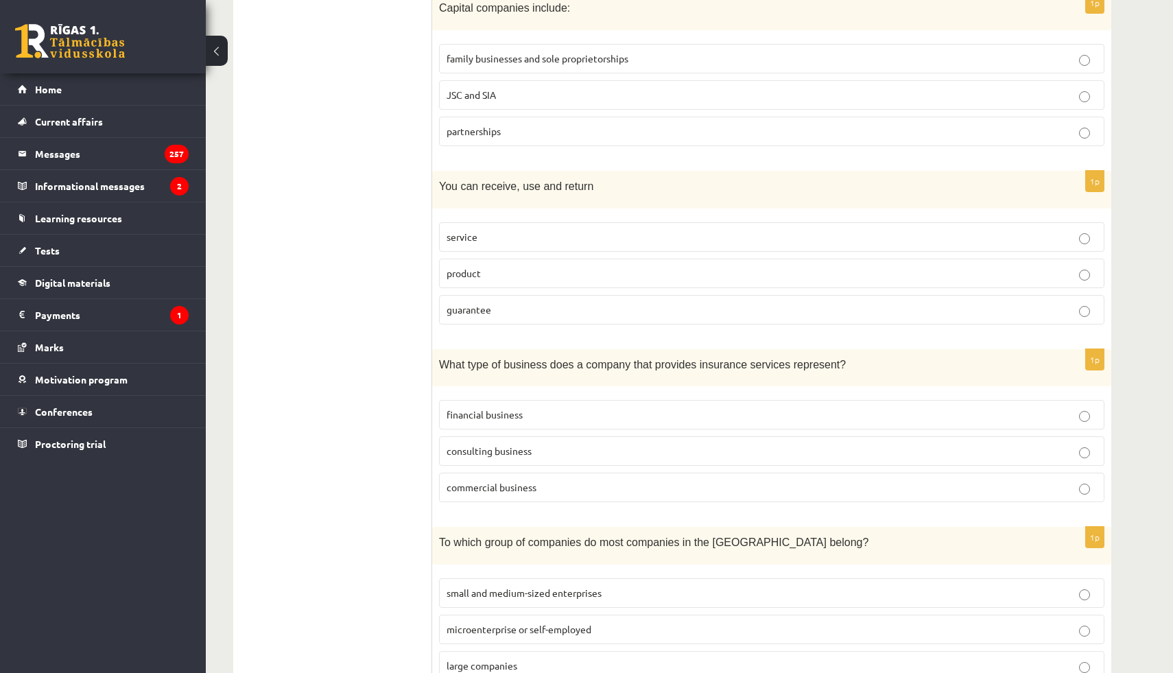
scroll to position [504, 0]
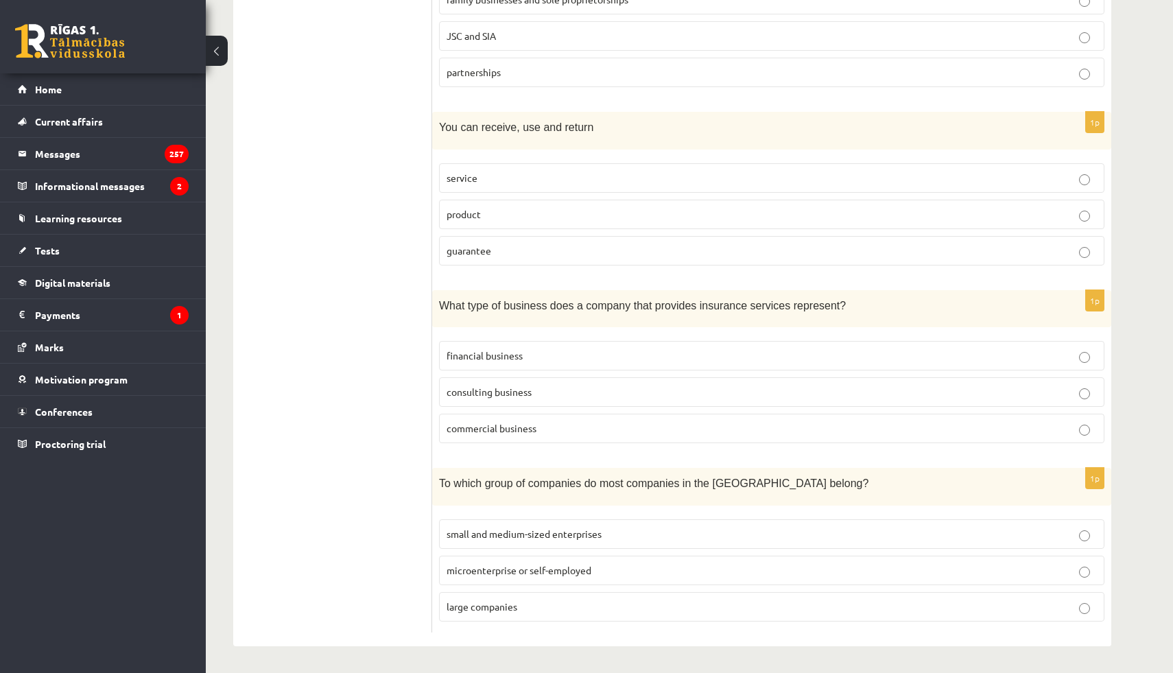
click at [486, 359] on font "financial business" at bounding box center [485, 355] width 76 height 12
click at [534, 536] on font "small and medium-sized enterprises" at bounding box center [524, 534] width 155 height 12
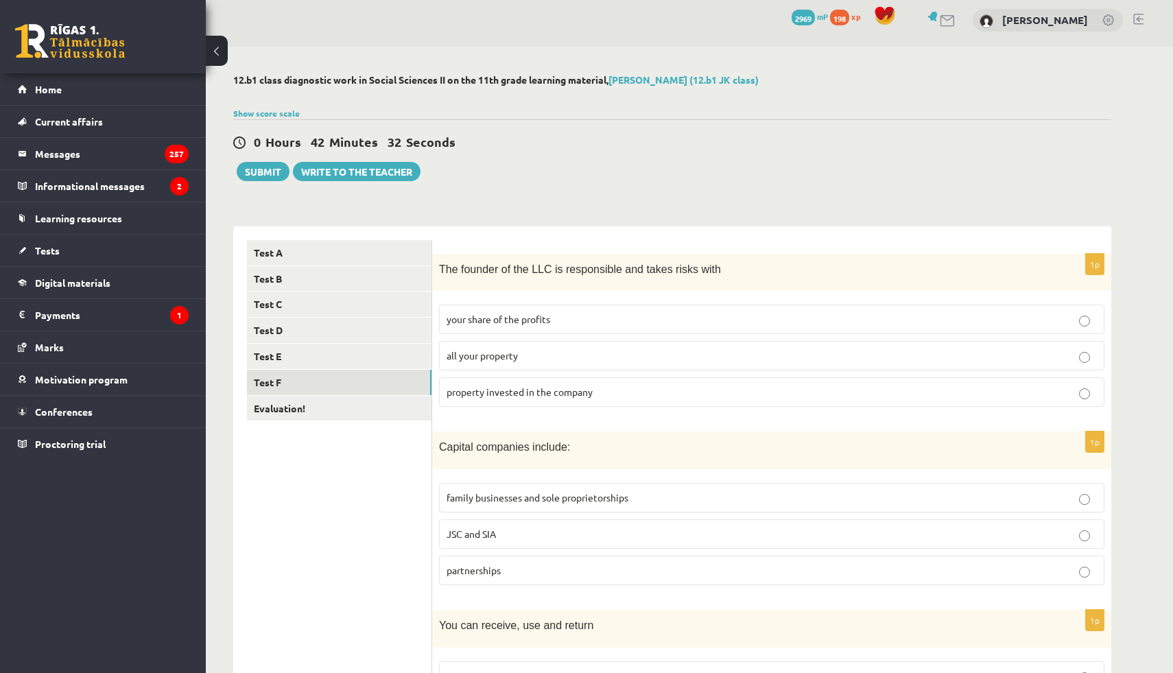
scroll to position [0, 0]
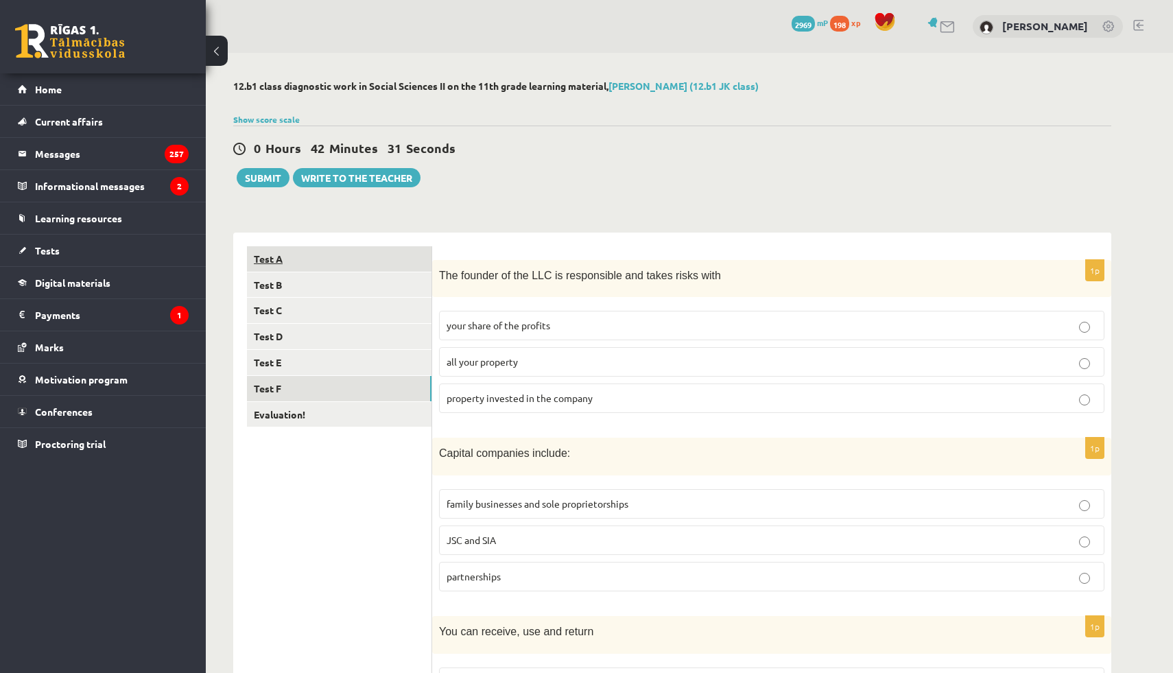
click at [317, 266] on link "Test A" at bounding box center [339, 258] width 185 height 25
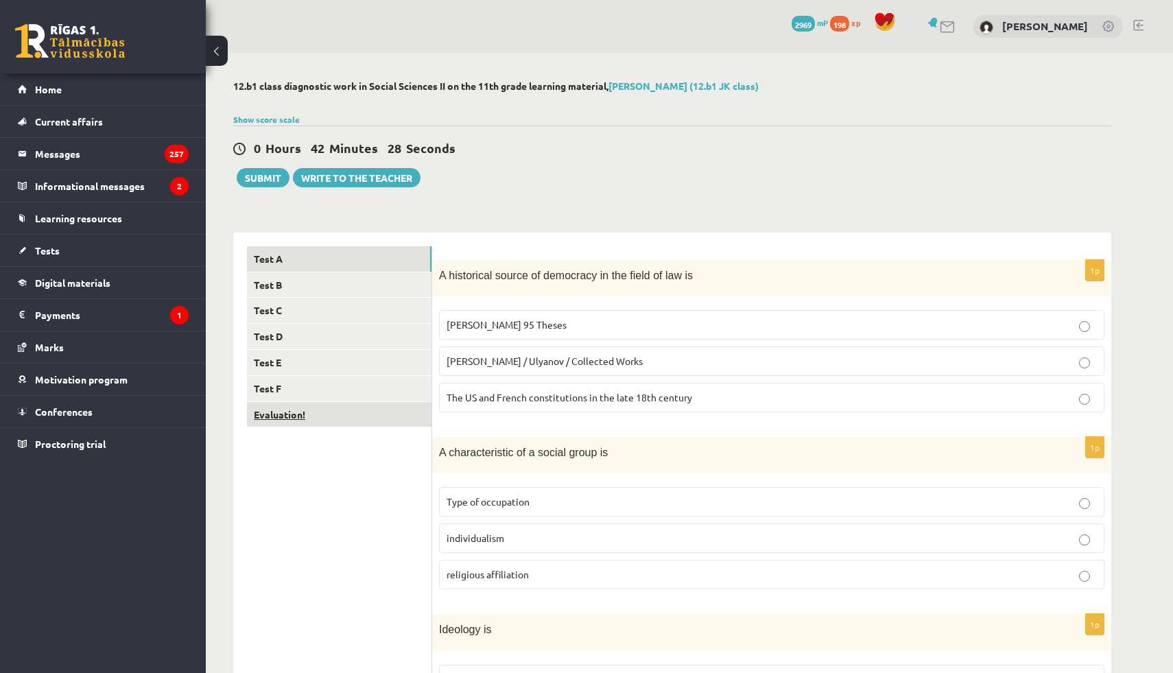
click at [323, 407] on link "Evaluation!" at bounding box center [339, 414] width 185 height 25
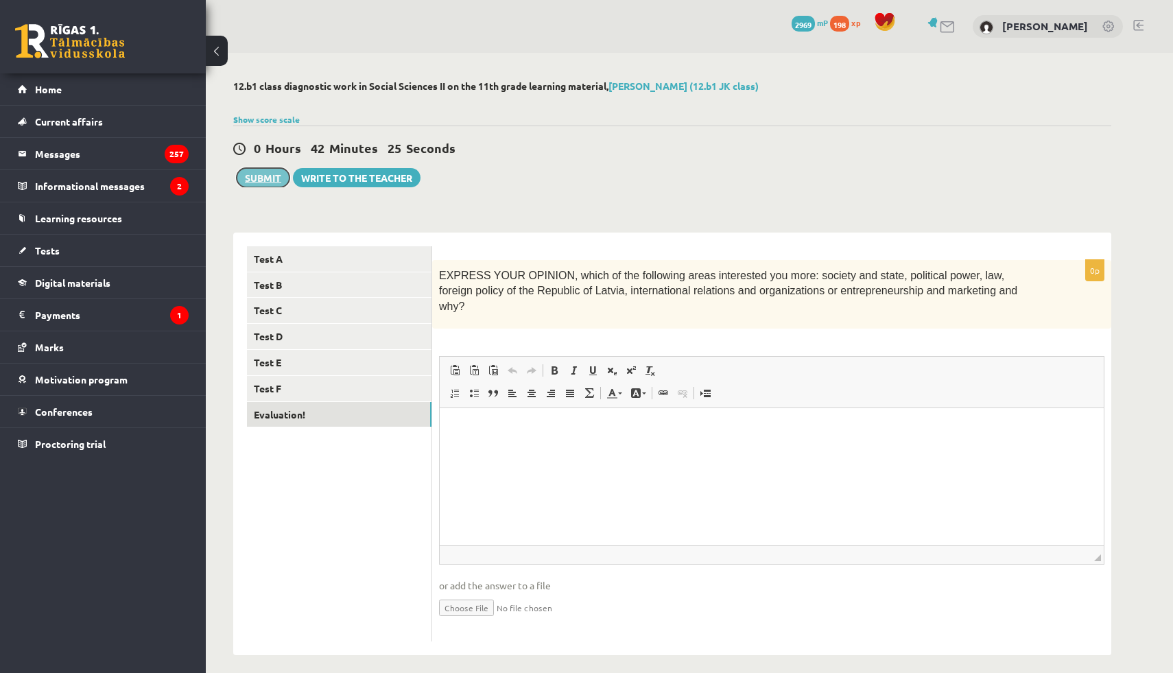
click at [276, 175] on font "Submit" at bounding box center [263, 178] width 36 height 12
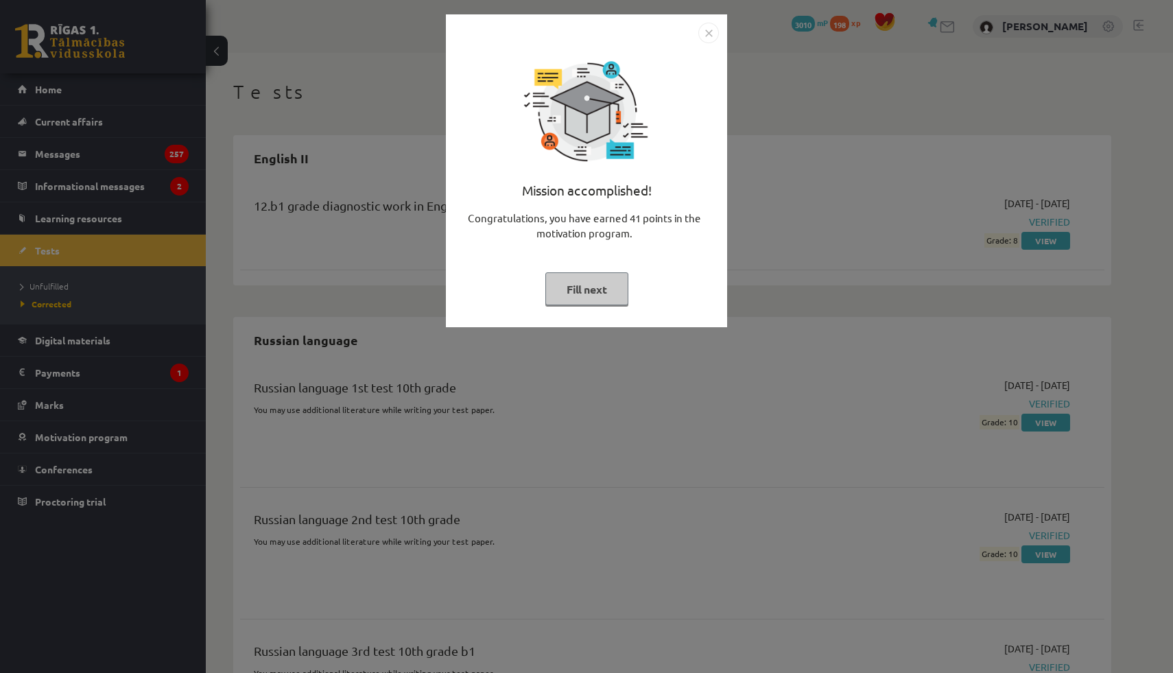
click at [607, 287] on font "Fill next" at bounding box center [587, 289] width 40 height 14
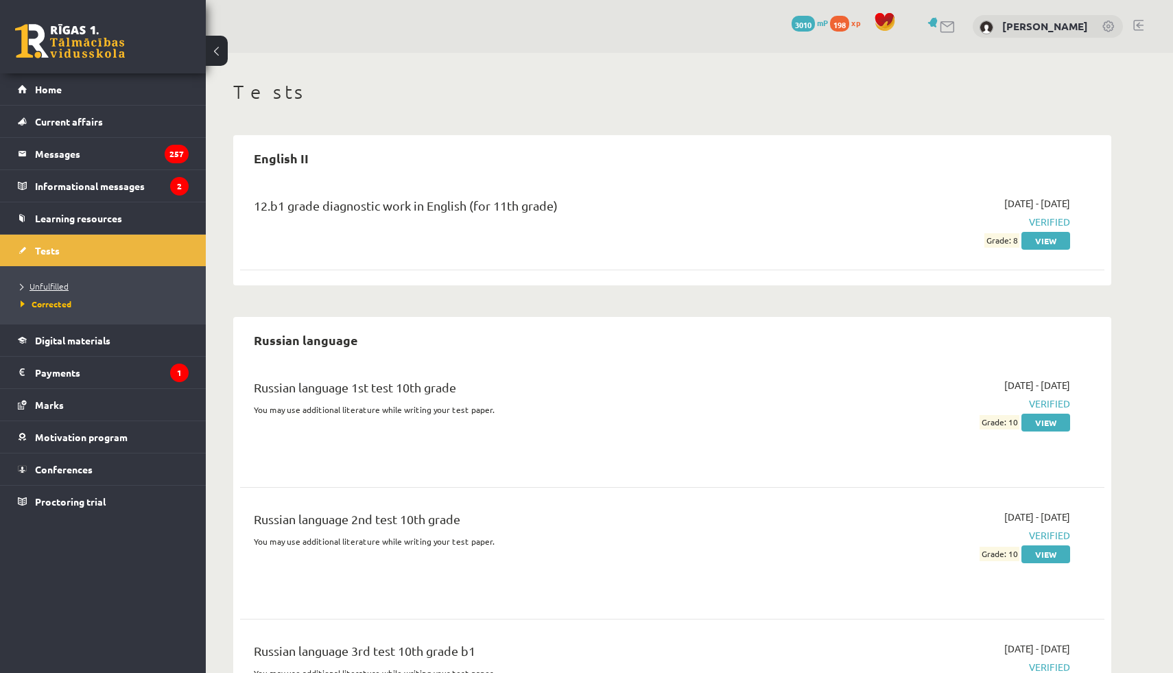
click at [77, 280] on link "Unfulfilled" at bounding box center [107, 286] width 172 height 12
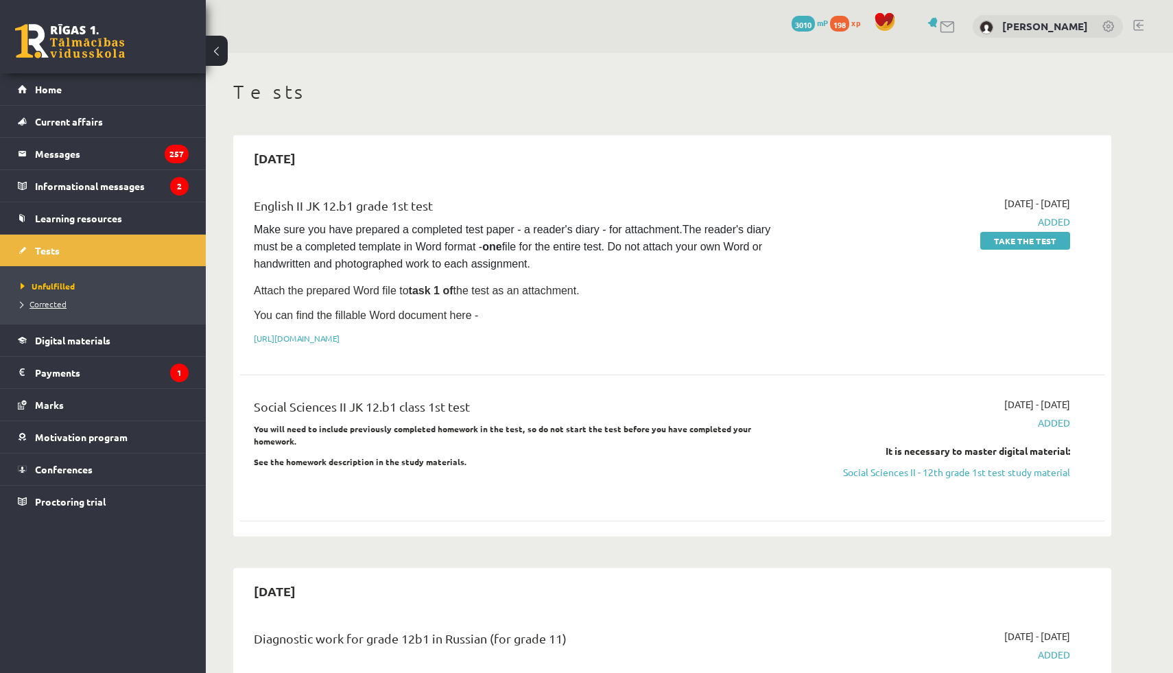
click at [69, 303] on link "Corrected" at bounding box center [107, 304] width 172 height 12
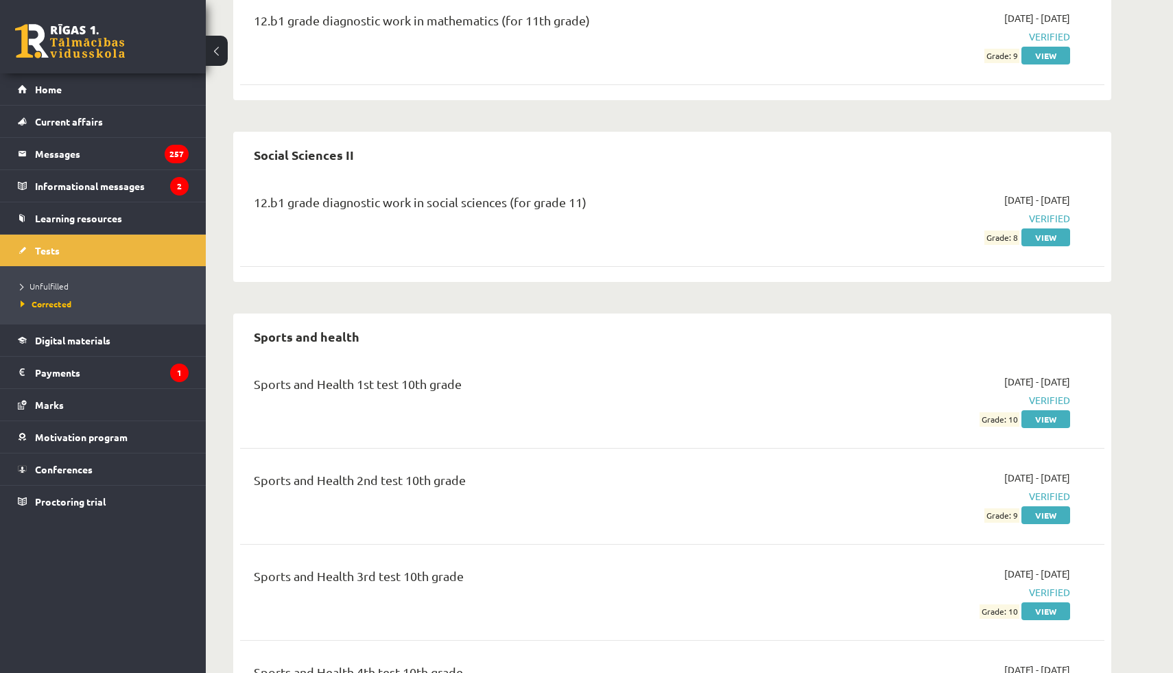
scroll to position [6862, 0]
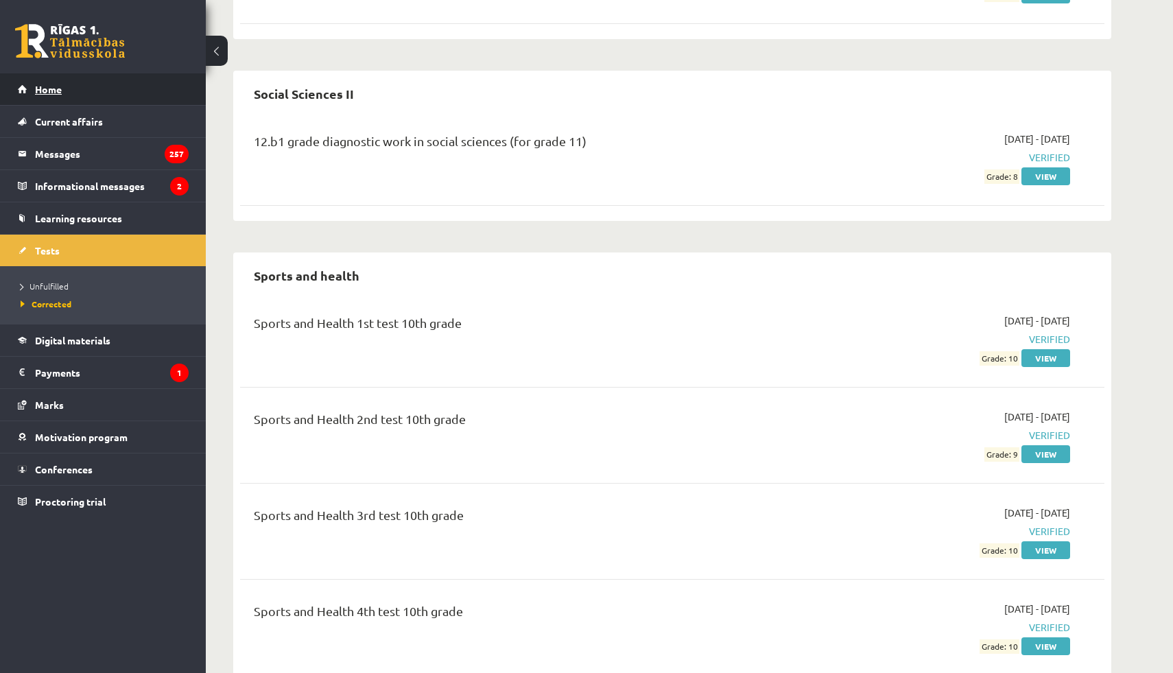
click at [80, 86] on link "Home" at bounding box center [103, 89] width 171 height 32
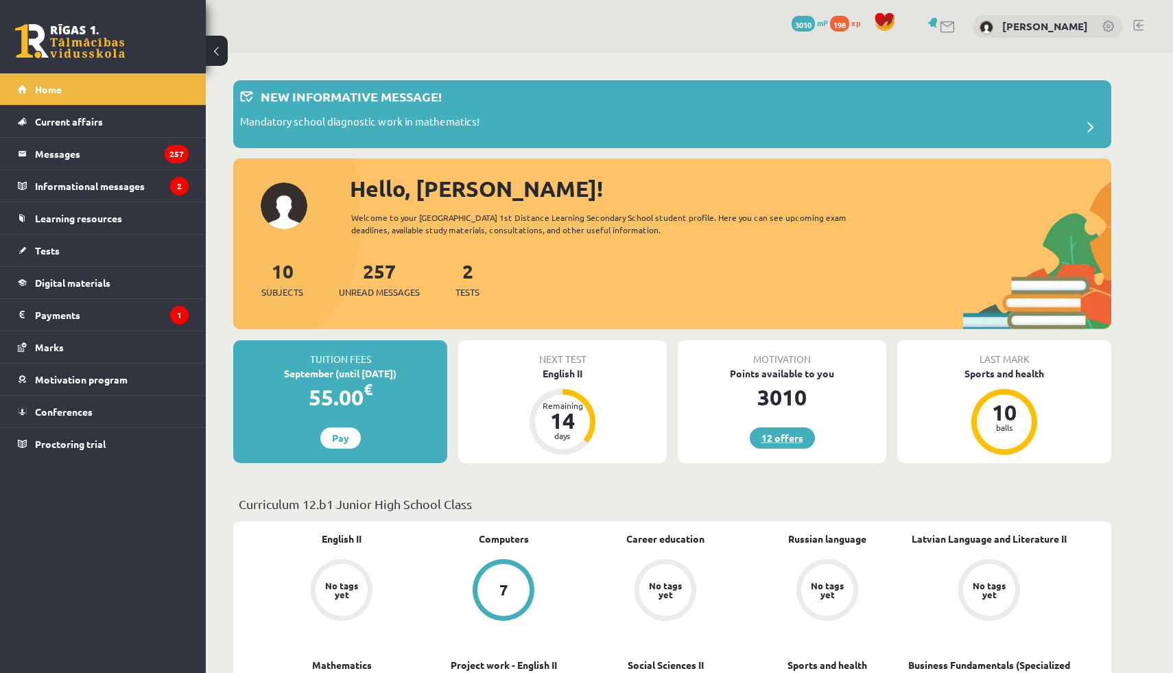
click at [796, 443] on link "12 offers" at bounding box center [782, 437] width 65 height 21
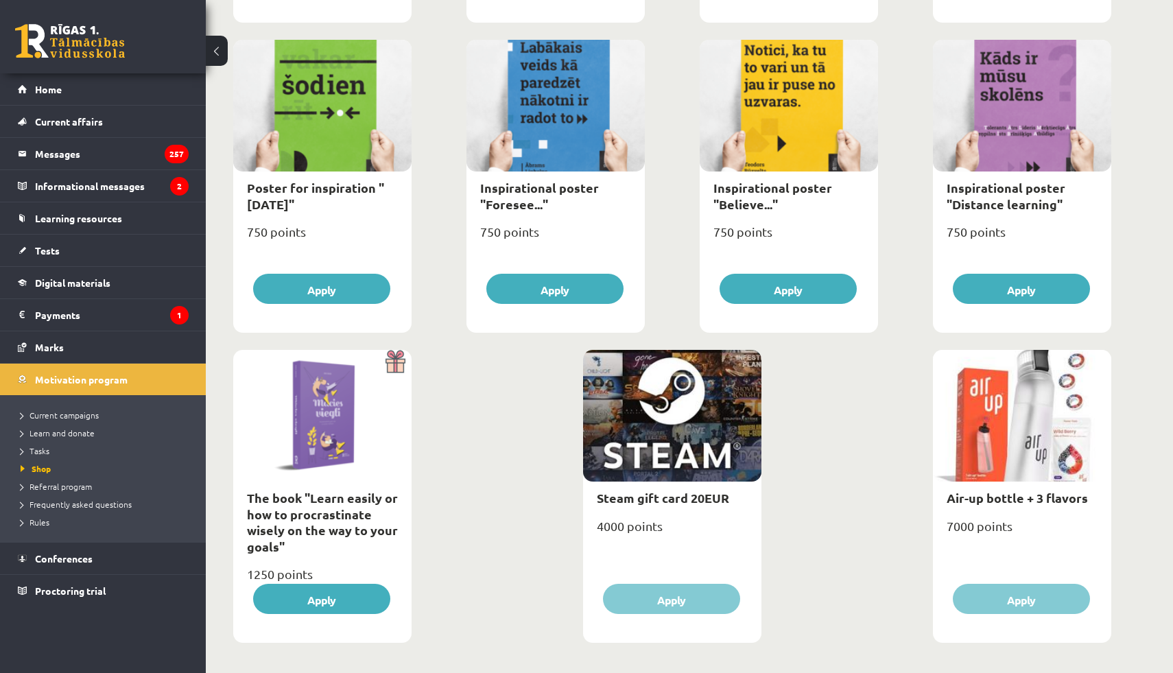
scroll to position [1434, 0]
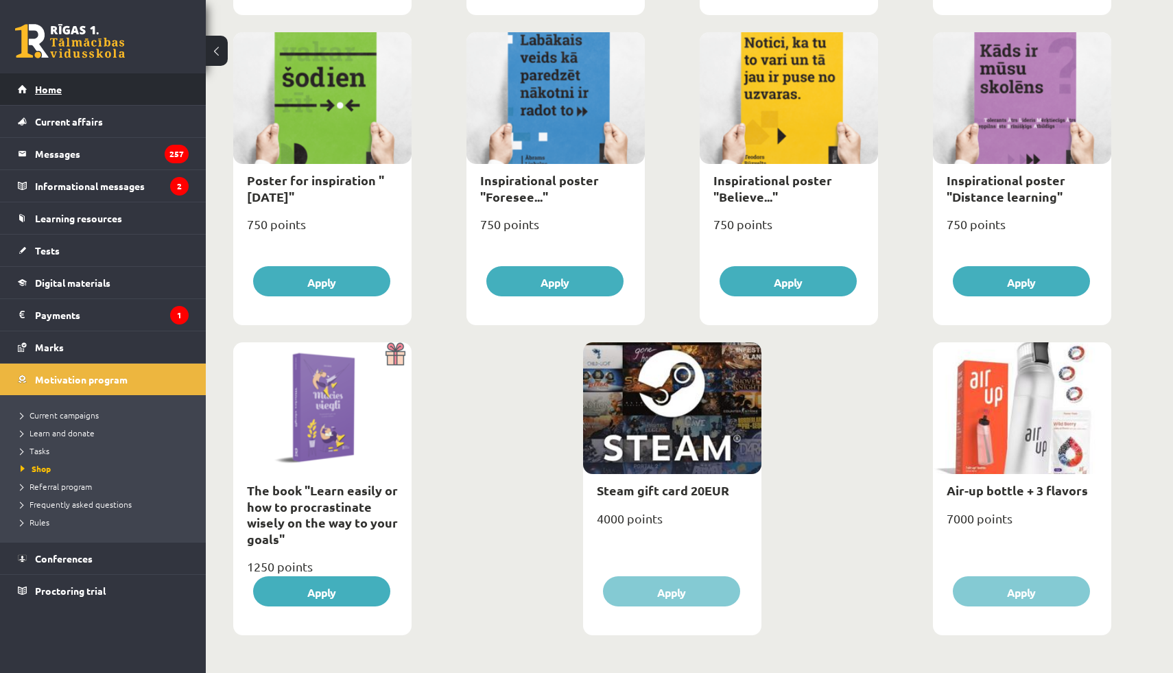
click at [34, 82] on link "Home" at bounding box center [103, 89] width 171 height 32
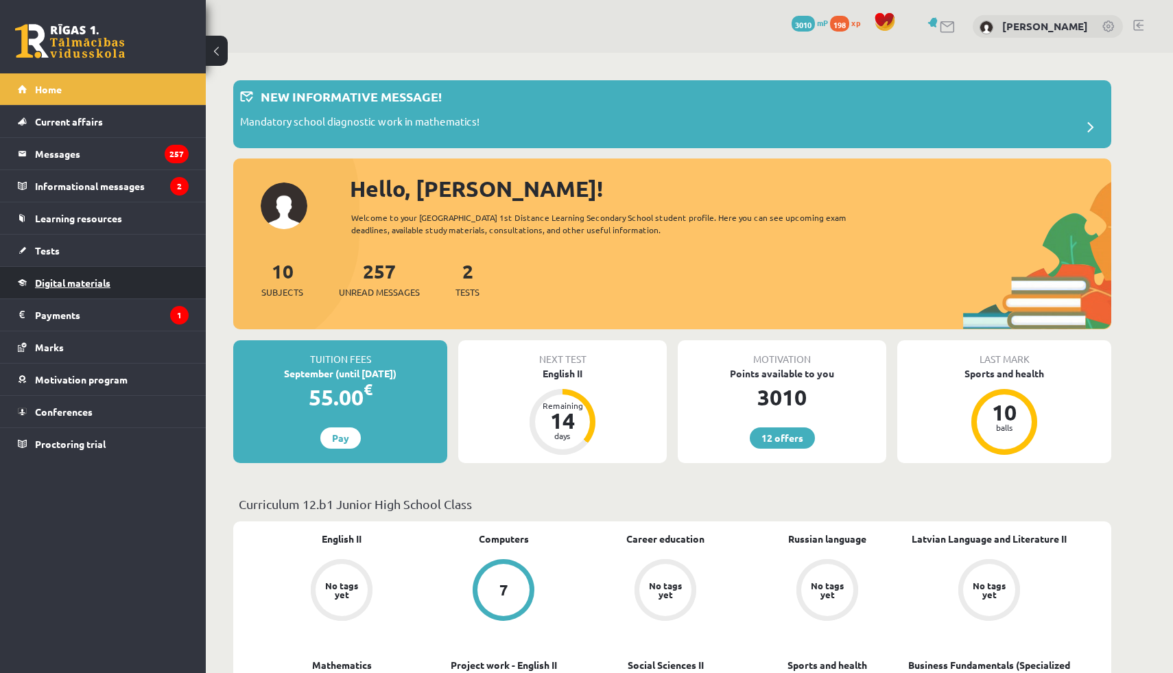
click at [66, 288] on link "Digital materials" at bounding box center [103, 283] width 171 height 32
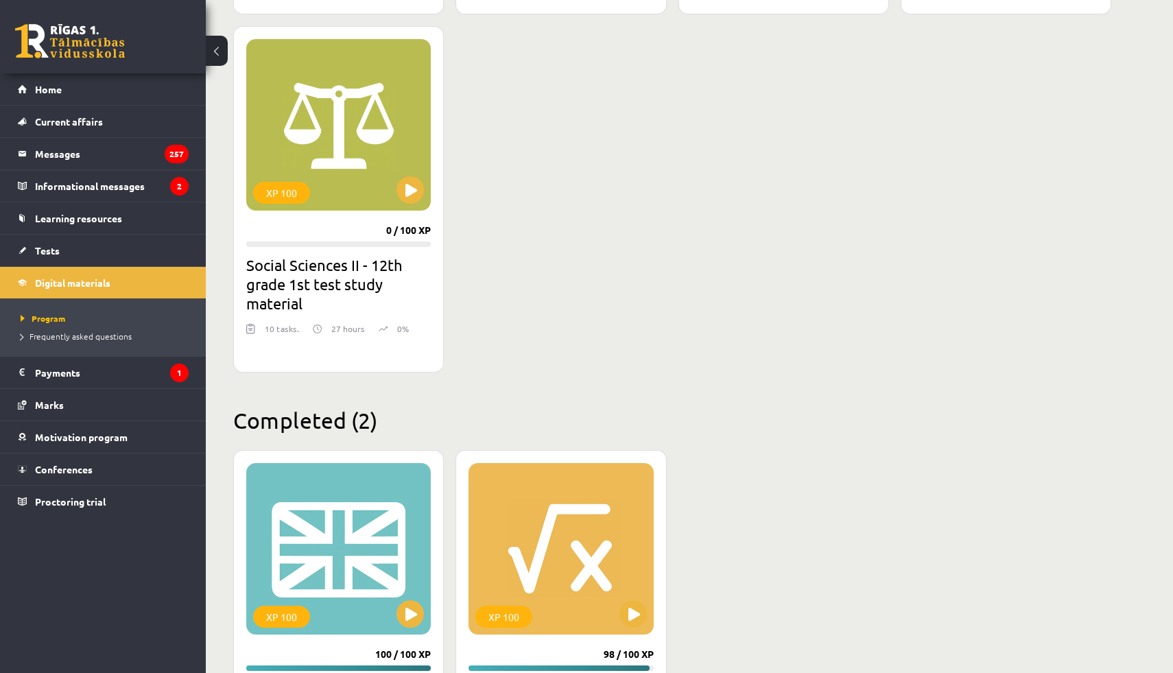
scroll to position [779, 0]
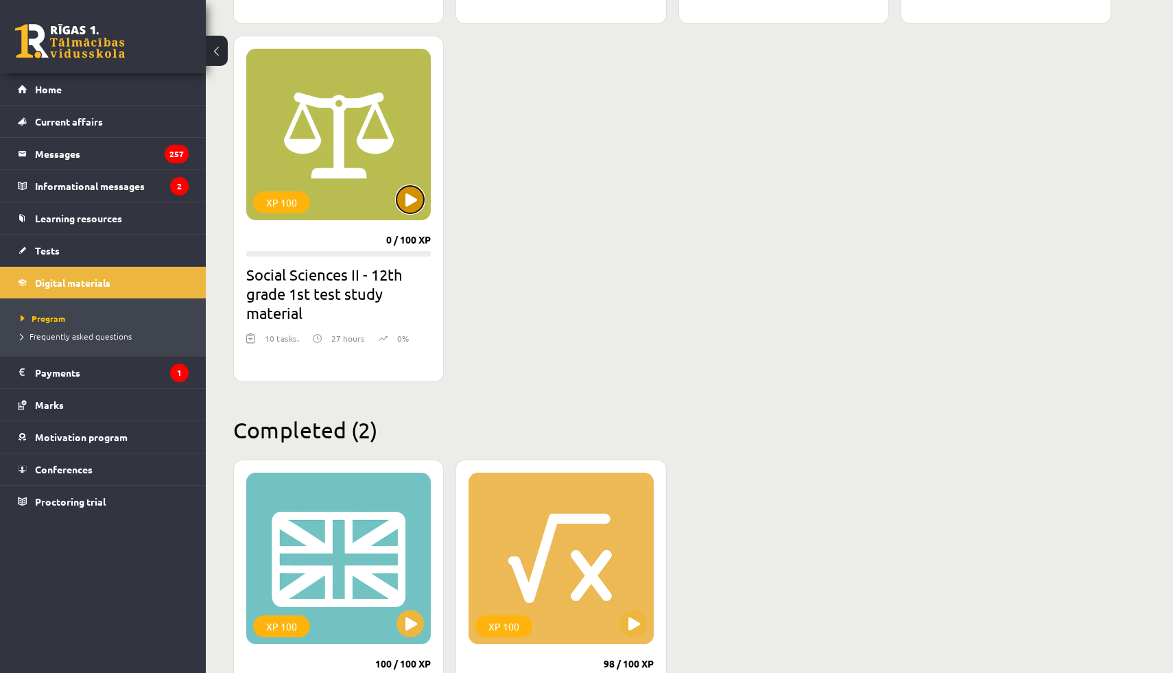
click at [408, 204] on button at bounding box center [410, 199] width 27 height 27
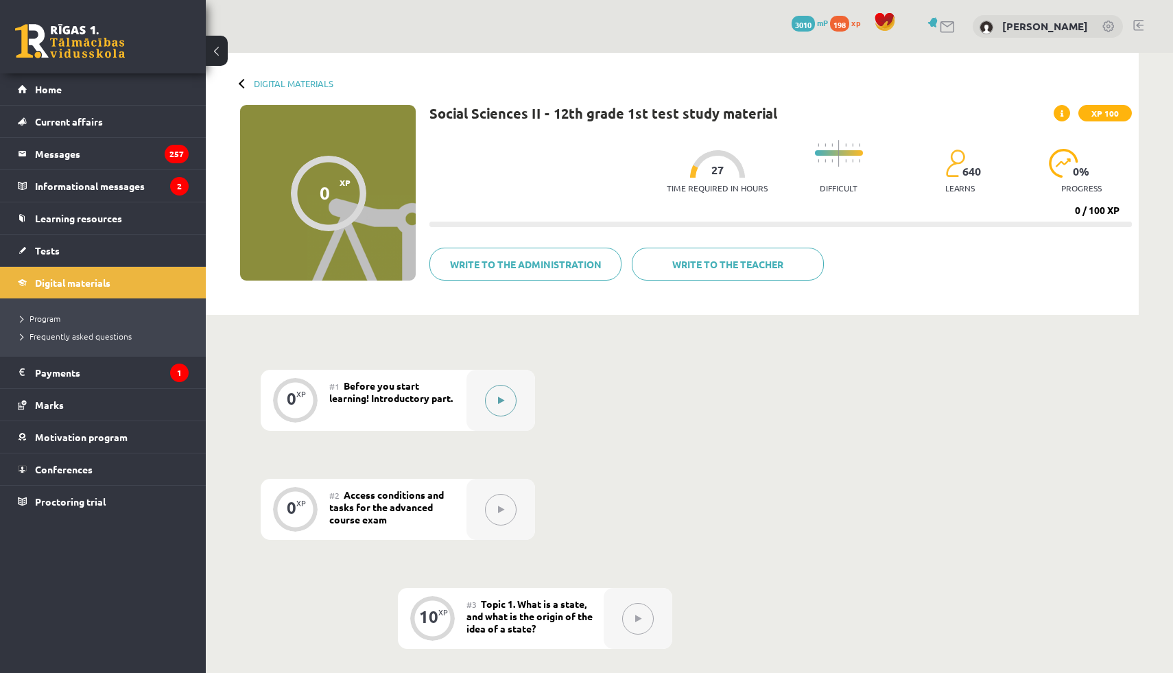
click at [529, 386] on div at bounding box center [501, 400] width 69 height 61
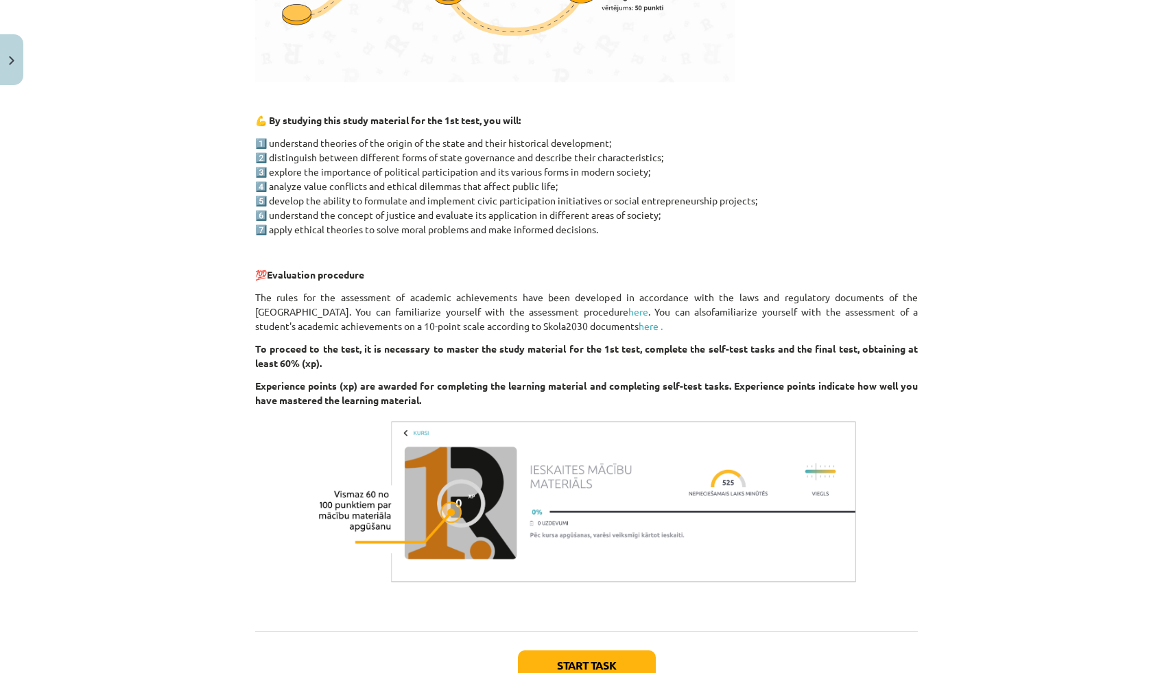
scroll to position [718, 0]
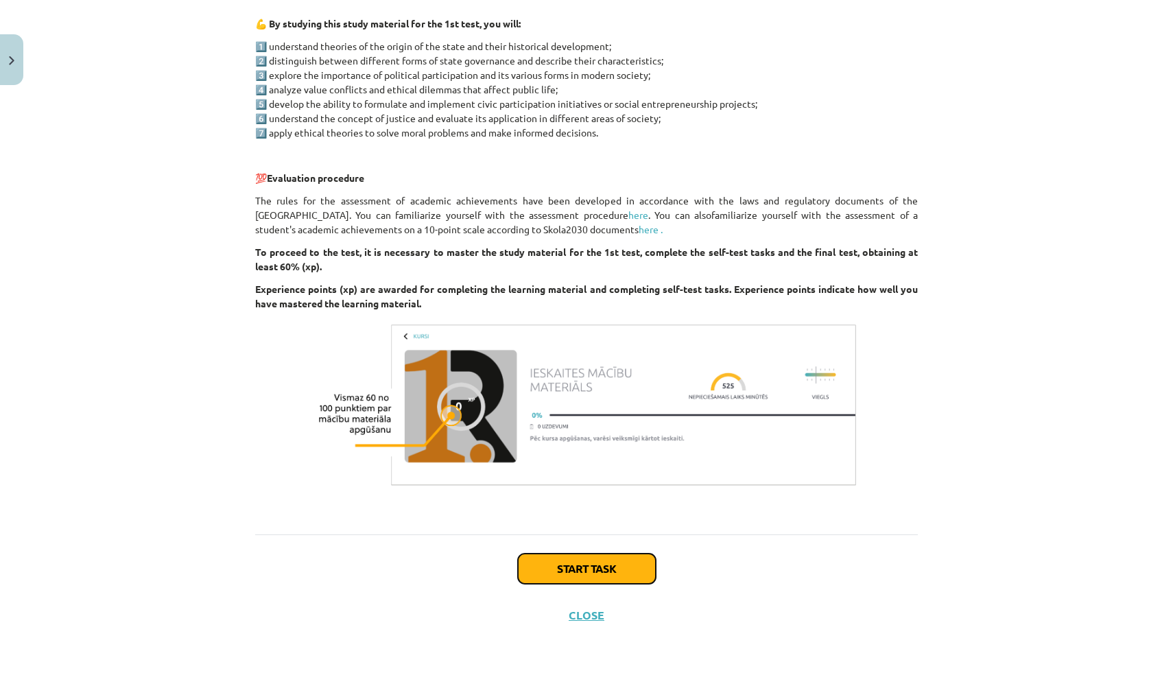
click at [604, 556] on button "Start task" at bounding box center [587, 569] width 138 height 30
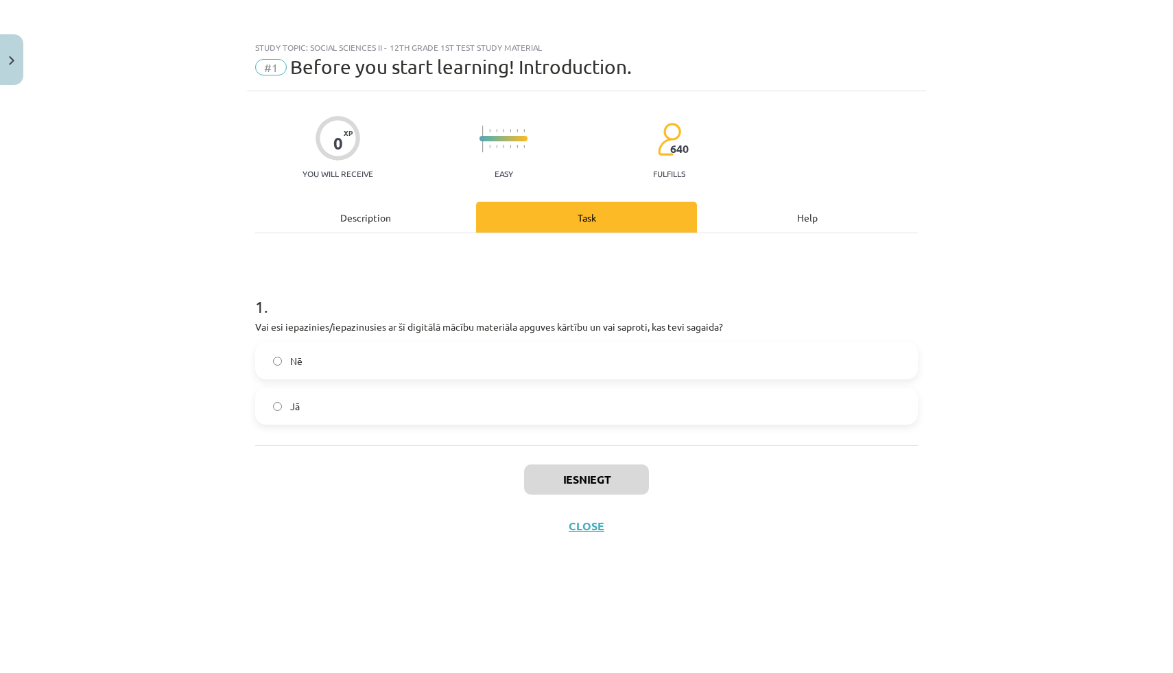
scroll to position [0, 0]
click at [411, 409] on label "Yes" at bounding box center [587, 406] width 660 height 34
click at [590, 488] on button "Submit" at bounding box center [587, 479] width 118 height 30
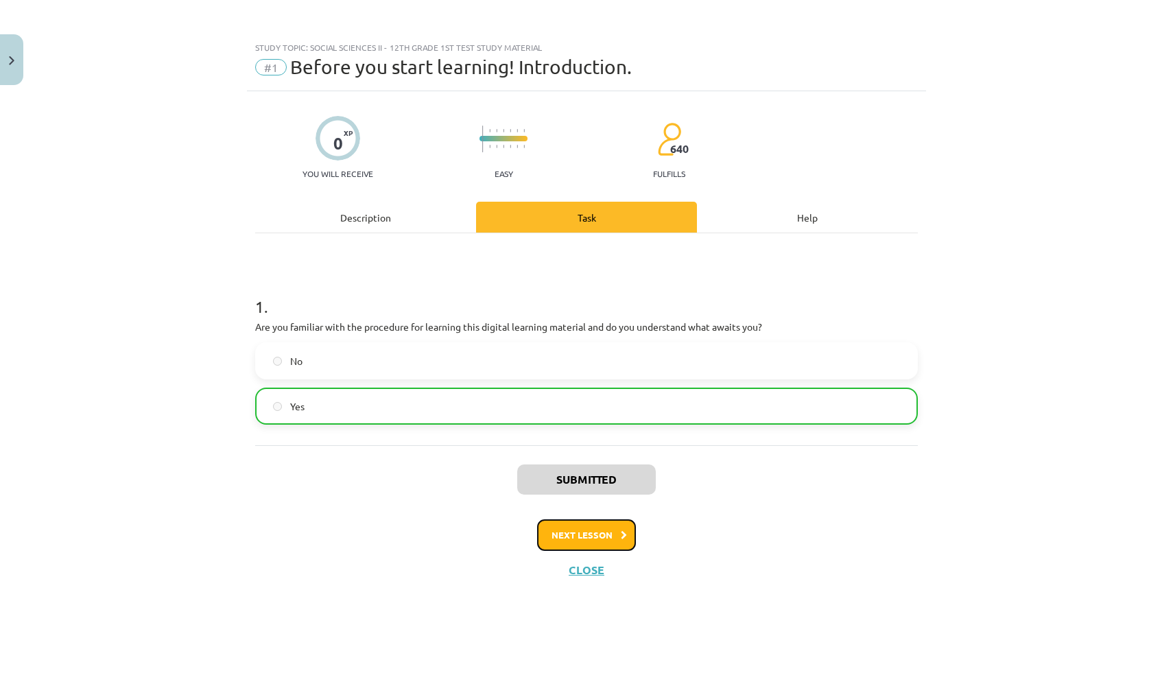
click at [597, 543] on button "Next lesson" at bounding box center [586, 535] width 99 height 32
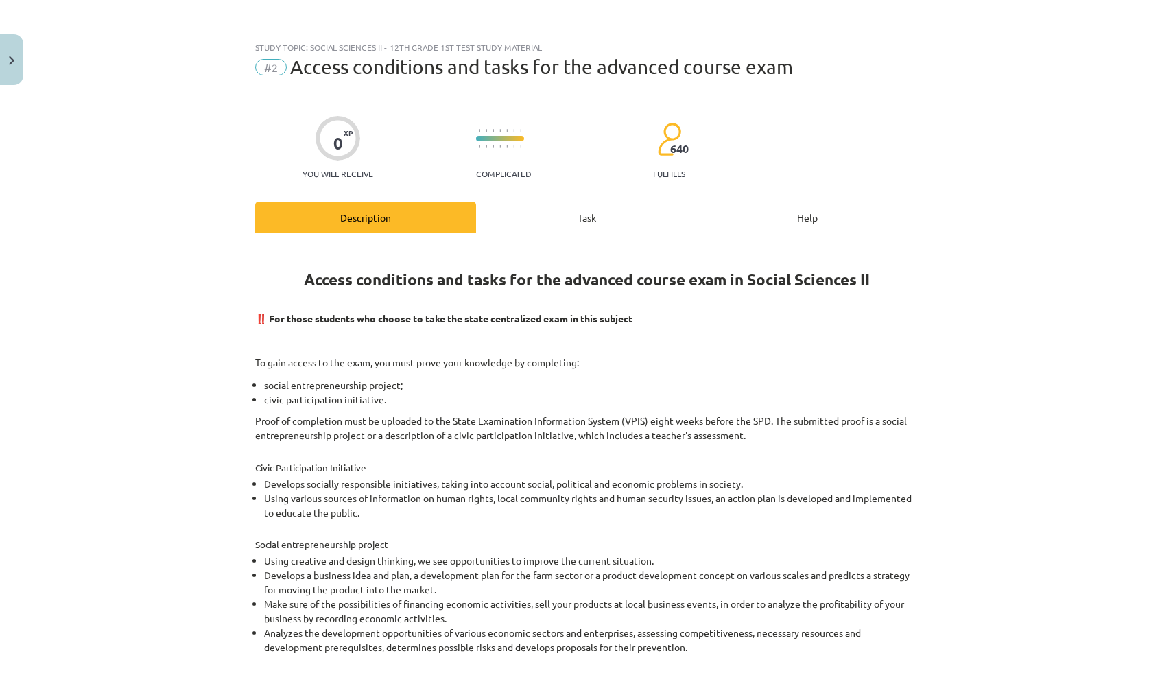
click at [606, 217] on div "Task" at bounding box center [586, 217] width 221 height 31
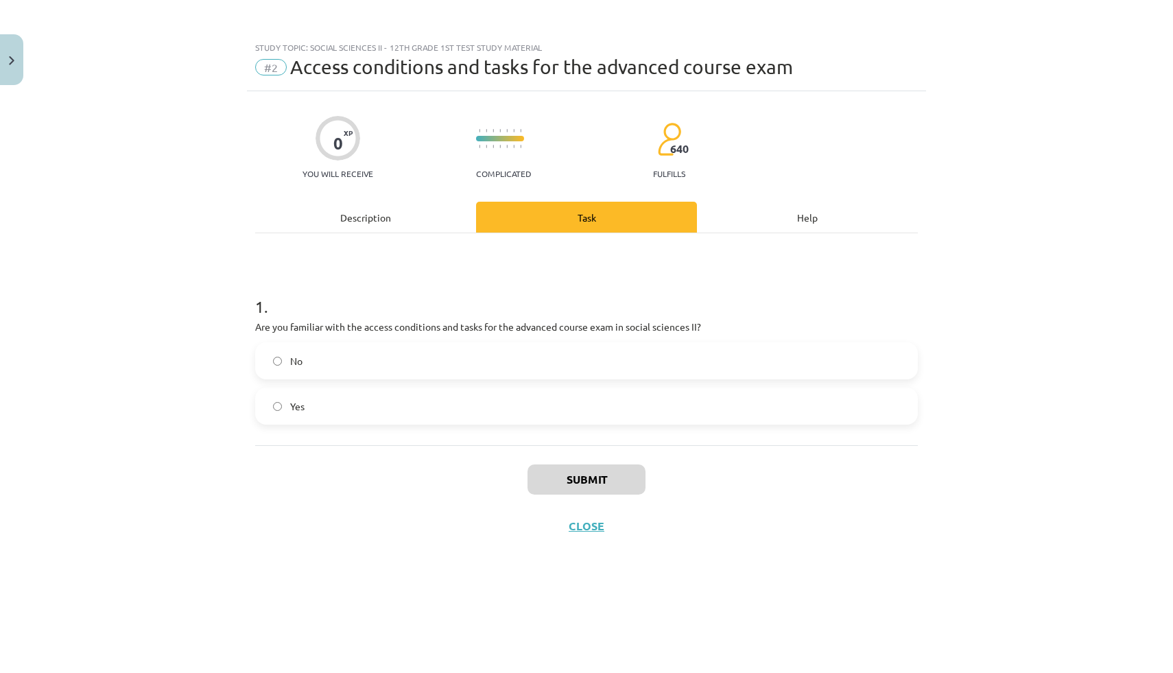
click at [358, 220] on font "Description" at bounding box center [365, 217] width 51 height 12
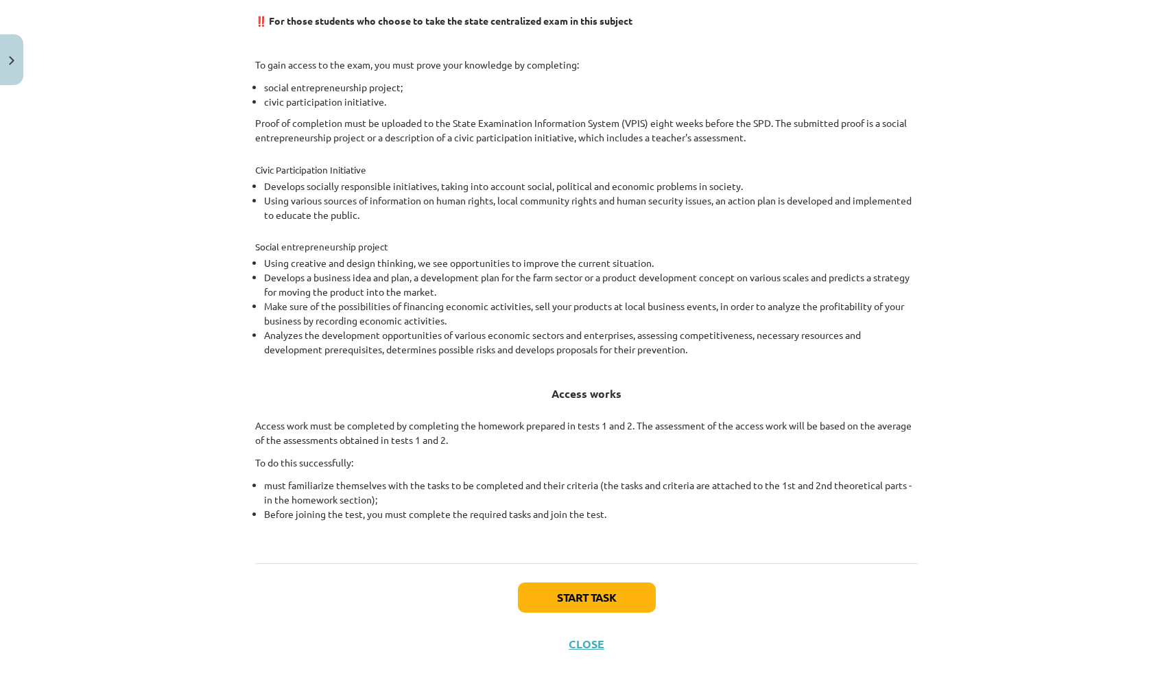
scroll to position [305, 0]
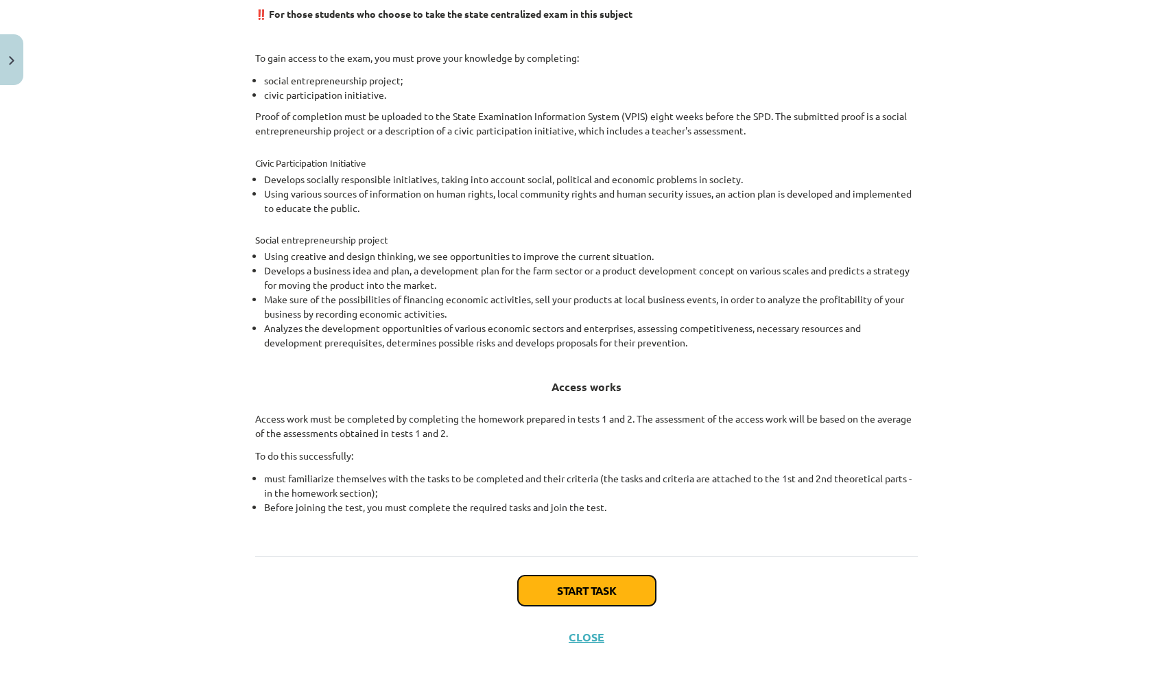
click at [557, 592] on font "Start task" at bounding box center [587, 590] width 60 height 14
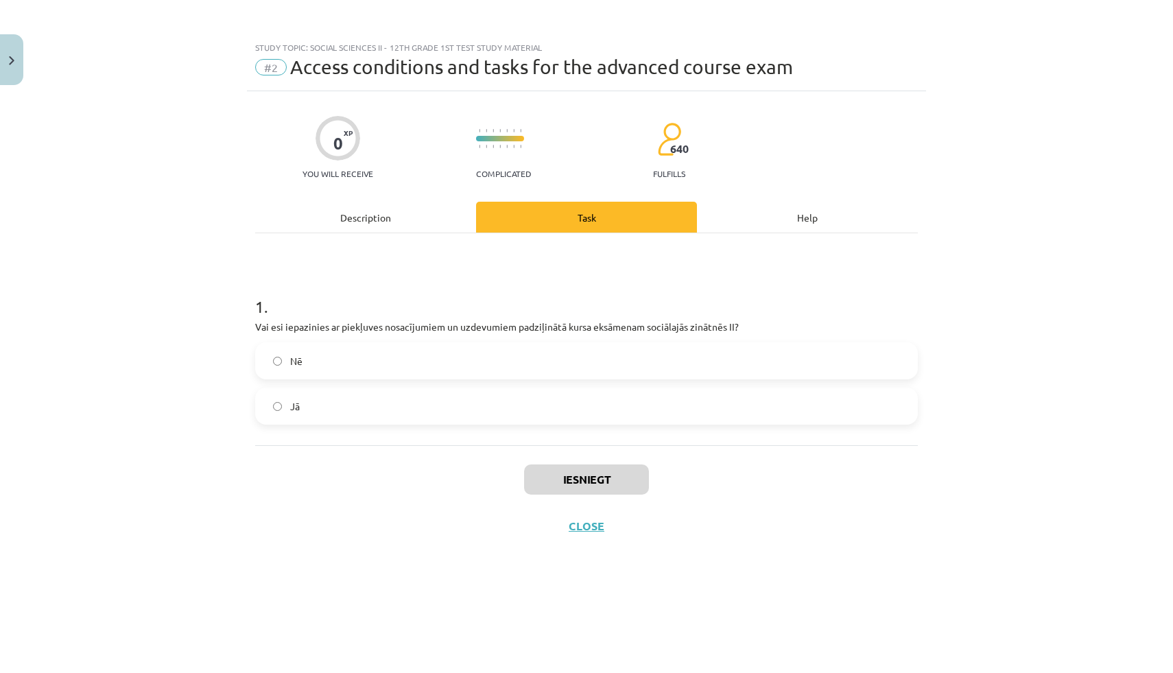
scroll to position [0, 0]
click at [344, 407] on label "Yes" at bounding box center [587, 406] width 660 height 34
click at [550, 472] on button "Submit" at bounding box center [587, 479] width 118 height 30
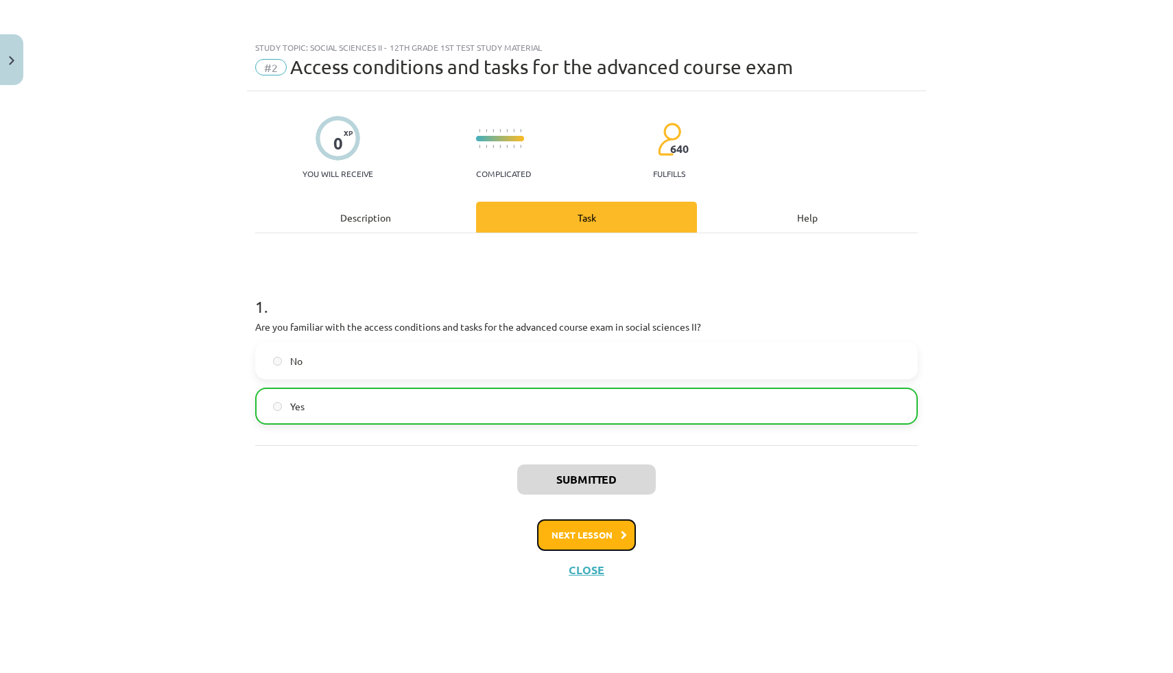
click at [586, 538] on font "Next lesson" at bounding box center [582, 535] width 61 height 12
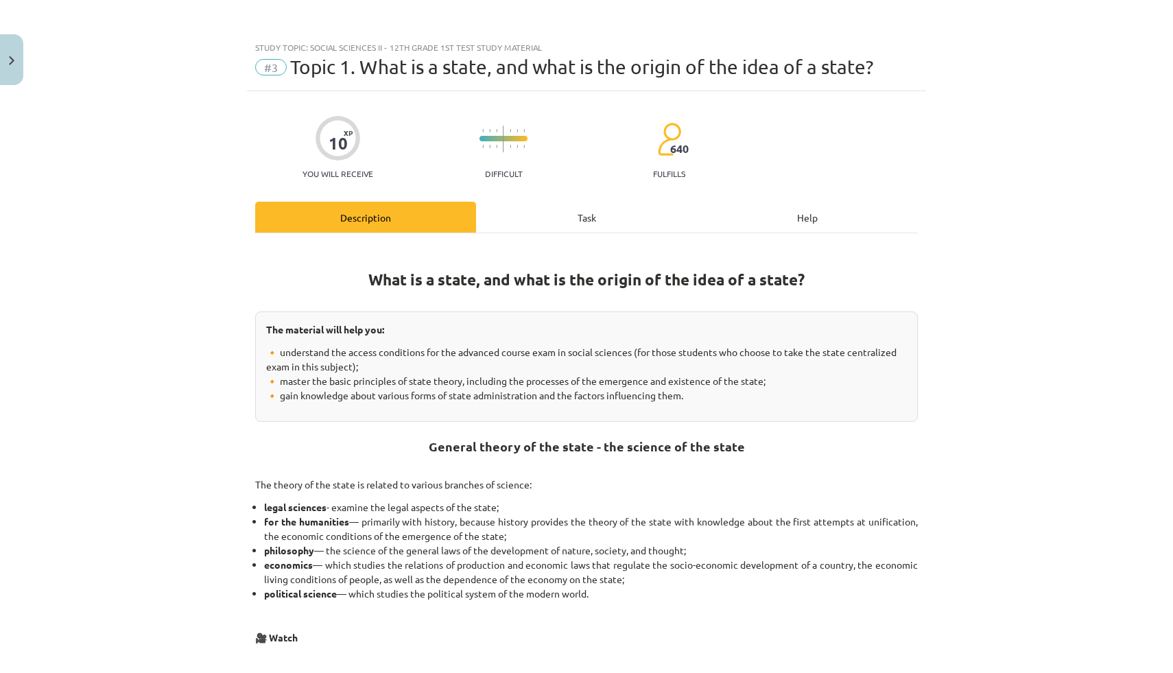
click at [565, 228] on div "Task" at bounding box center [586, 217] width 221 height 31
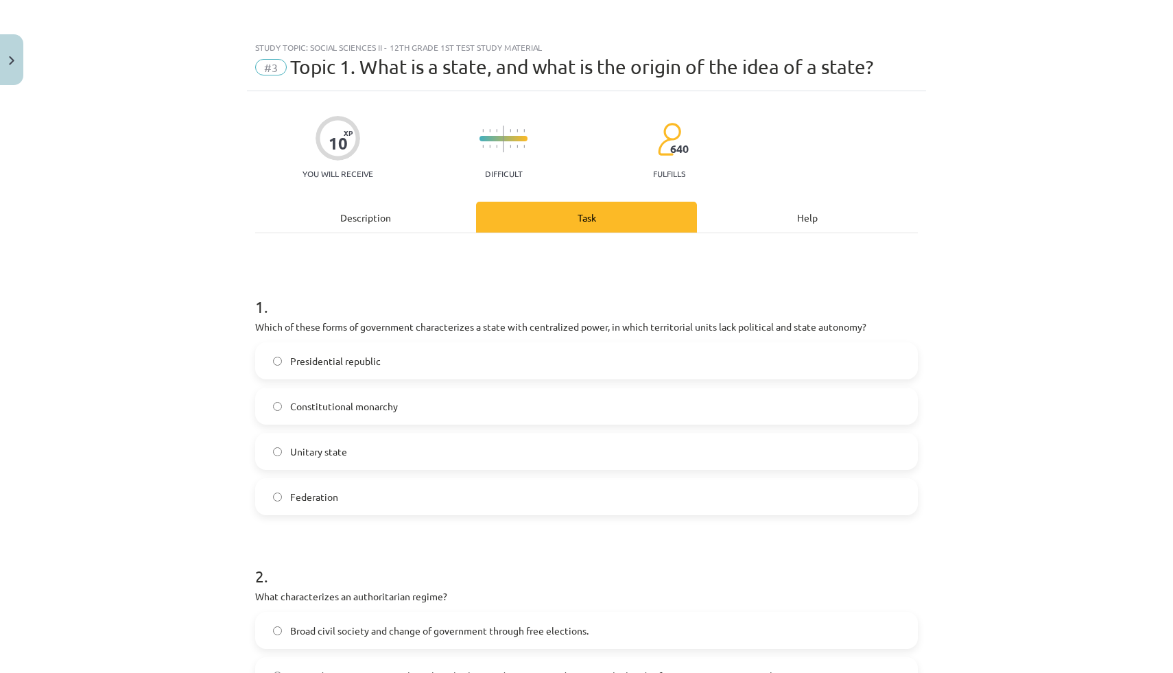
click at [386, 222] on font "Description" at bounding box center [365, 217] width 51 height 11
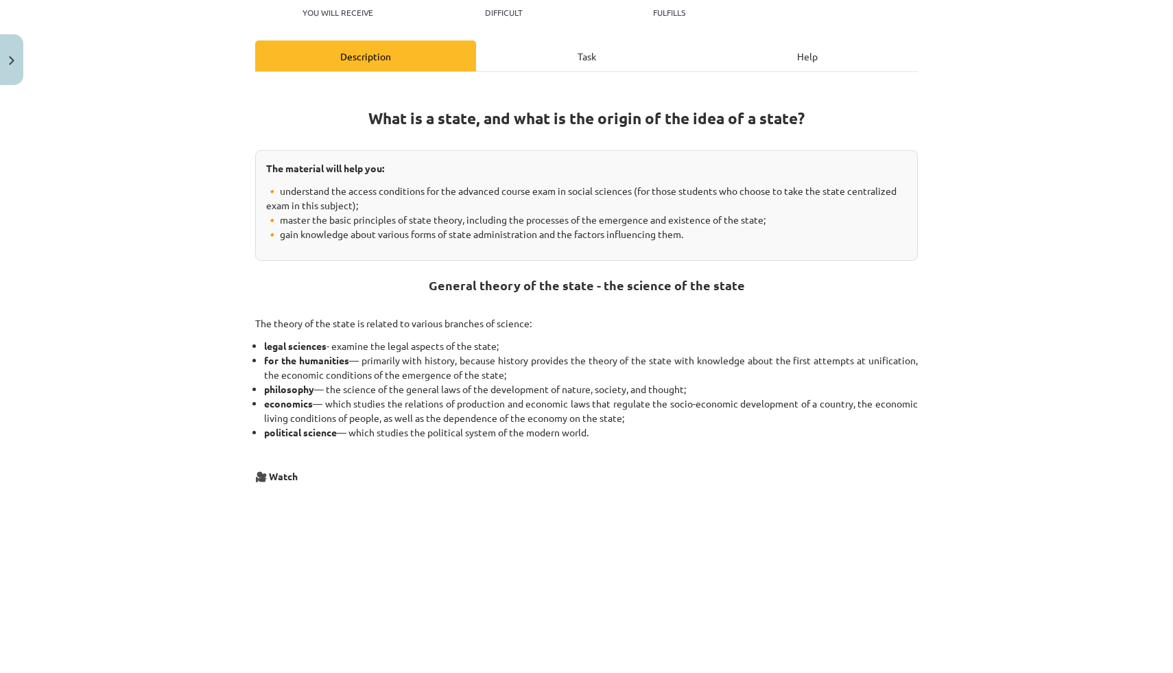
scroll to position [205, 0]
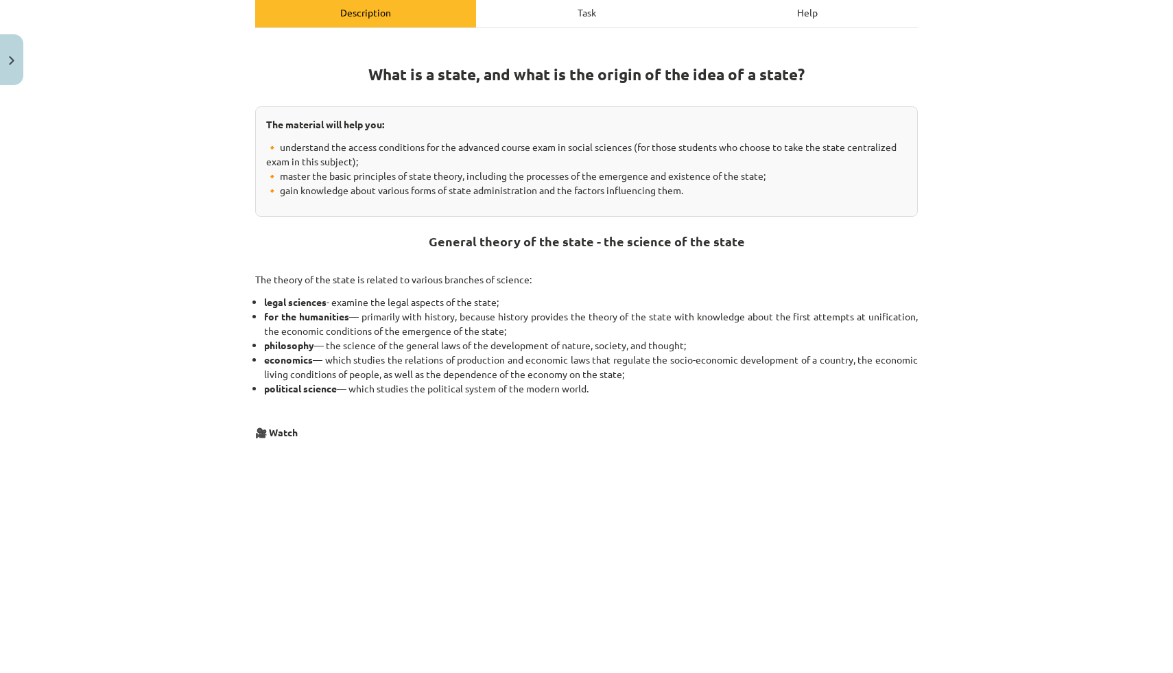
click at [189, 624] on div "Study topic: Social Sciences II - 12th grade 1st test study material #3 Topic 1…" at bounding box center [586, 336] width 1173 height 673
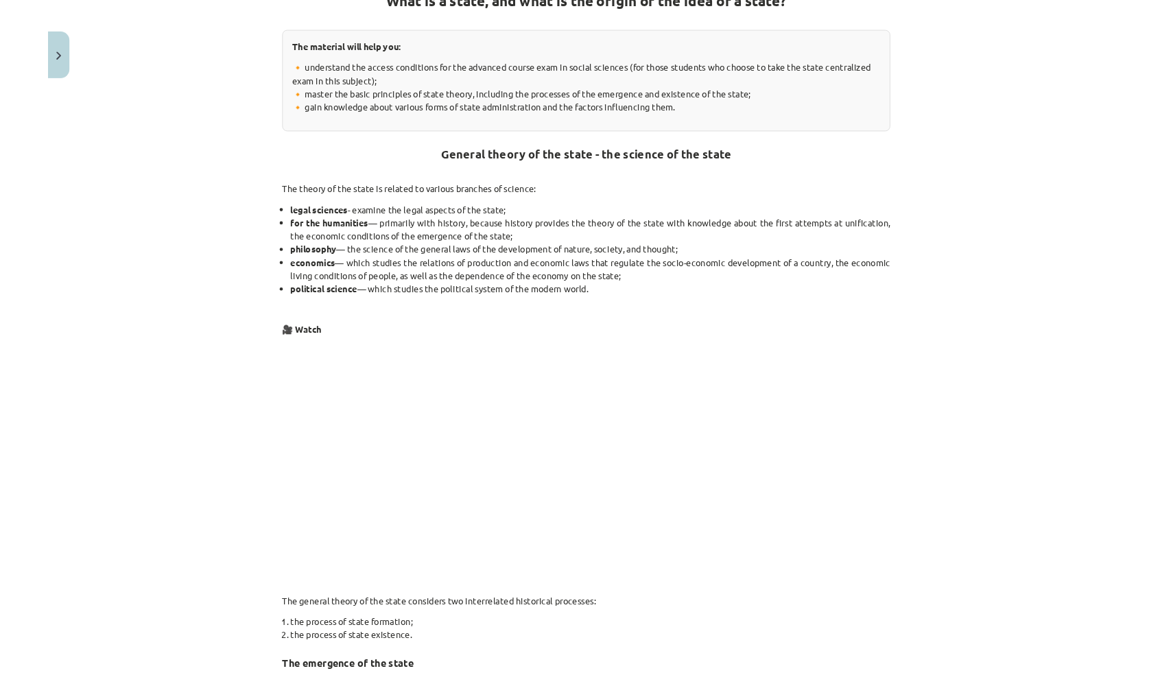
scroll to position [516, 0]
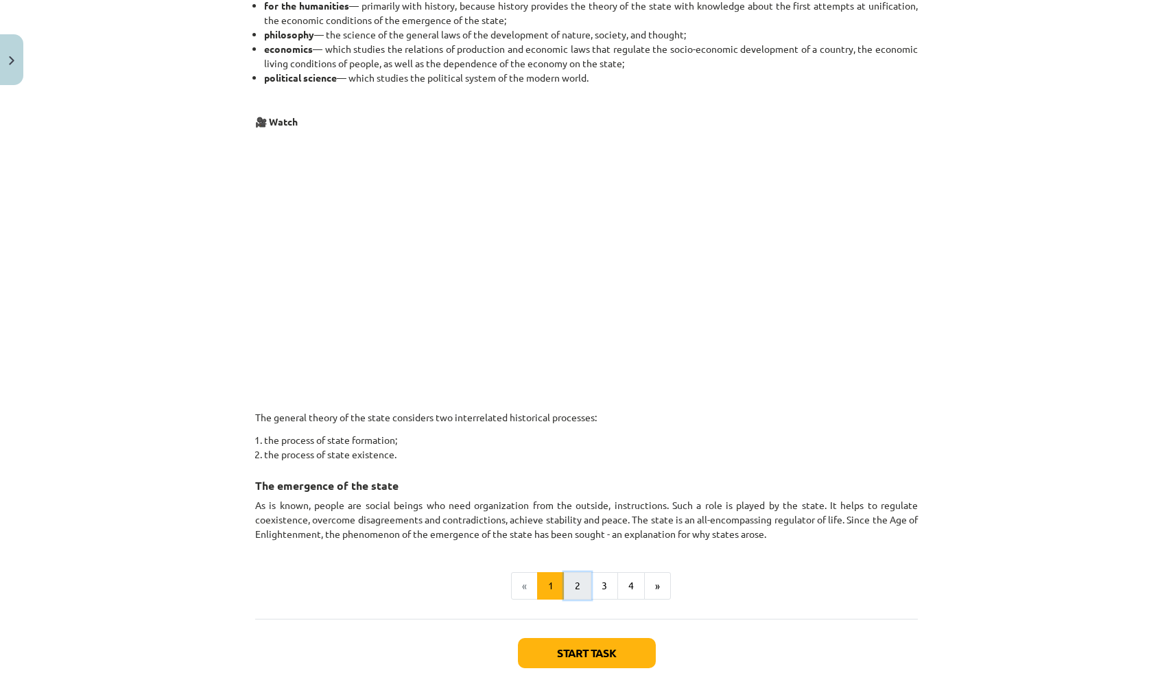
click at [582, 584] on button "2" at bounding box center [577, 585] width 27 height 27
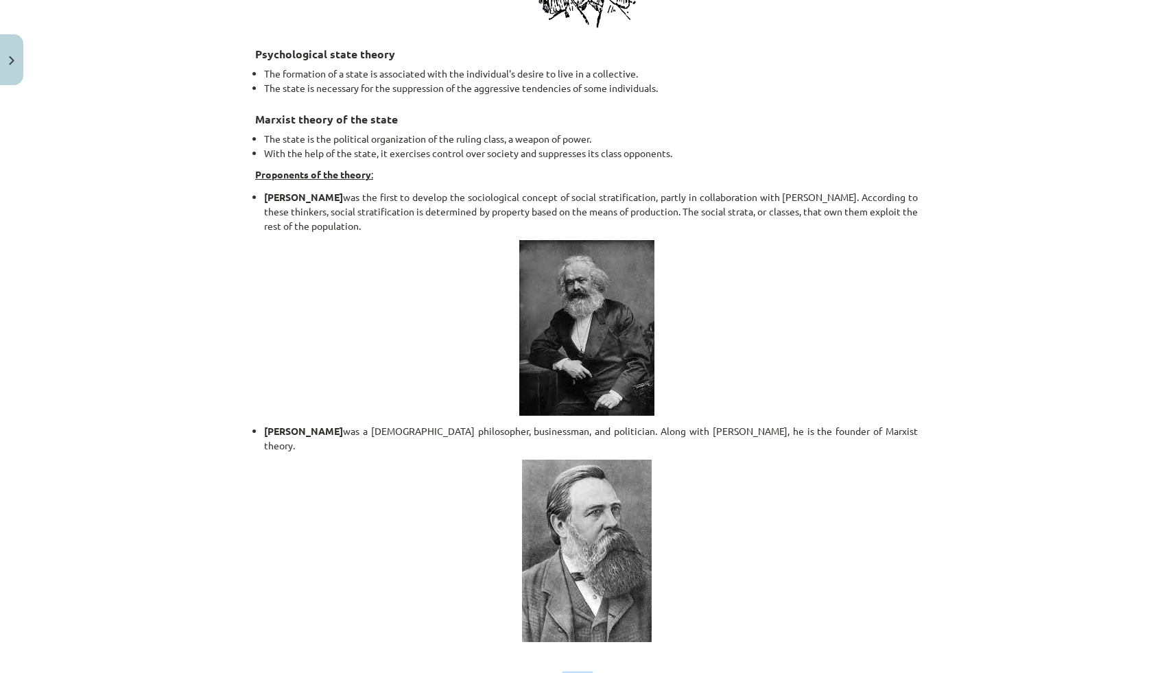
scroll to position [2678, 0]
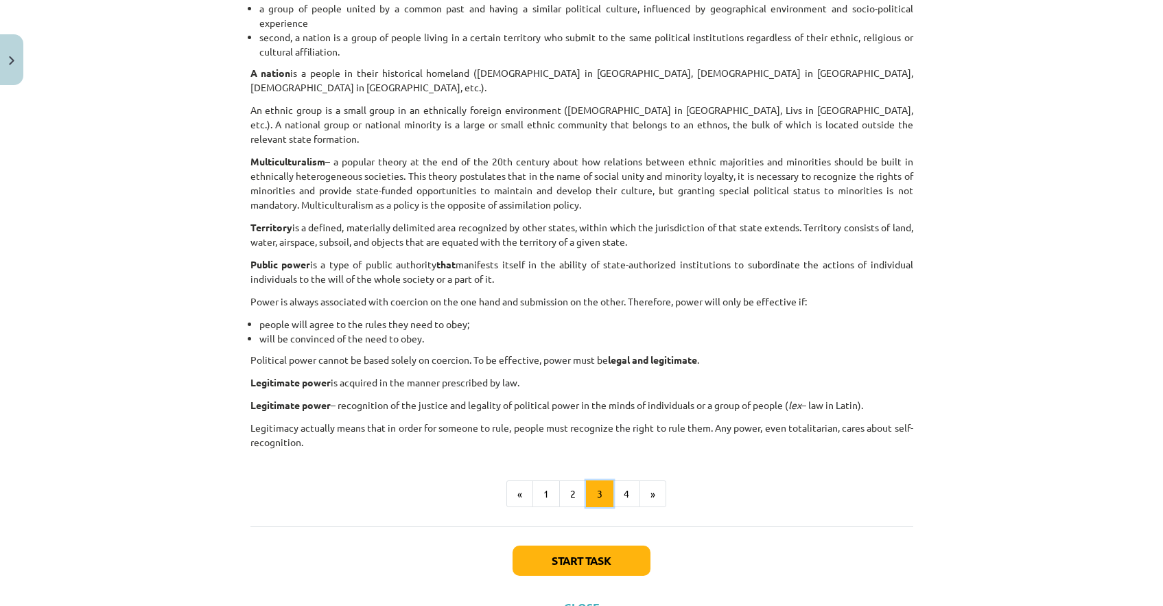
scroll to position [768, 0]
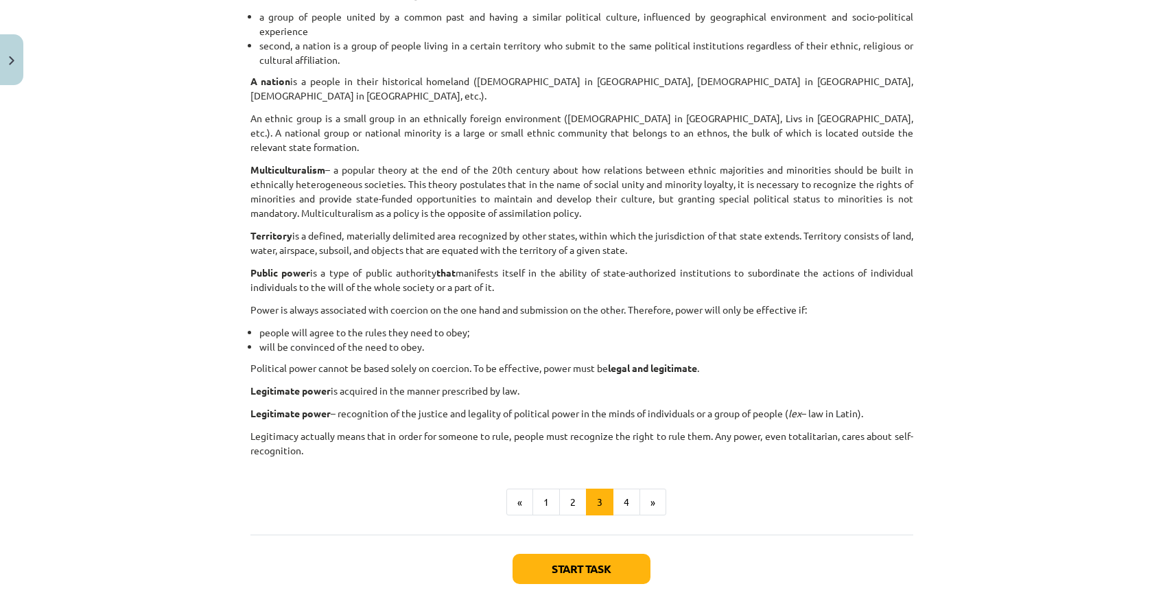
click at [631, 473] on div "The concept of the state and its elements The state as an organization predates…" at bounding box center [581, 0] width 663 height 1069
click at [628, 488] on button "4" at bounding box center [626, 501] width 27 height 27
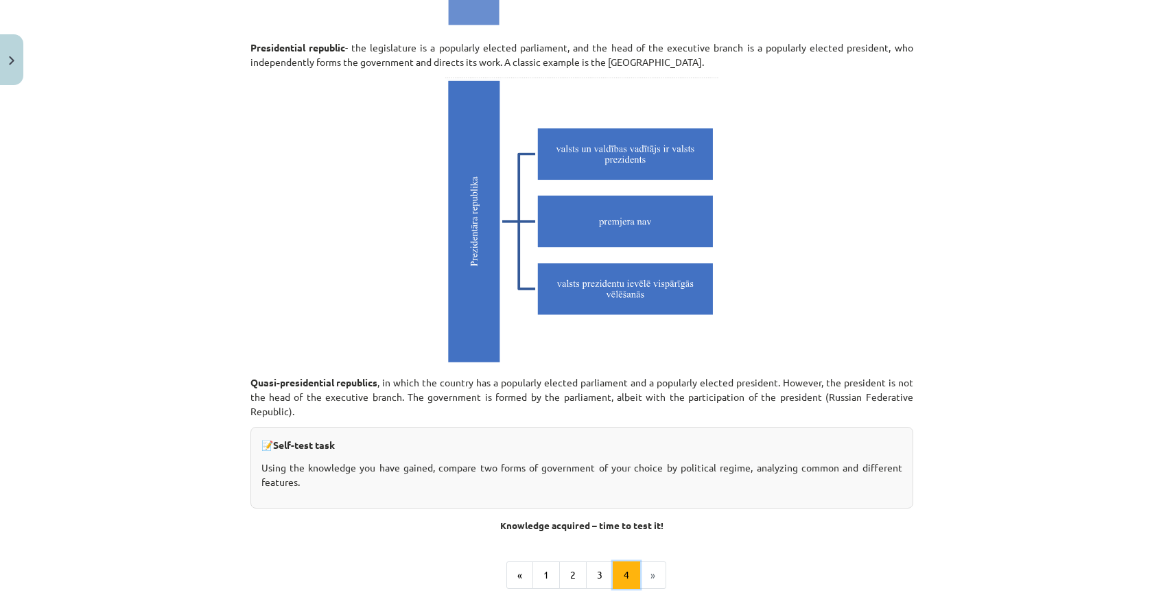
scroll to position [3948, 0]
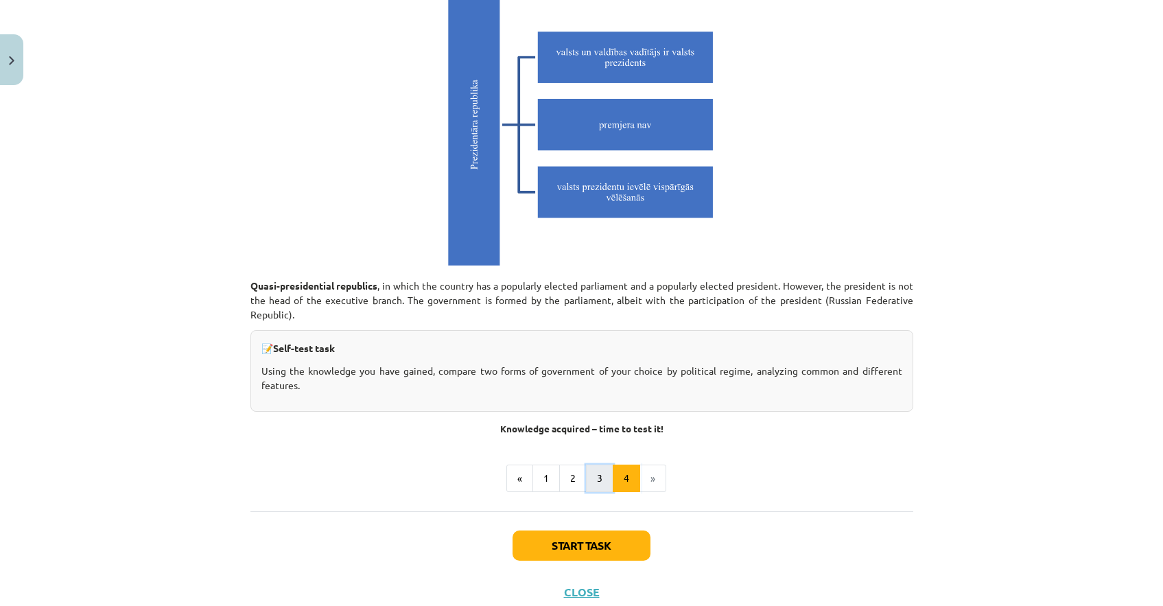
click at [604, 464] on button "3" at bounding box center [599, 477] width 27 height 27
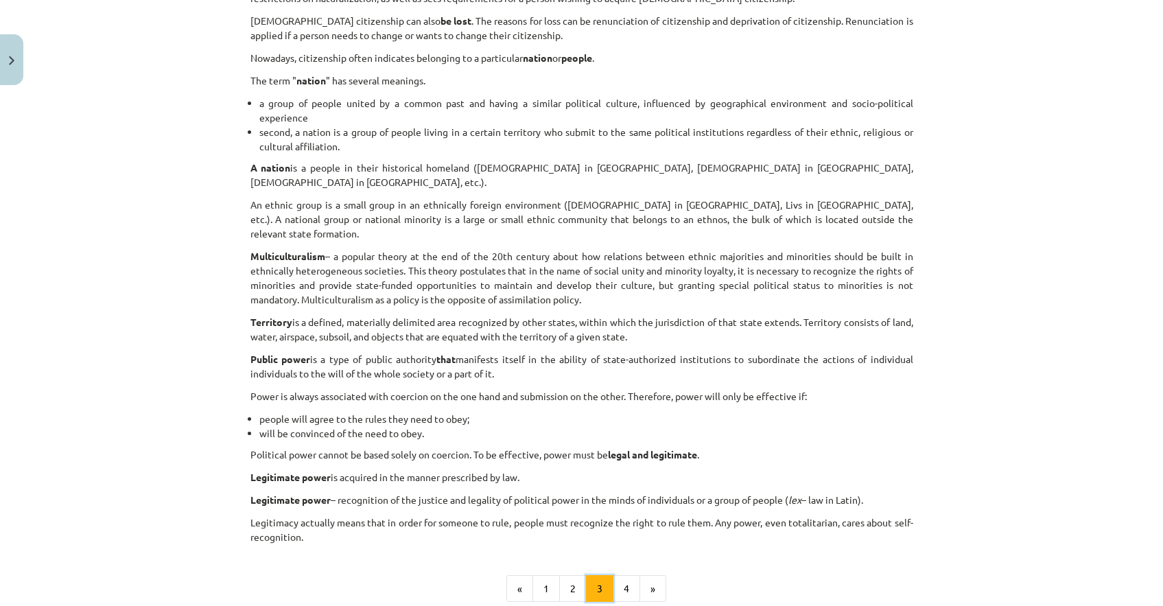
scroll to position [683, 0]
click at [619, 573] on button "4" at bounding box center [626, 586] width 27 height 27
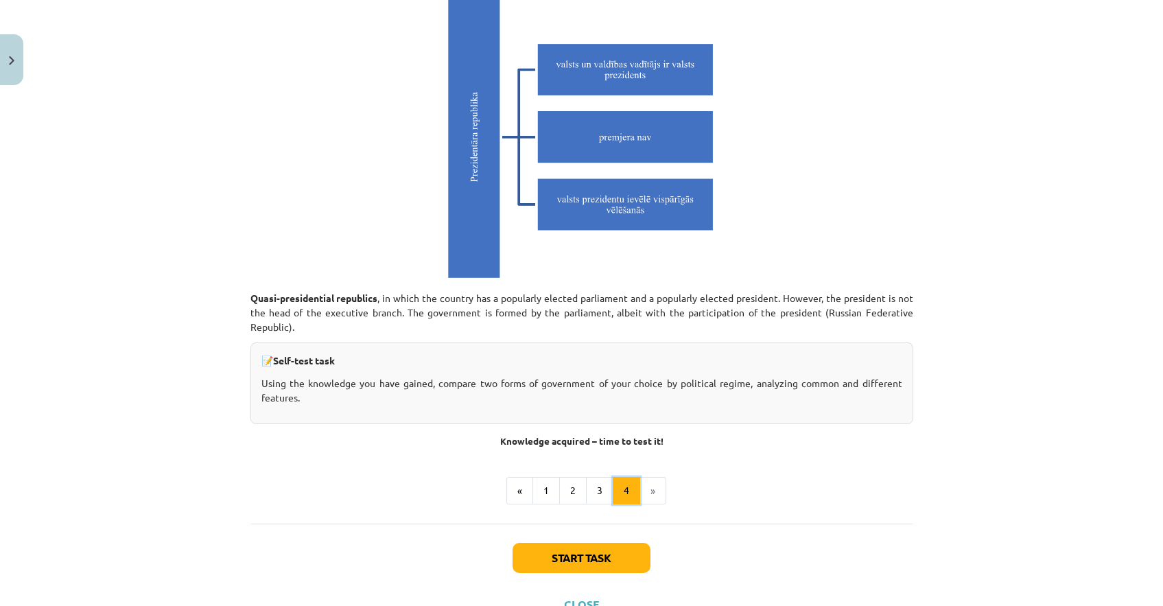
scroll to position [3948, 0]
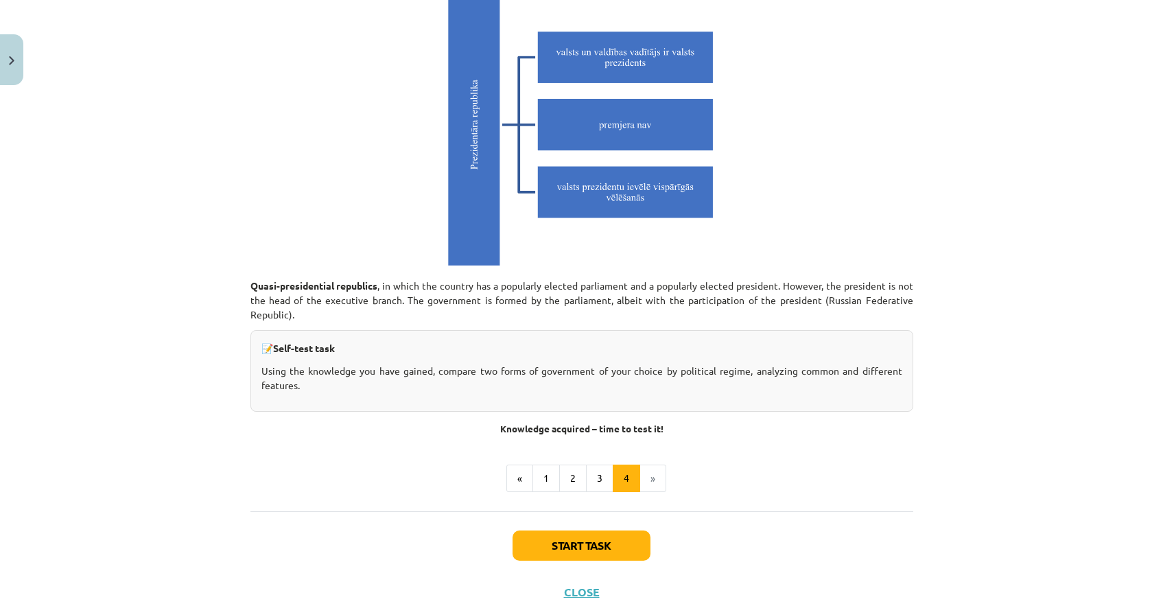
click at [657, 464] on li "»" at bounding box center [653, 477] width 26 height 27
click at [650, 464] on li "»" at bounding box center [653, 477] width 26 height 27
click at [617, 530] on button "Start task" at bounding box center [581, 545] width 138 height 30
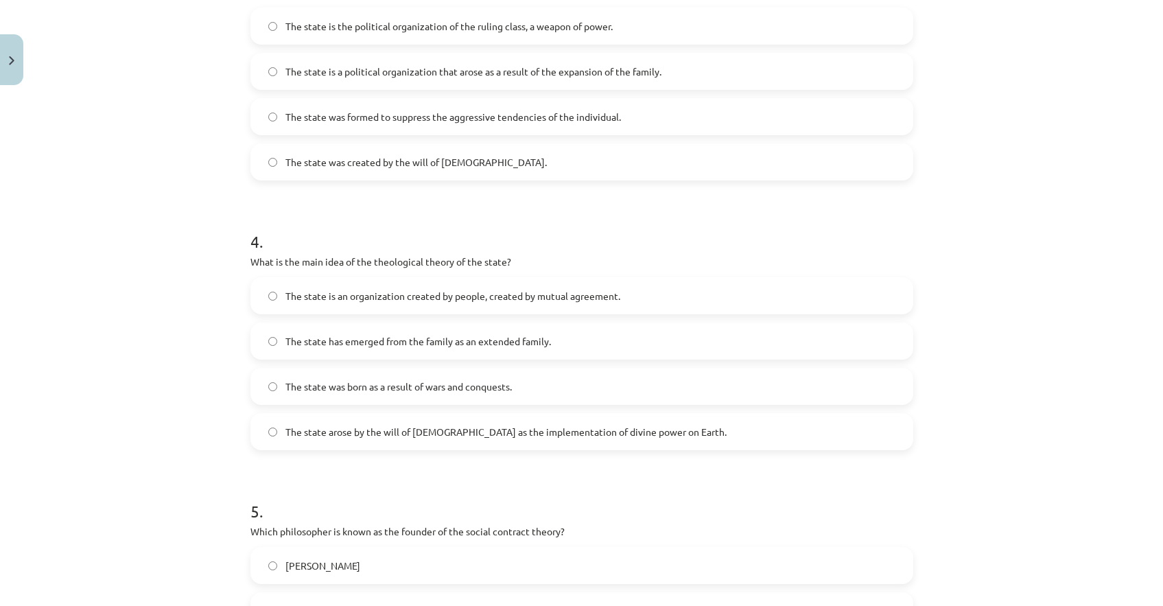
scroll to position [1147, 0]
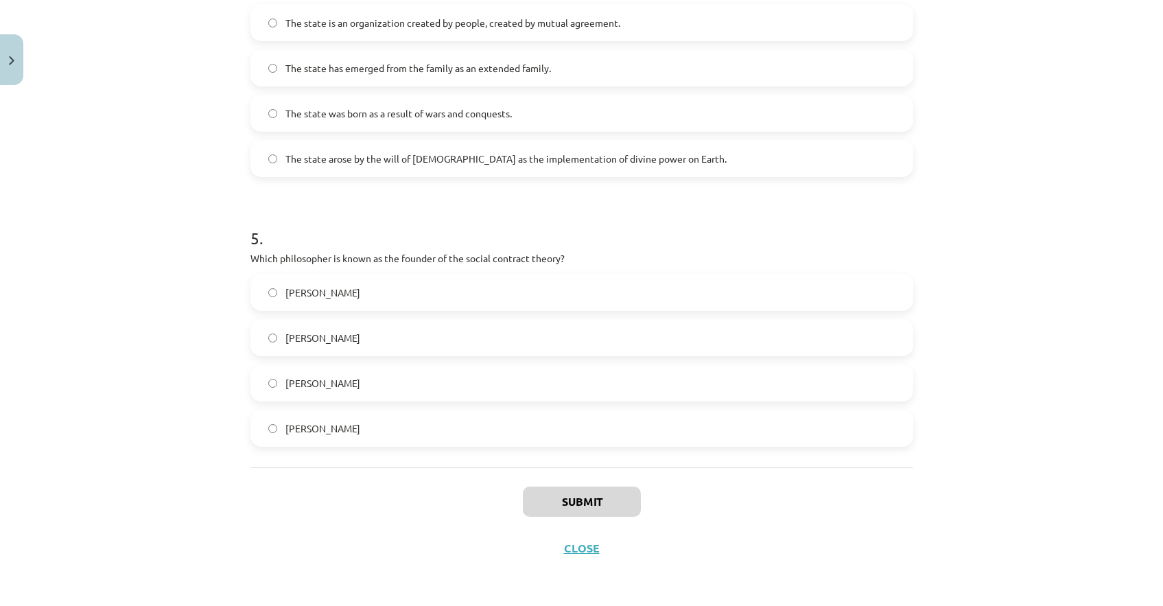
click at [338, 288] on font "[PERSON_NAME]" at bounding box center [322, 292] width 75 height 12
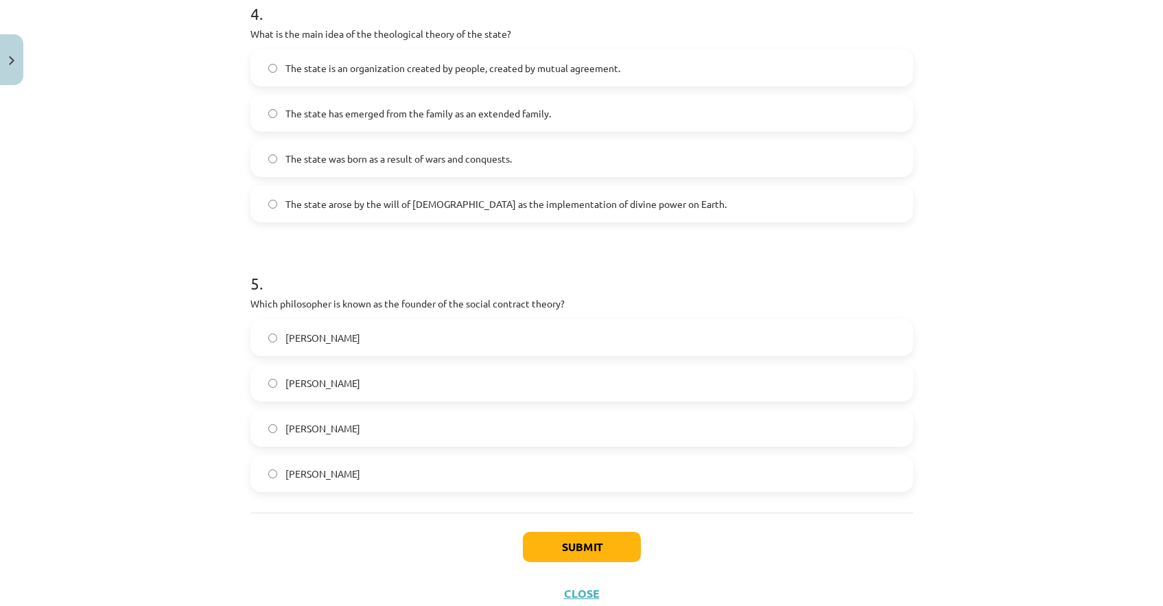
scroll to position [1127, 0]
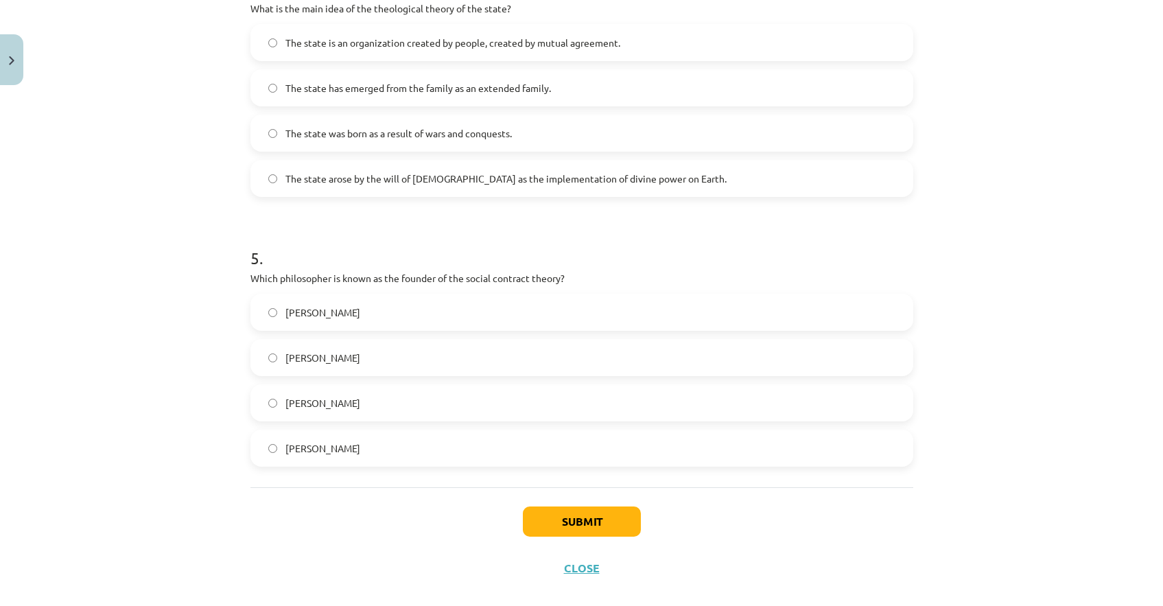
drag, startPoint x: 235, startPoint y: 245, endPoint x: 572, endPoint y: 466, distance: 402.8
click at [572, 466] on div "Study topic: Social Sciences II - 12th grade 1st test study material #3 Topic 1…" at bounding box center [581, 303] width 1163 height 606
copy div "5 . Which philosopher is known as the founder of the social contract theory? [P…"
click at [210, 241] on div "Study topic: Social Sciences II - 12th grade 1st test study material #3 Topic 1…" at bounding box center [581, 303] width 1163 height 606
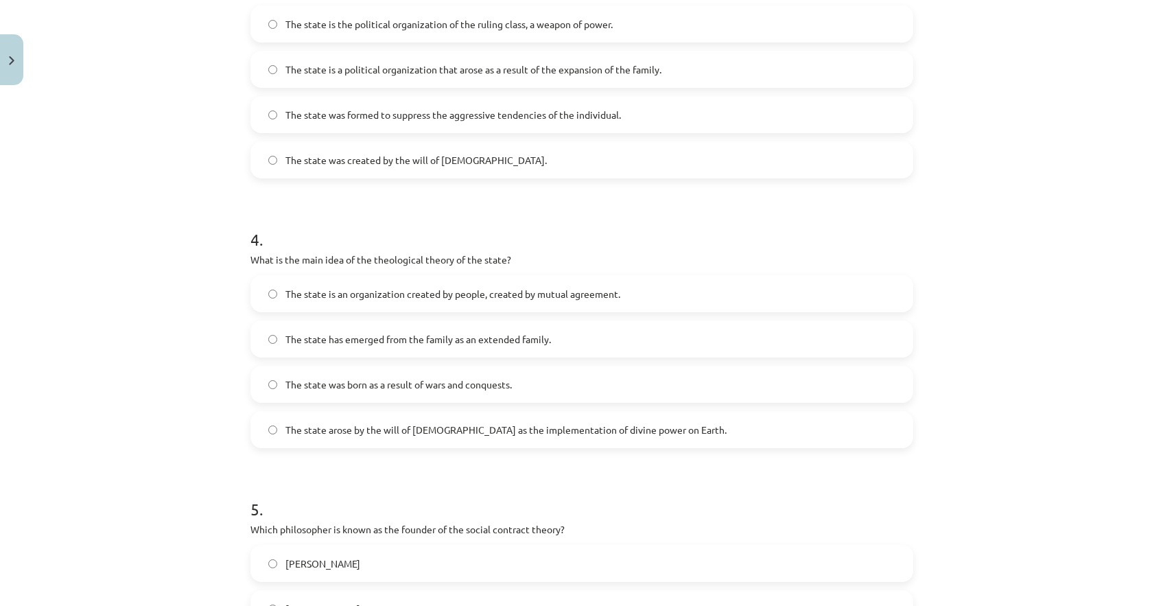
scroll to position [886, 0]
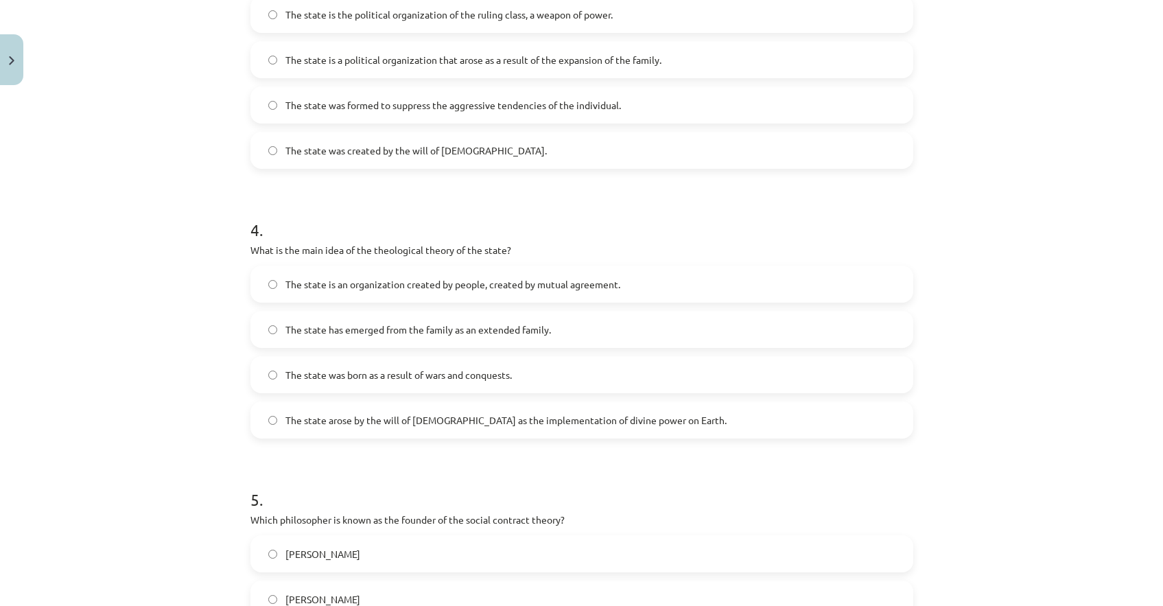
click at [308, 417] on font "The state arose by the will of [DEMOGRAPHIC_DATA] as the implementation of divi…" at bounding box center [505, 420] width 441 height 12
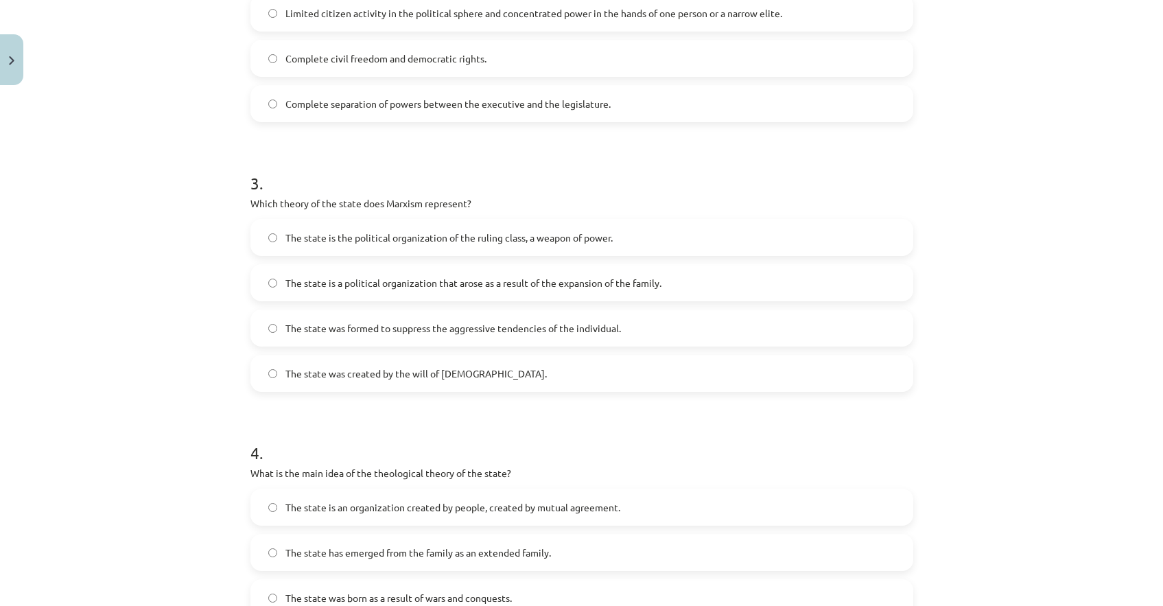
scroll to position [664, 0]
click at [361, 242] on span "The state is the political organization of the ruling class, a weapon of power." at bounding box center [448, 236] width 327 height 14
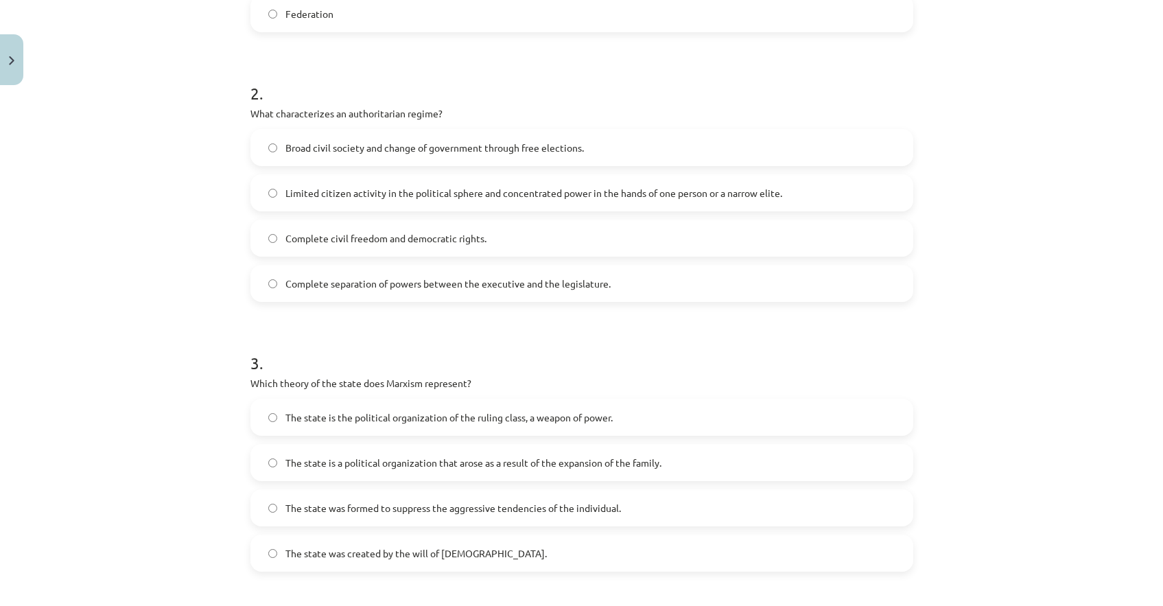
scroll to position [478, 0]
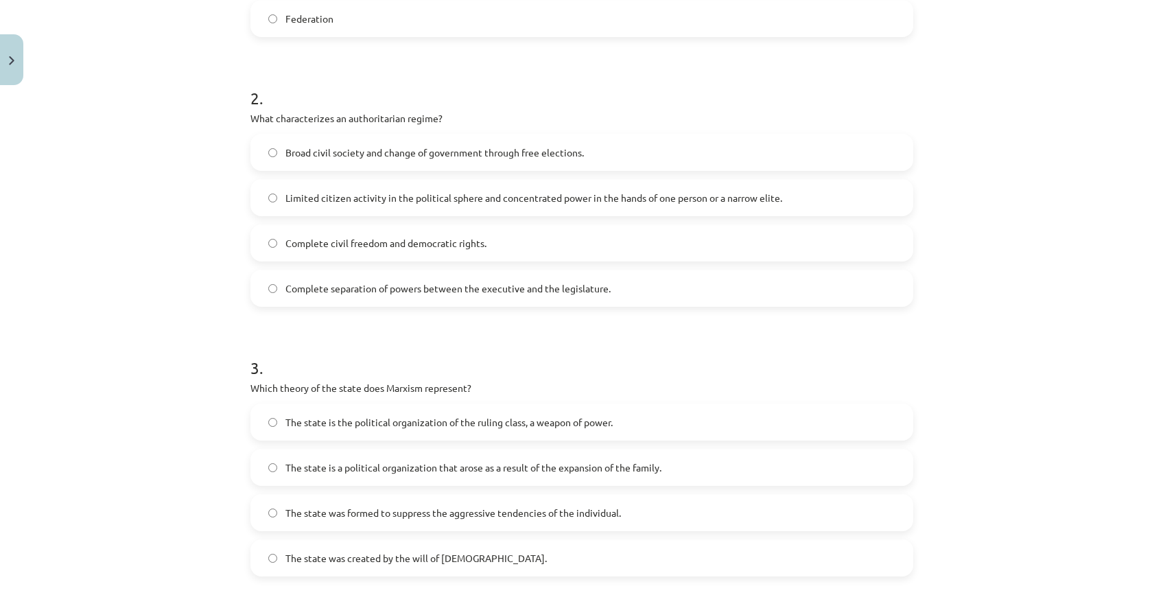
click at [290, 206] on label "Limited citizen activity in the political sphere and concentrated power in the …" at bounding box center [582, 197] width 660 height 34
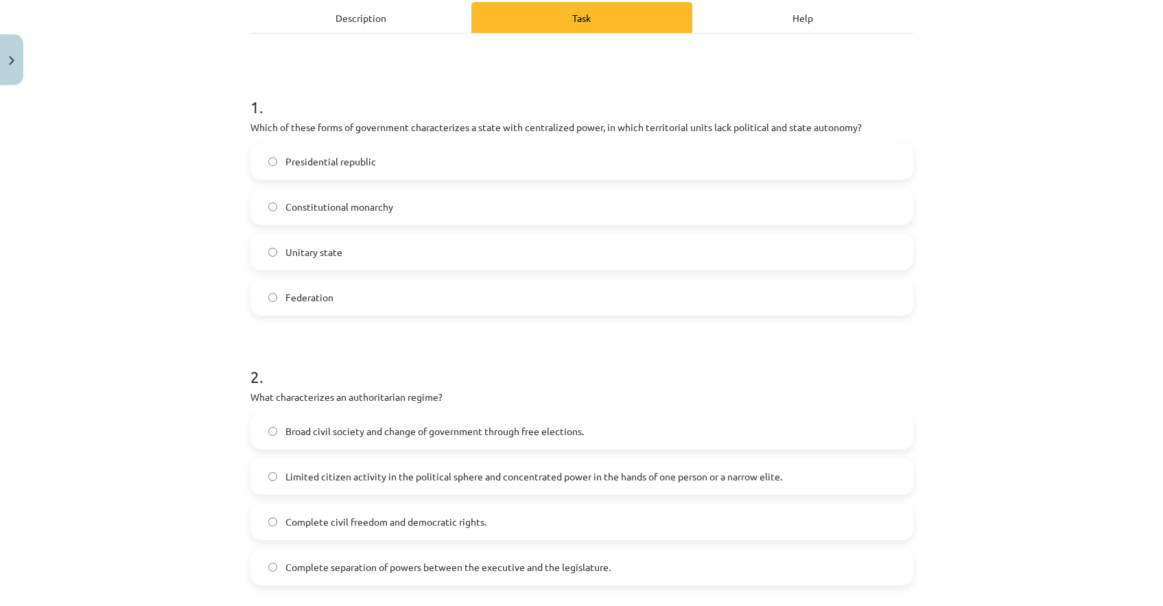
scroll to position [189, 0]
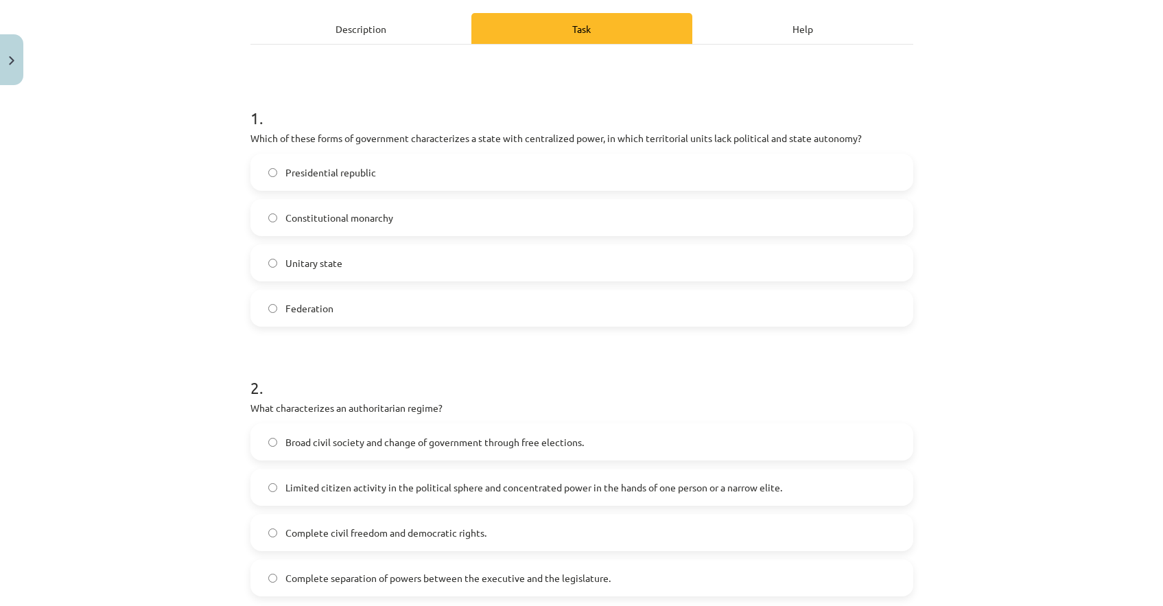
click at [307, 252] on label "Unitary state" at bounding box center [582, 263] width 660 height 34
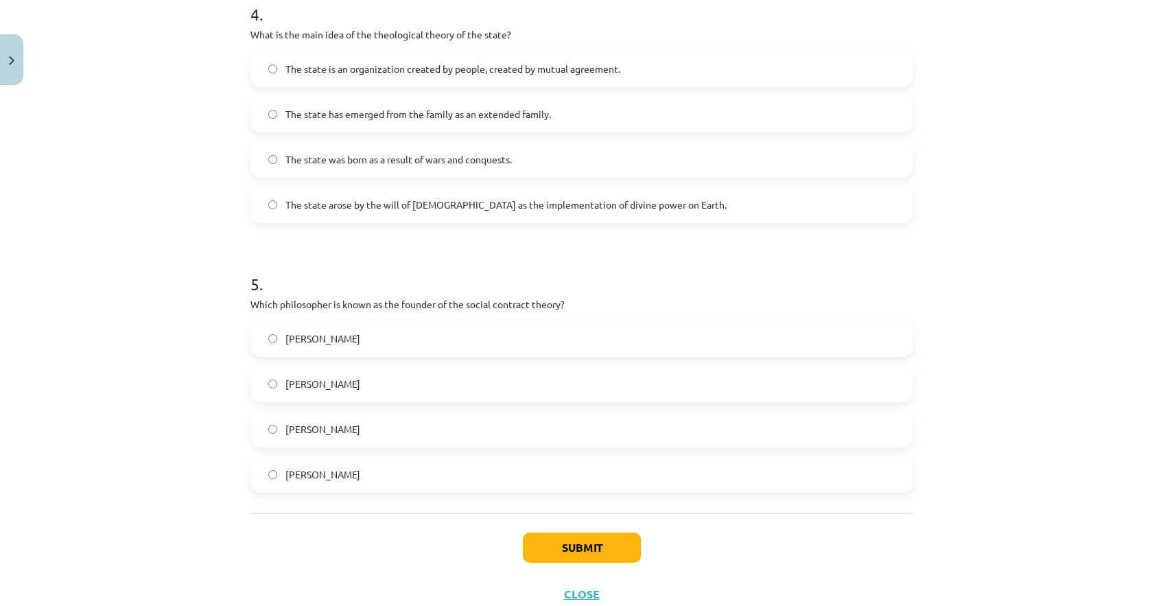
scroll to position [1147, 0]
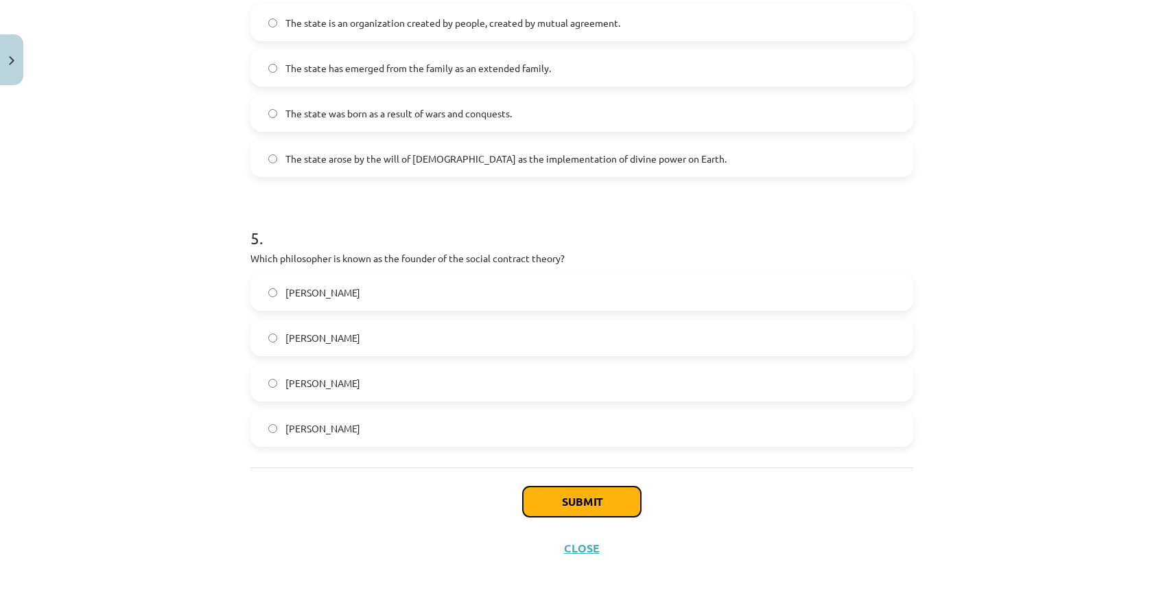
click at [605, 503] on button "Submit" at bounding box center [582, 501] width 118 height 30
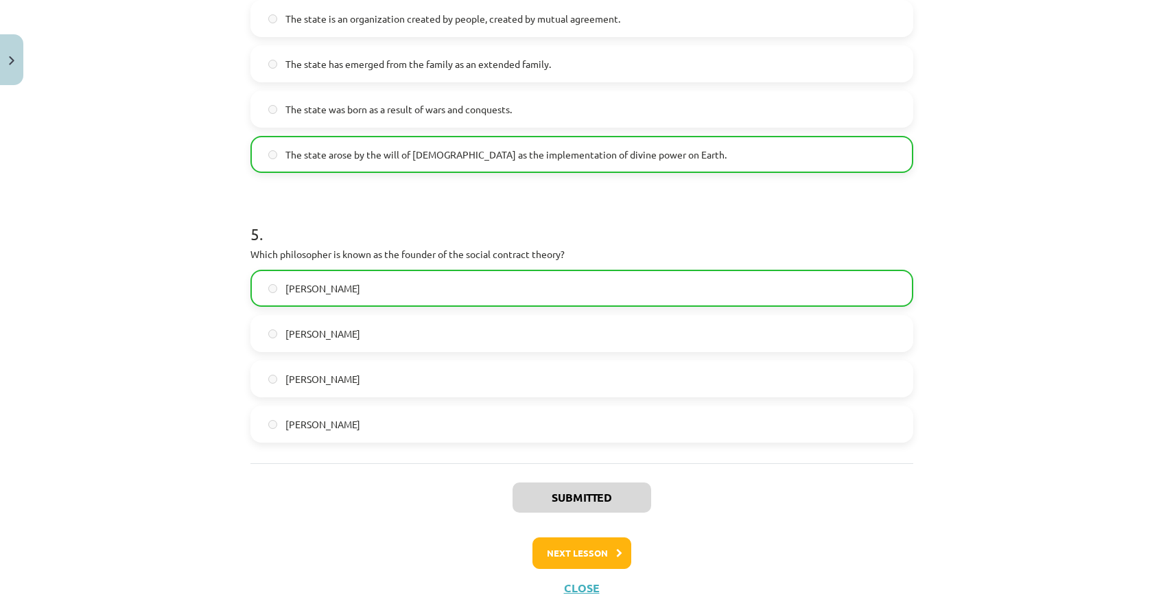
scroll to position [1190, 0]
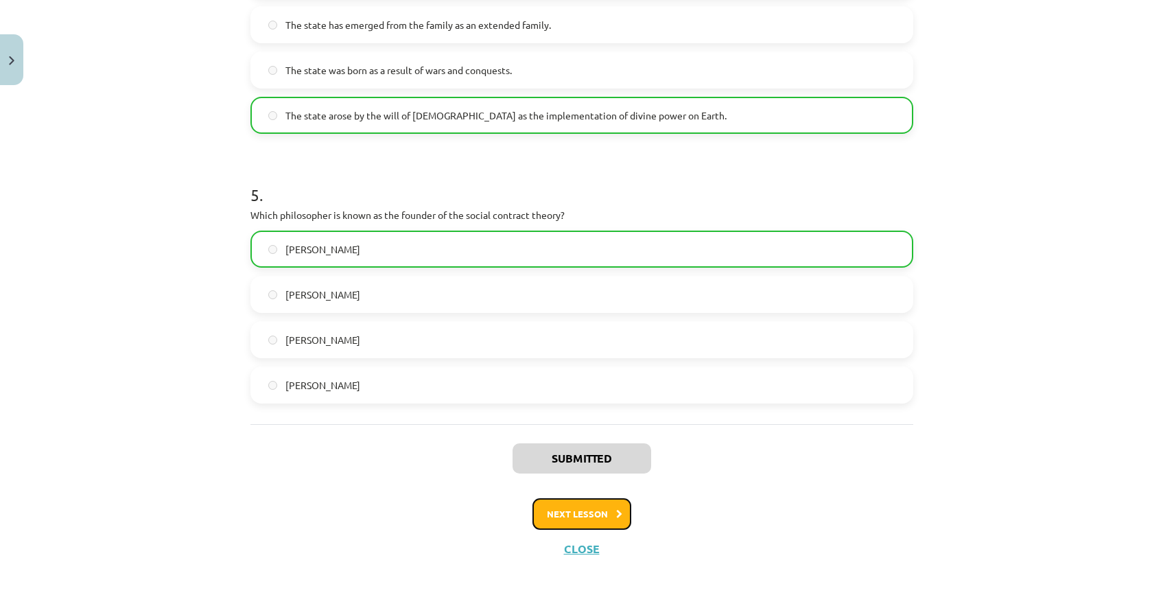
click at [579, 519] on button "Next lesson" at bounding box center [581, 514] width 99 height 32
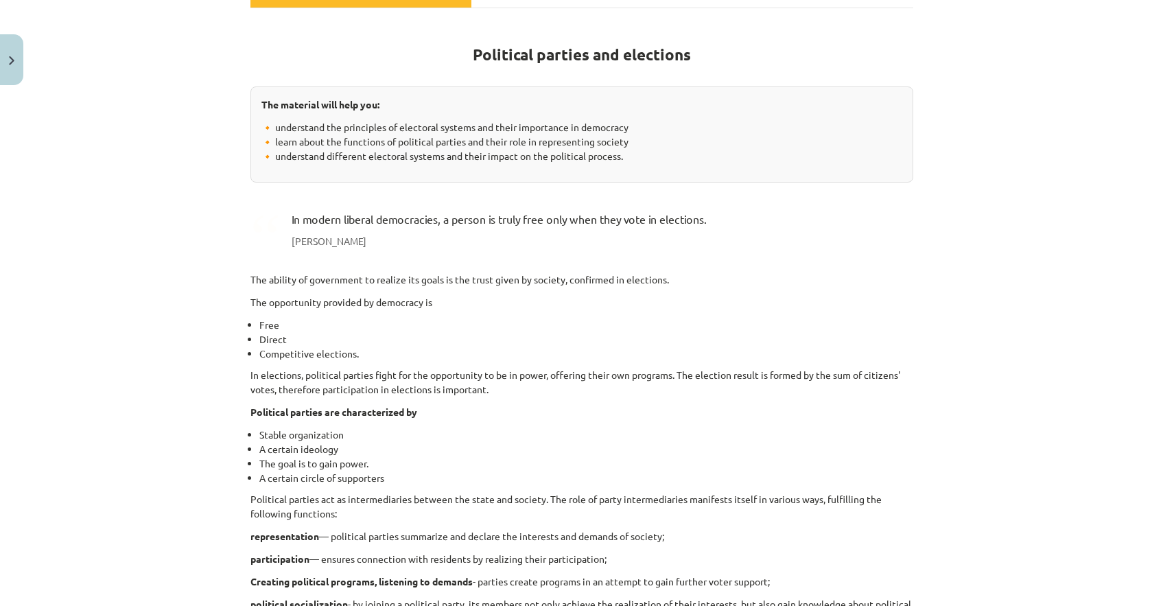
scroll to position [0, 0]
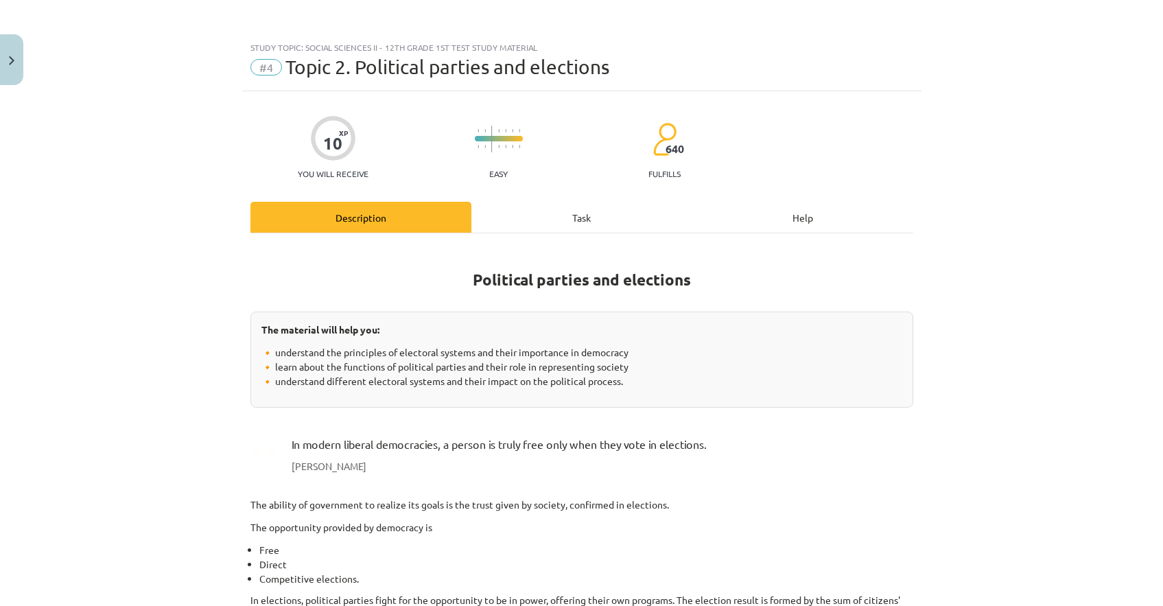
click at [565, 222] on div "Task" at bounding box center [581, 217] width 221 height 31
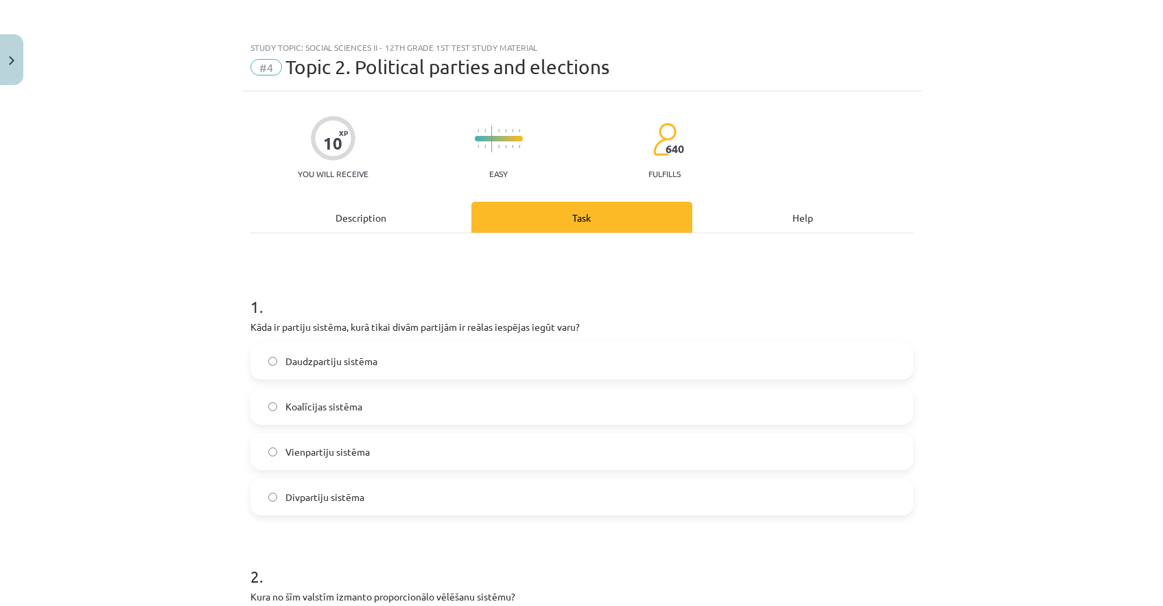
scroll to position [34, 0]
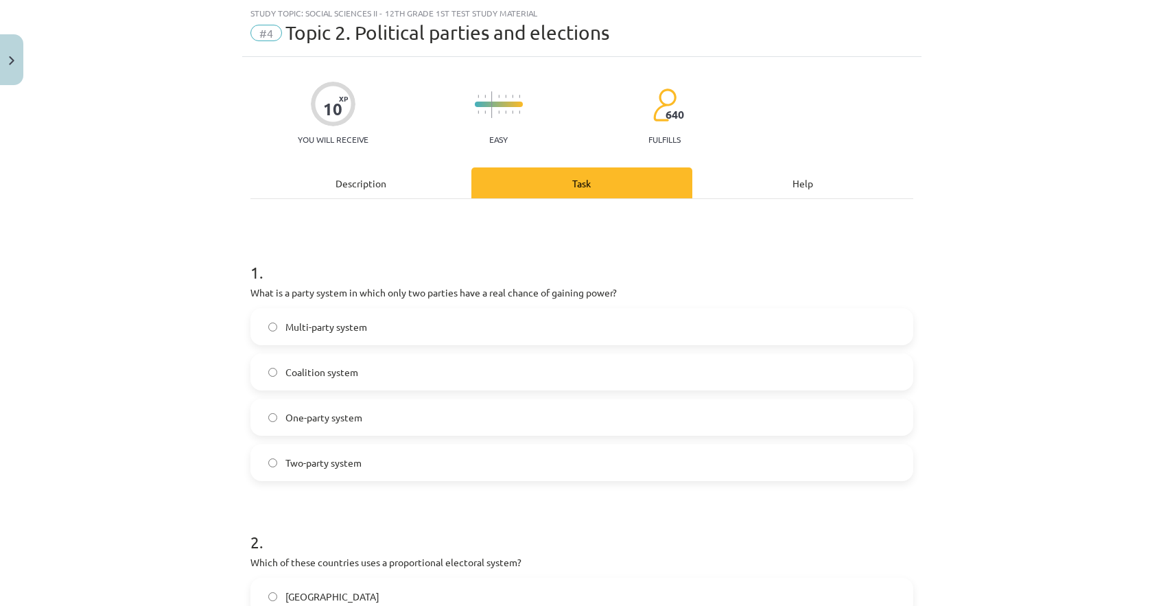
click at [411, 178] on div "Description" at bounding box center [360, 182] width 221 height 31
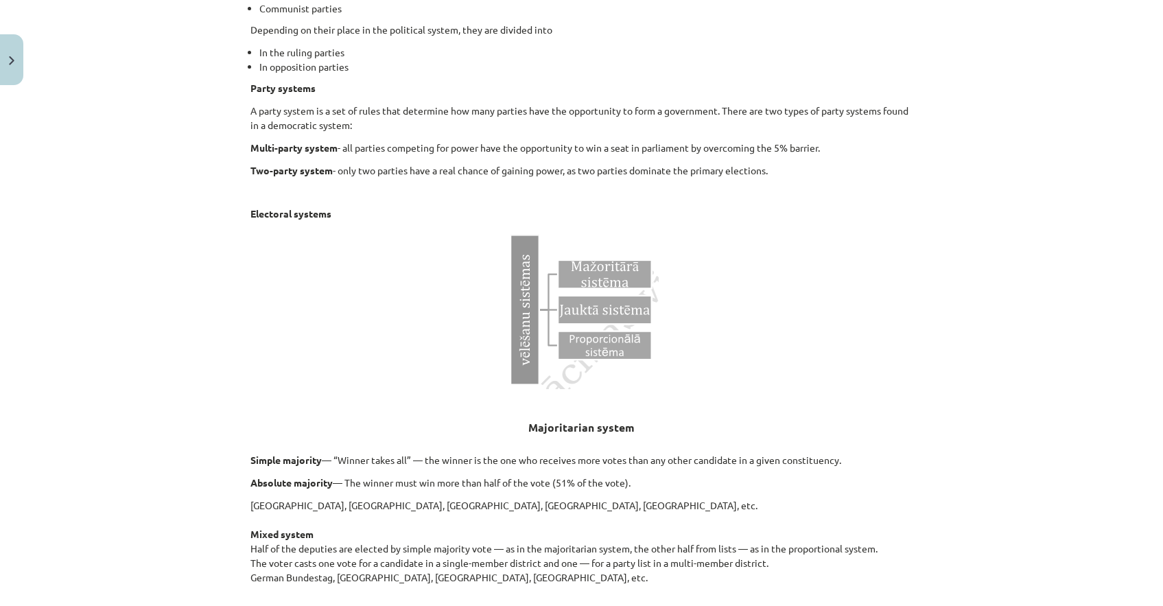
scroll to position [954, 0]
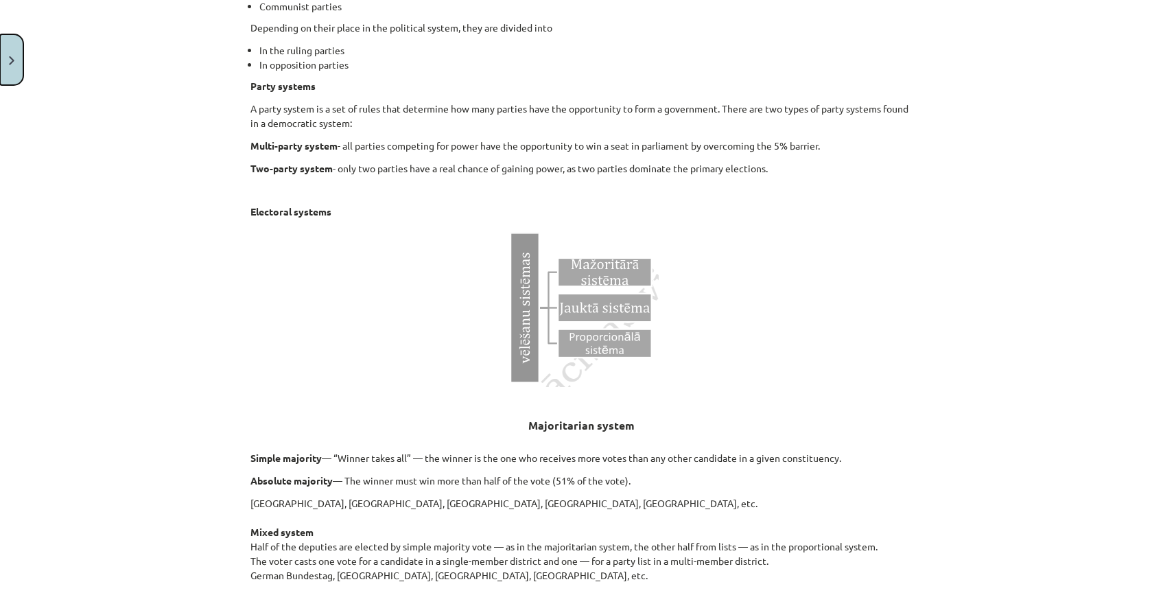
click at [7, 72] on button "Close" at bounding box center [11, 59] width 23 height 51
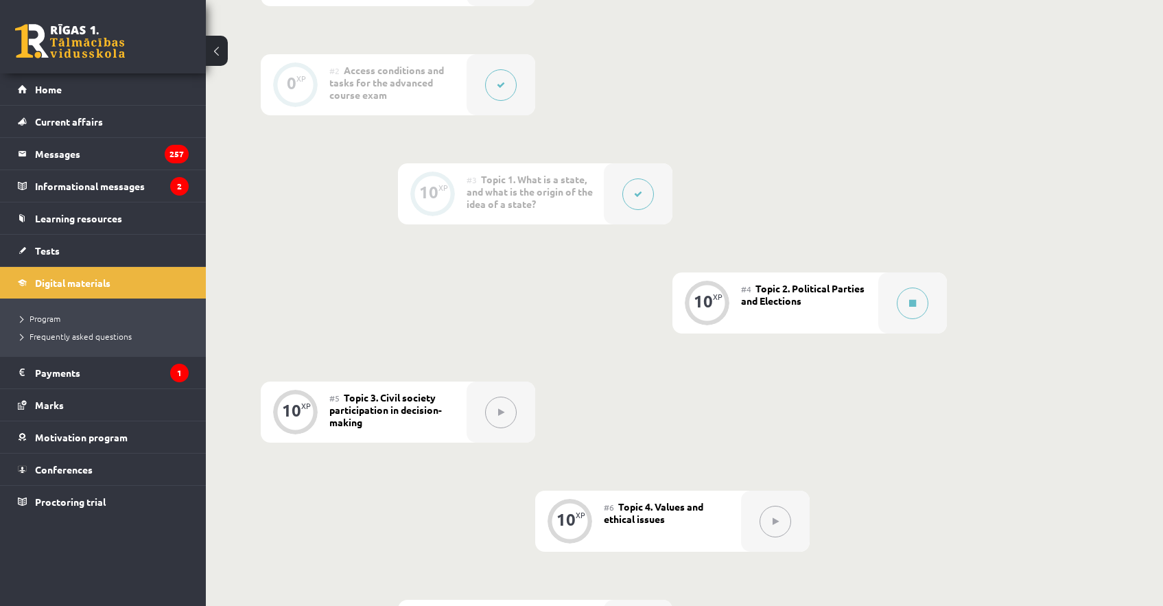
scroll to position [424, 0]
click at [512, 433] on div at bounding box center [501, 412] width 69 height 61
click at [910, 314] on button at bounding box center [913, 304] width 32 height 32
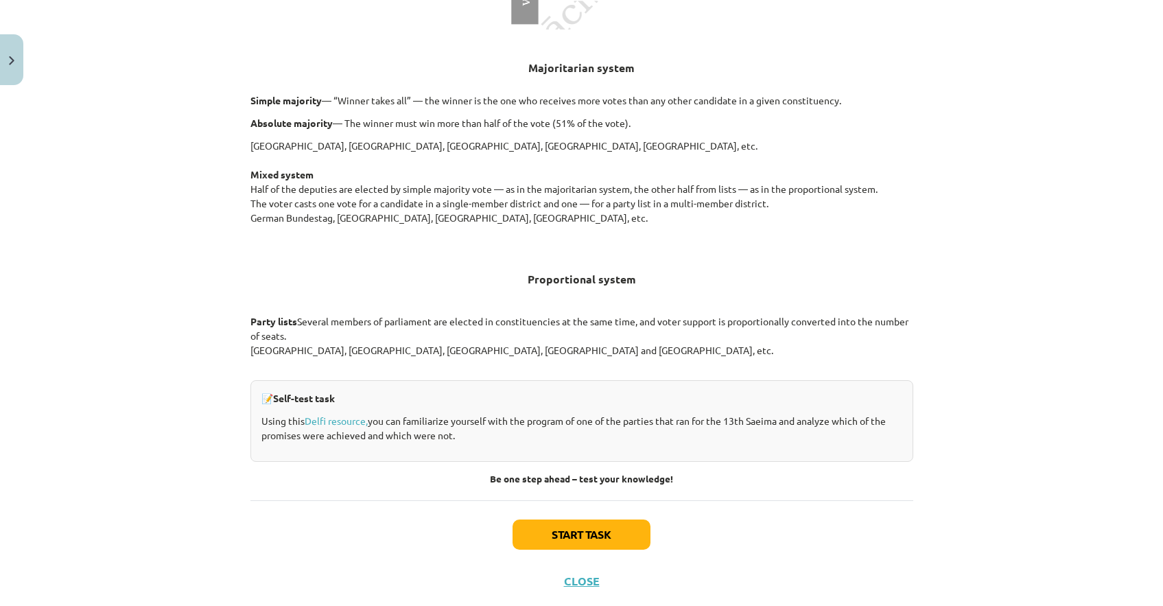
scroll to position [1343, 0]
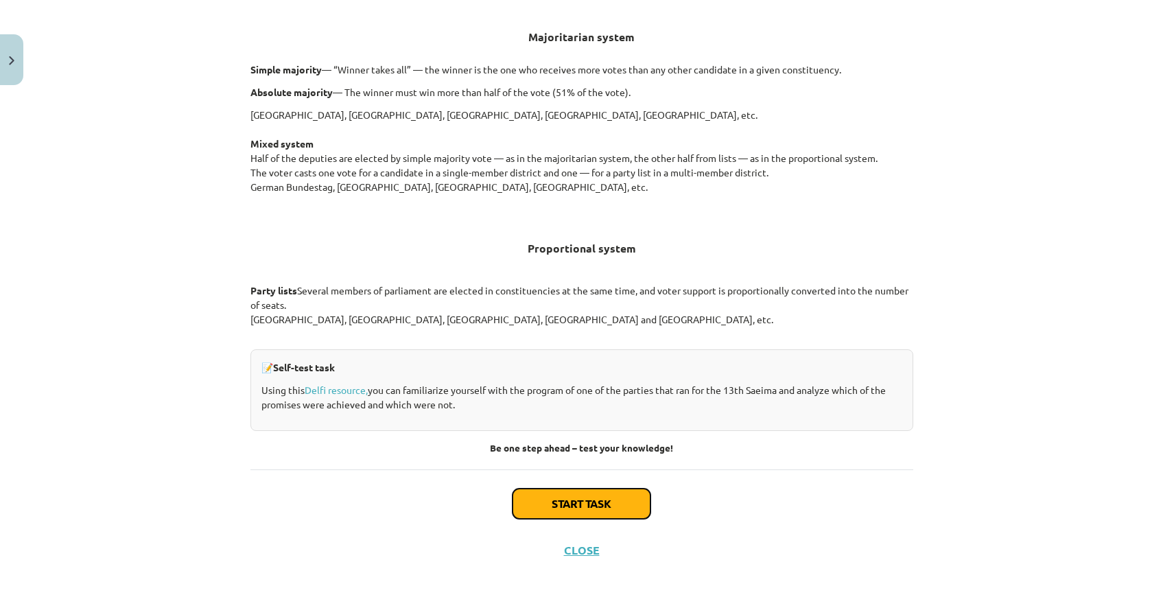
click at [571, 488] on button "Start task" at bounding box center [581, 503] width 138 height 30
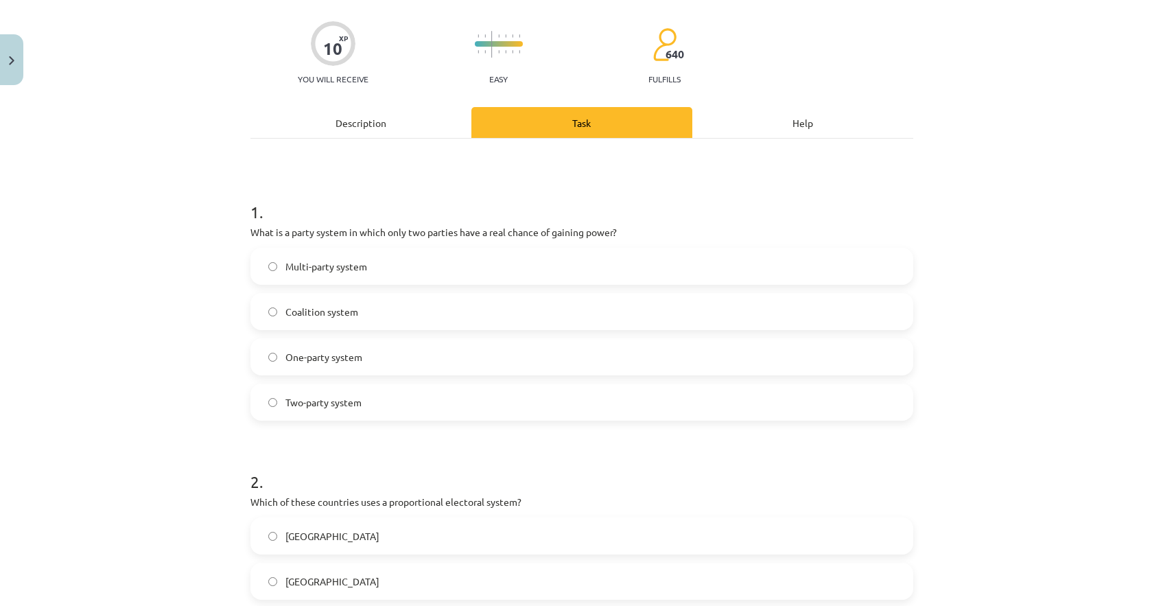
scroll to position [103, 0]
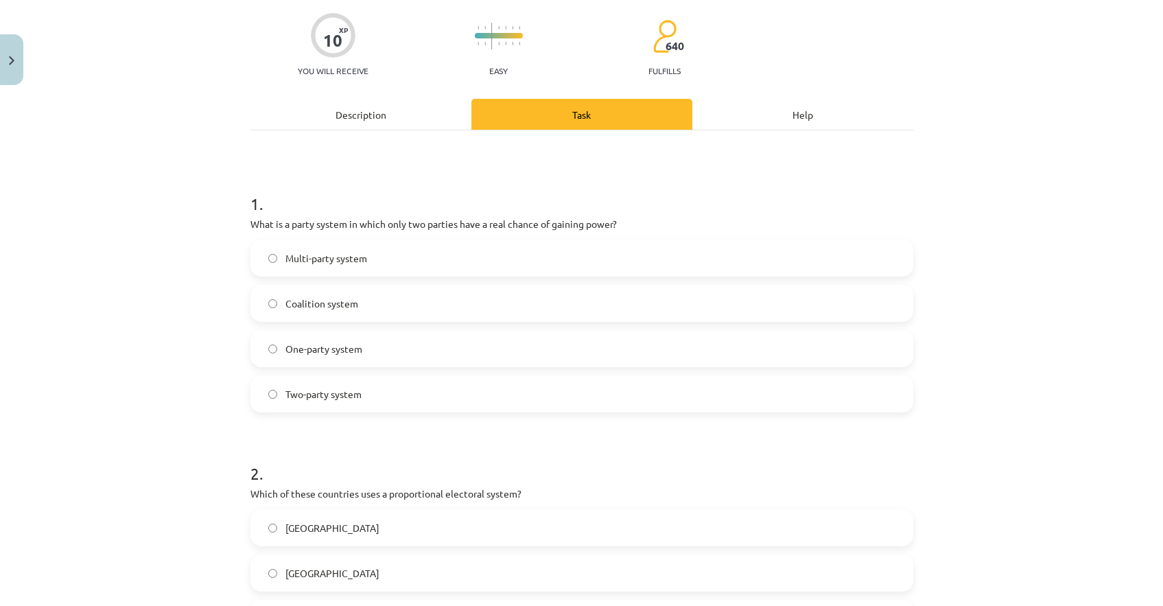
click at [352, 402] on label "Two-party system" at bounding box center [582, 394] width 660 height 34
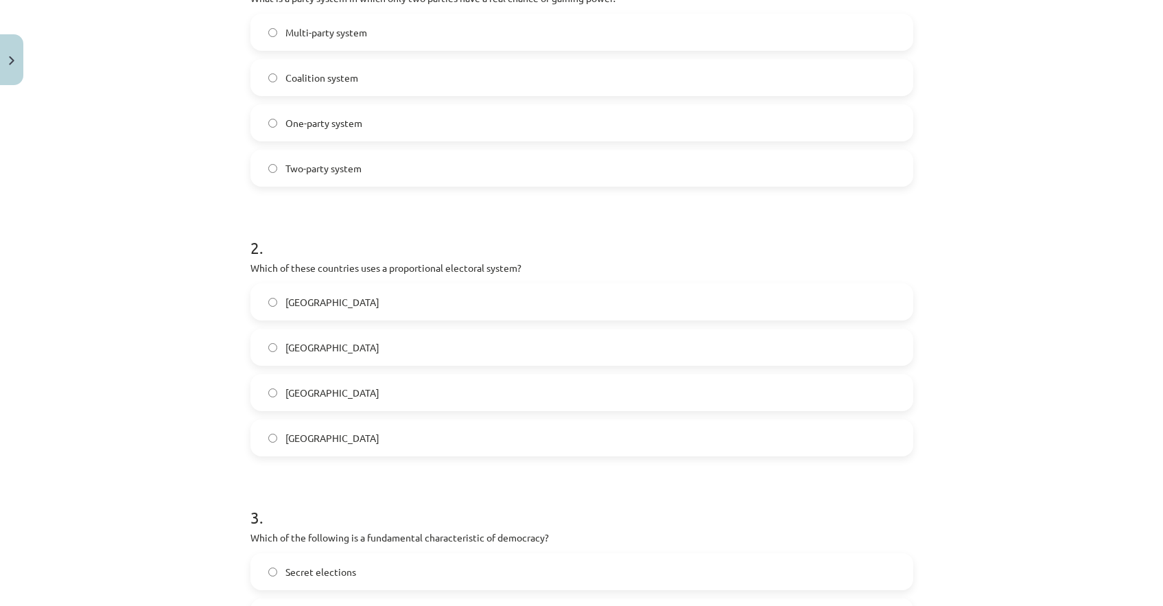
scroll to position [347, 0]
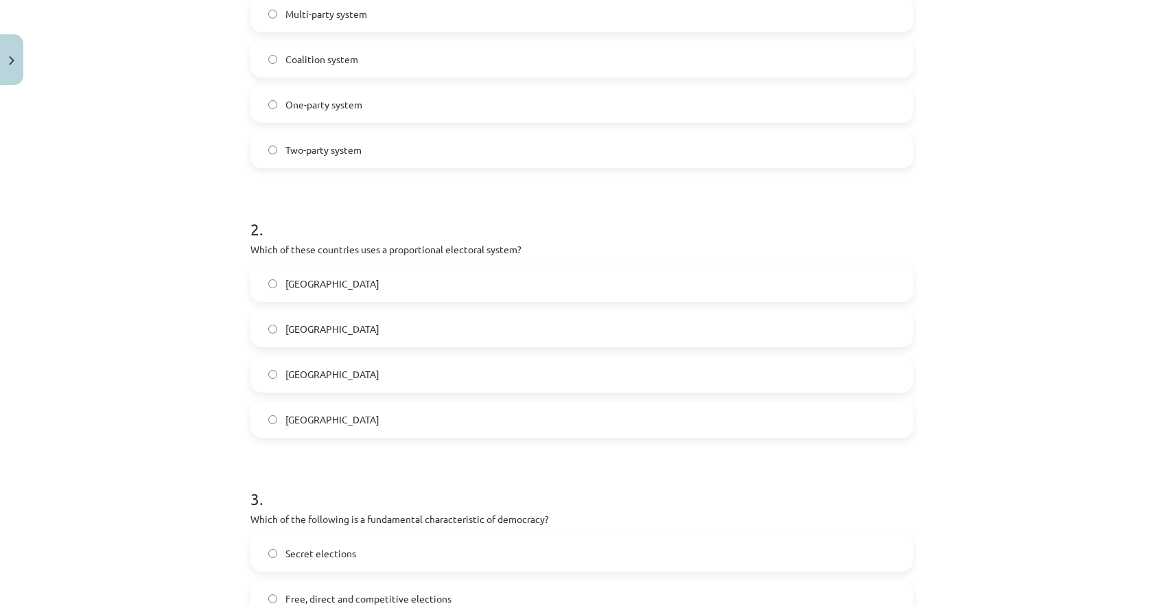
click at [279, 289] on label "[GEOGRAPHIC_DATA]" at bounding box center [582, 283] width 660 height 34
click at [276, 319] on label "[GEOGRAPHIC_DATA]" at bounding box center [582, 328] width 660 height 34
click at [282, 383] on label "[GEOGRAPHIC_DATA]" at bounding box center [582, 374] width 660 height 34
click at [286, 349] on div "[GEOGRAPHIC_DATA] [GEOGRAPHIC_DATA] [GEOGRAPHIC_DATA] [GEOGRAPHIC_DATA]" at bounding box center [581, 351] width 663 height 173
click at [326, 324] on label "[GEOGRAPHIC_DATA]" at bounding box center [582, 328] width 660 height 34
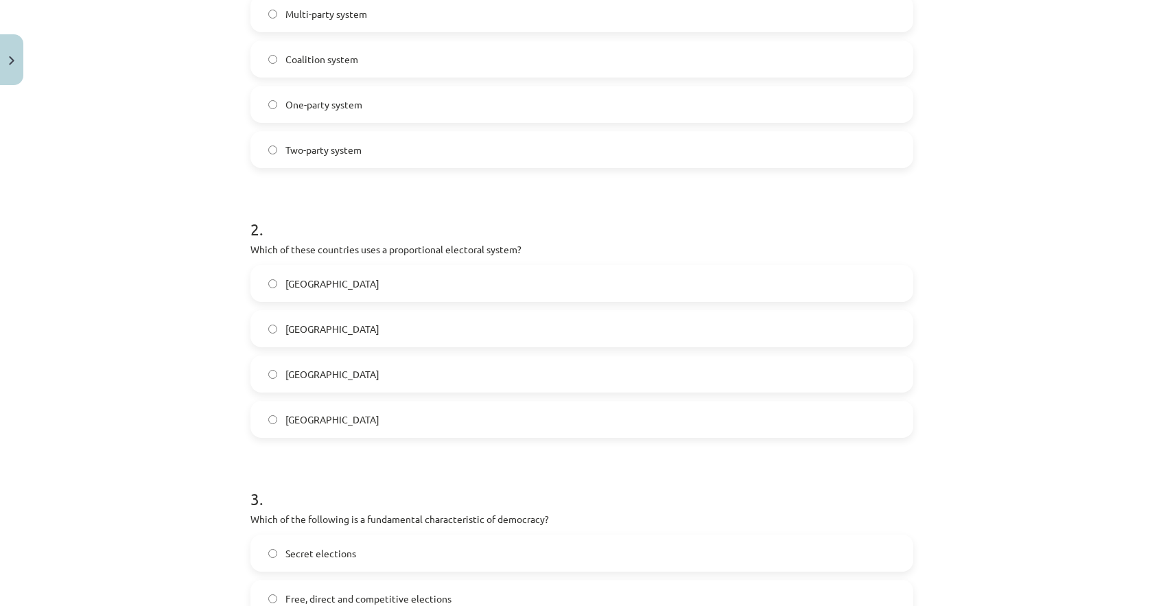
click at [299, 301] on div "[GEOGRAPHIC_DATA]" at bounding box center [581, 283] width 663 height 37
click at [305, 290] on span "[GEOGRAPHIC_DATA]" at bounding box center [332, 283] width 94 height 14
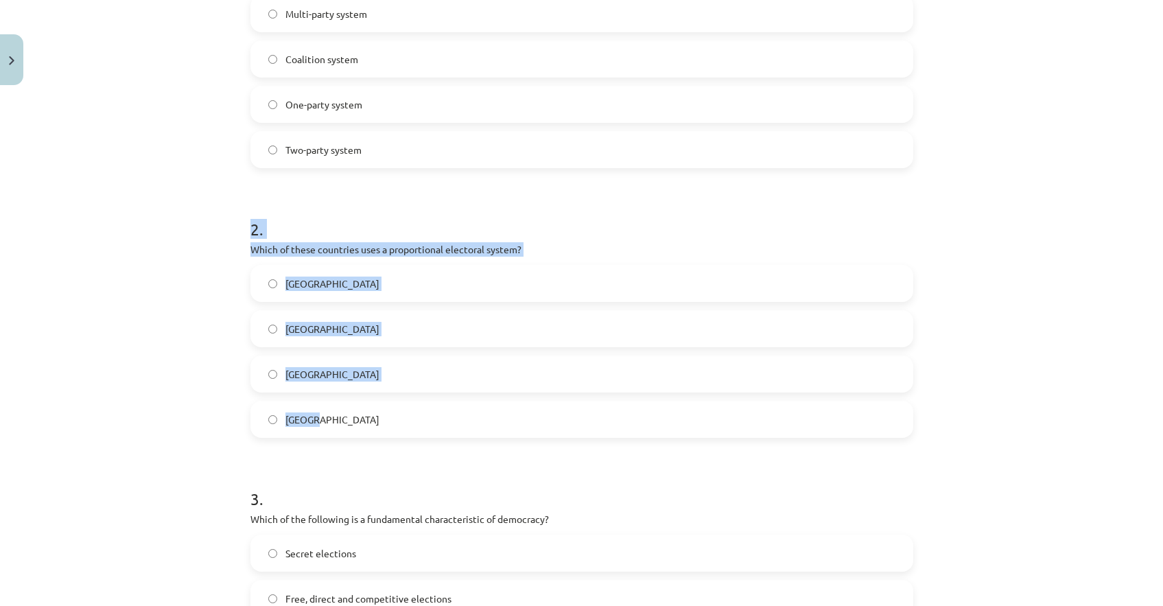
drag, startPoint x: 252, startPoint y: 225, endPoint x: 553, endPoint y: 434, distance: 366.7
click at [553, 434] on div "2 . Which of these countries uses a proportional electoral system? [GEOGRAPHIC_…" at bounding box center [581, 317] width 663 height 242
copy div "2 . Which of these countries uses a proportional electoral system? [GEOGRAPHIC_…"
click at [181, 349] on div "Study topic: Social Sciences II - 12th grade 1st test study material #4 Topic 2…" at bounding box center [581, 303] width 1163 height 606
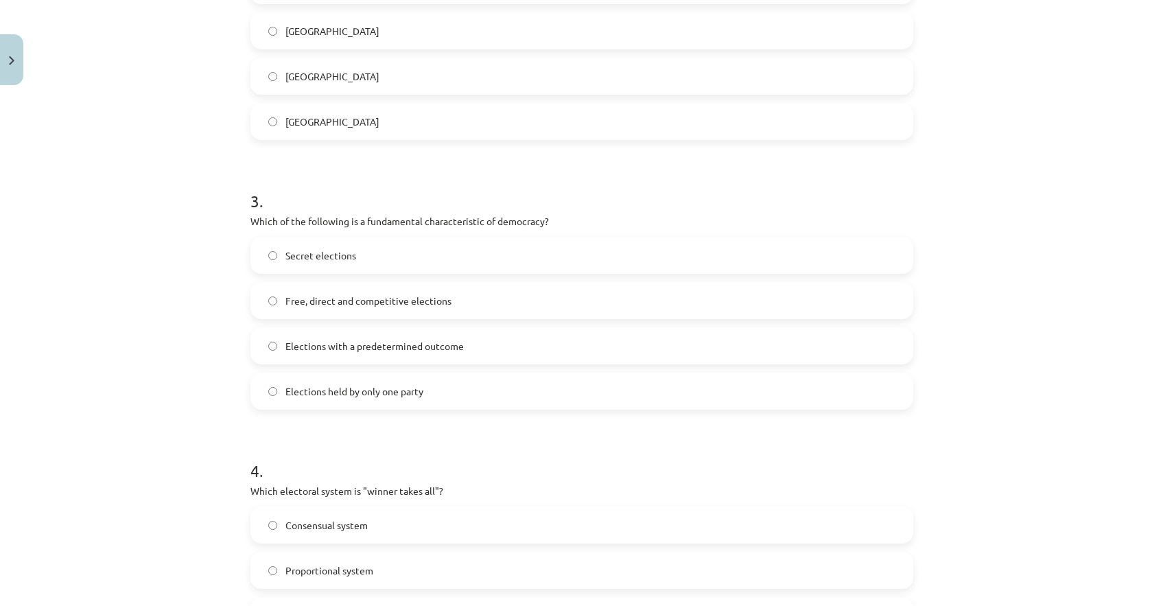
scroll to position [651, 0]
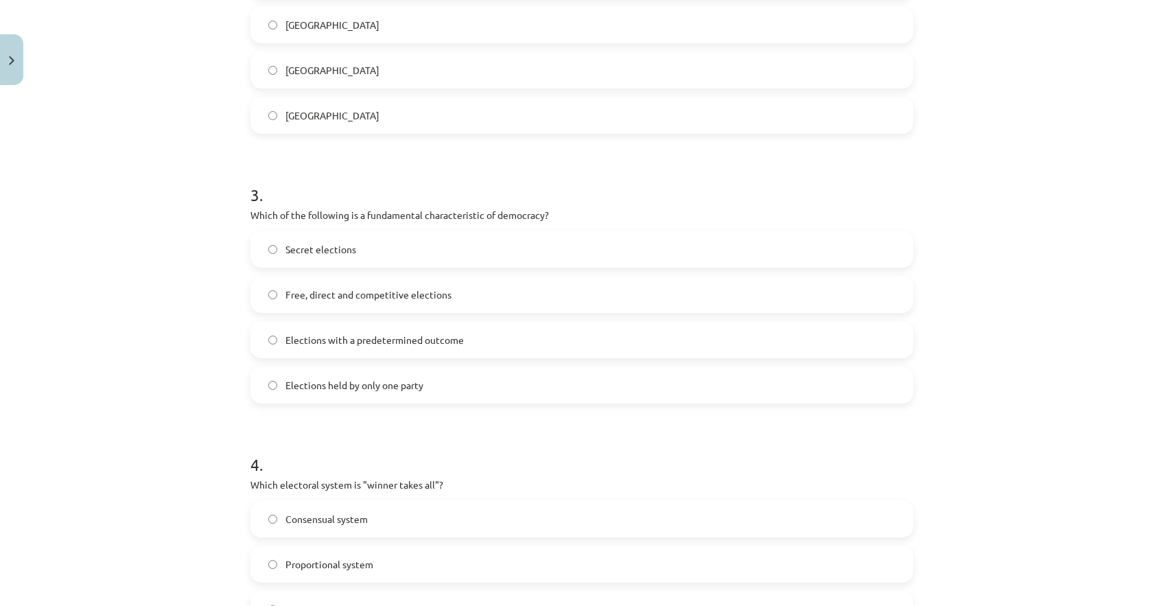
click at [318, 301] on label "Free, direct and competitive elections" at bounding box center [582, 294] width 660 height 34
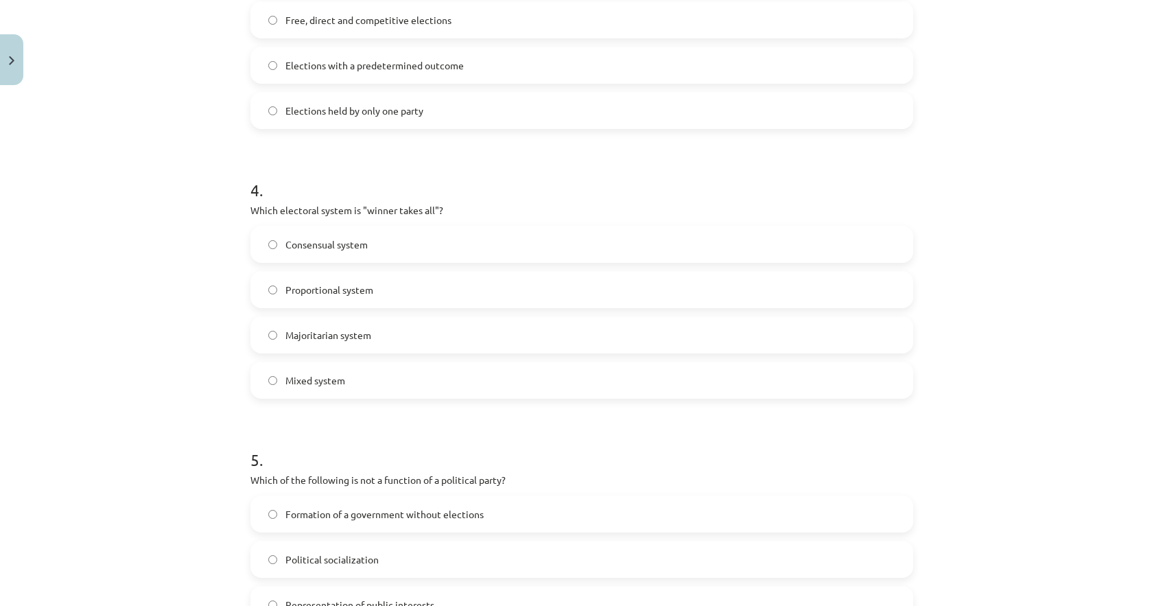
scroll to position [936, 0]
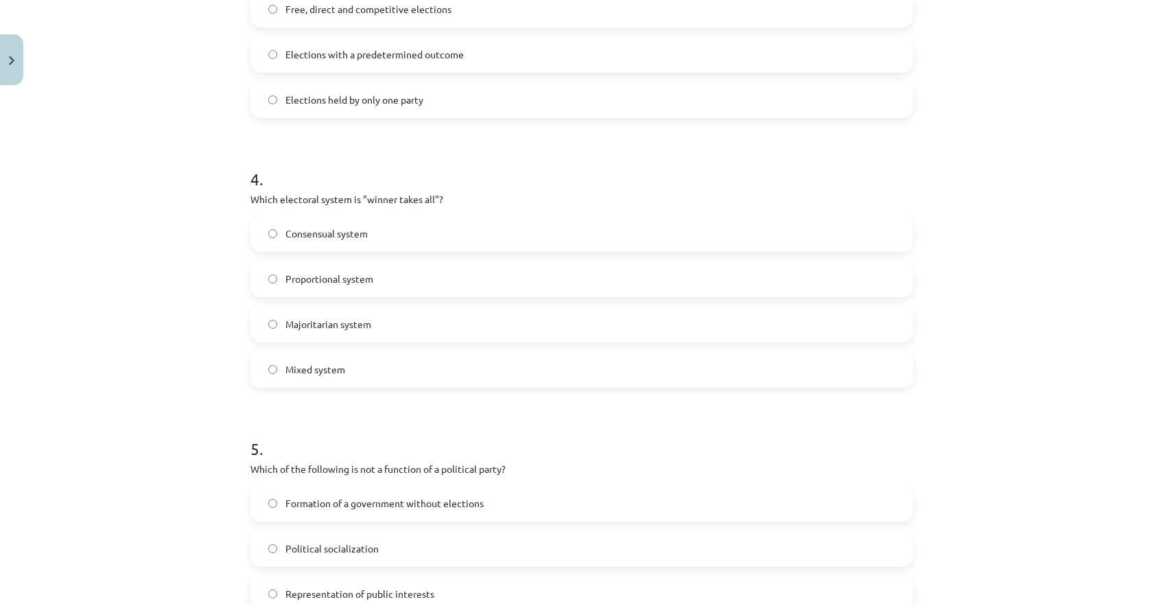
click at [287, 327] on font "Majoritarian system" at bounding box center [328, 324] width 86 height 12
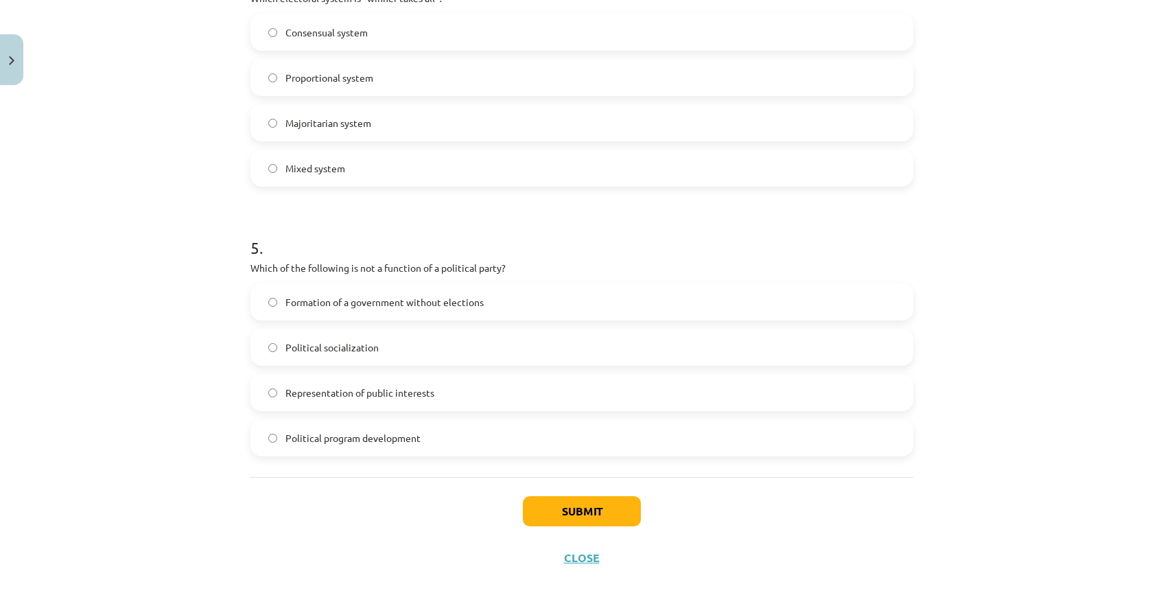
scroll to position [1147, 0]
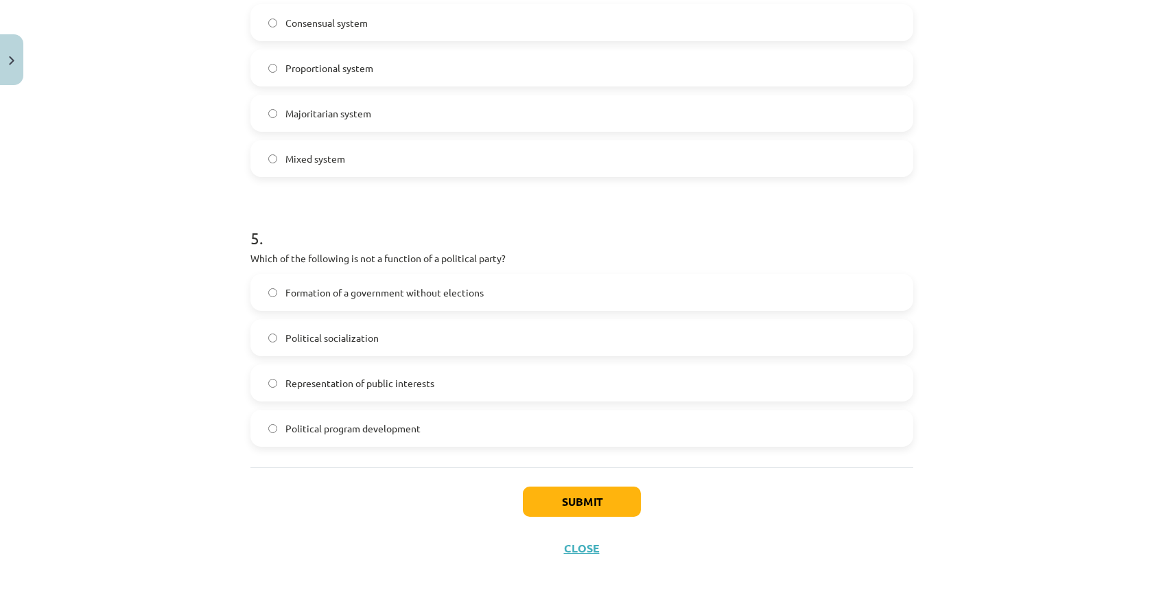
click at [396, 288] on font "Formation of a government without elections" at bounding box center [384, 292] width 198 height 12
click at [587, 498] on font "Submit" at bounding box center [582, 501] width 40 height 14
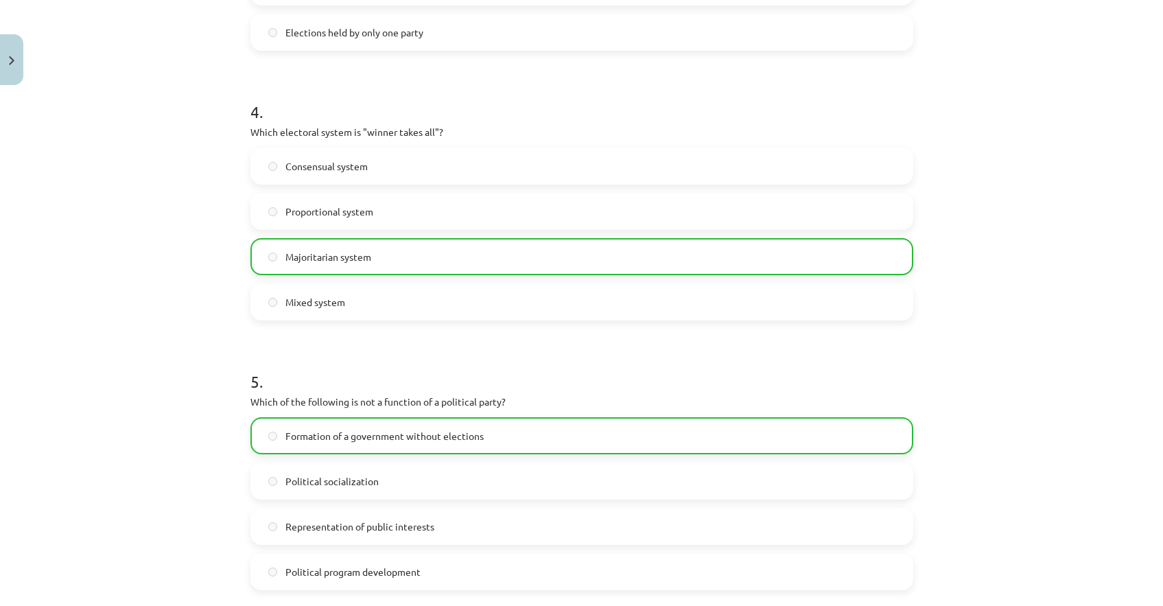
scroll to position [1190, 0]
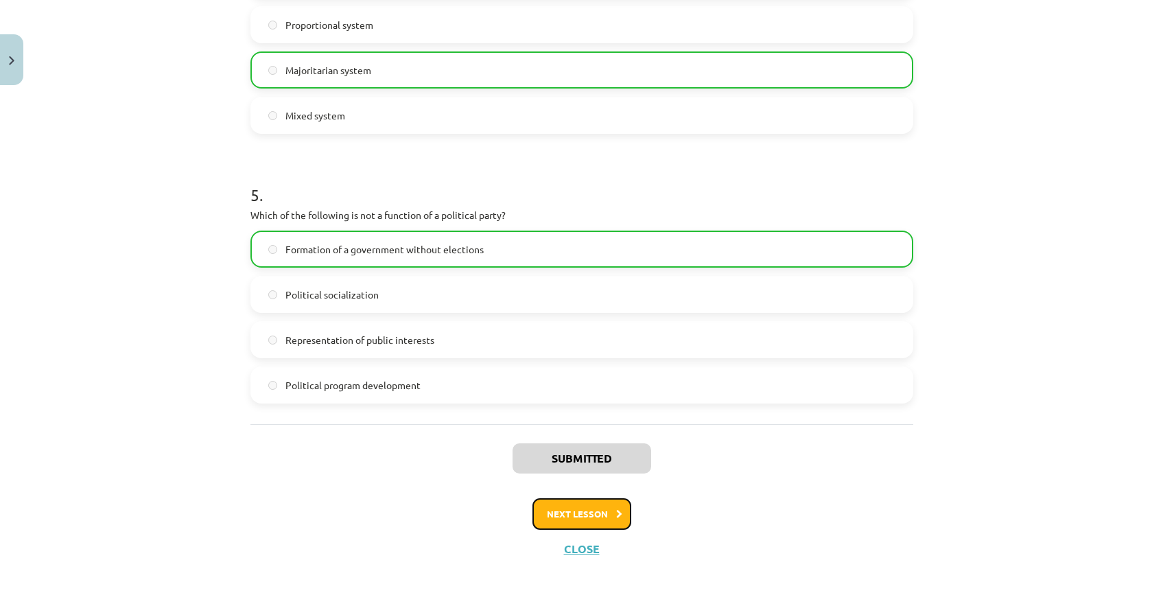
click at [576, 508] on button "Next lesson" at bounding box center [581, 514] width 99 height 32
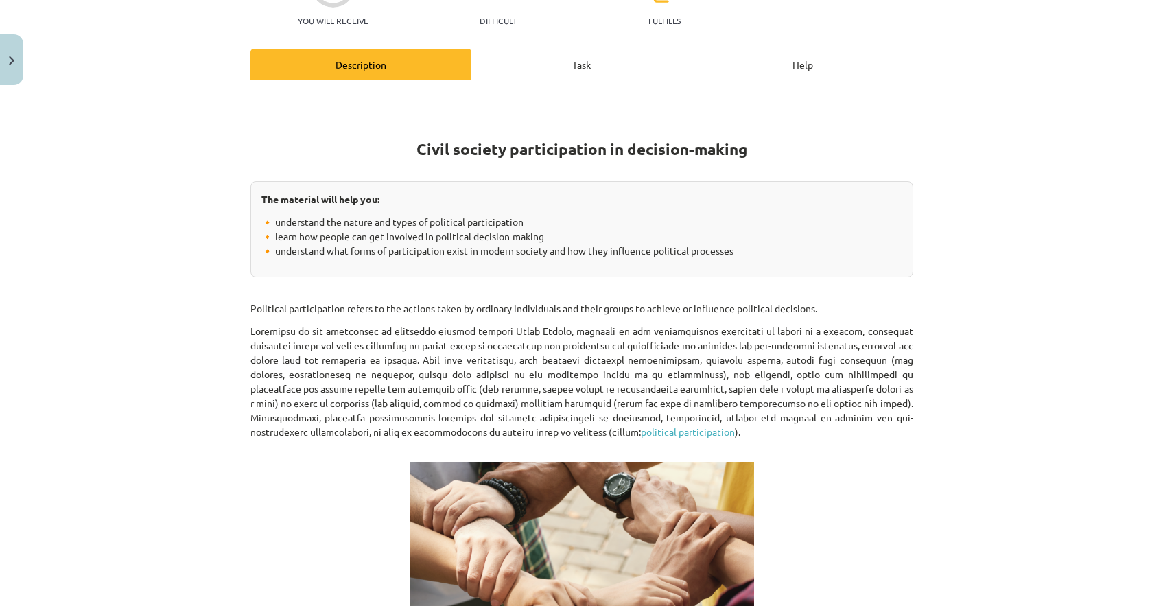
scroll to position [151, 0]
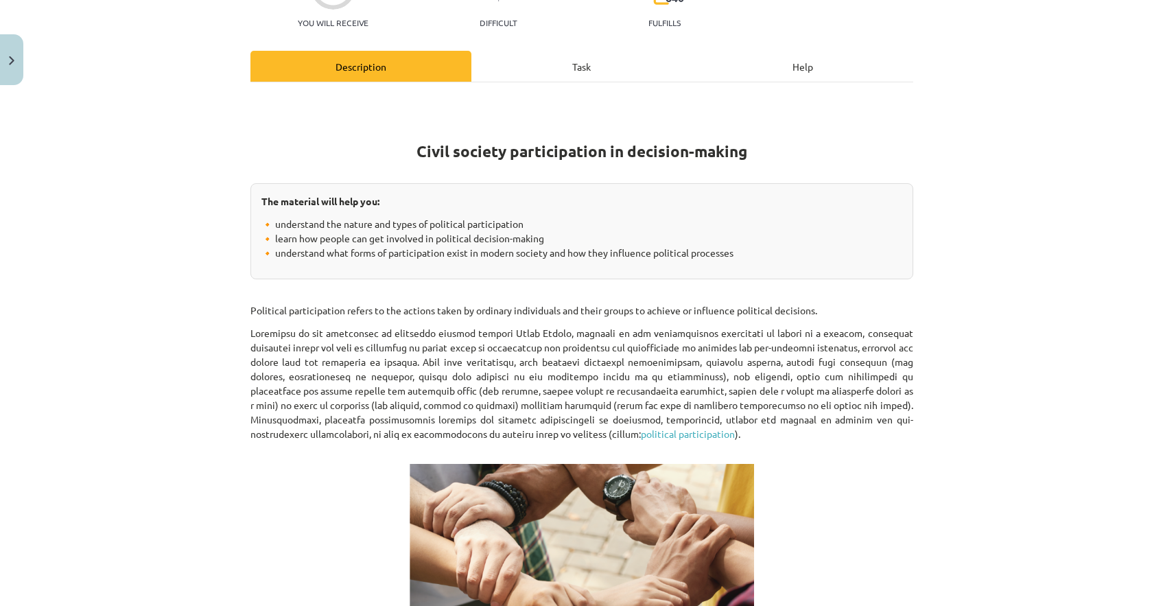
click at [549, 76] on div "Task" at bounding box center [581, 66] width 221 height 31
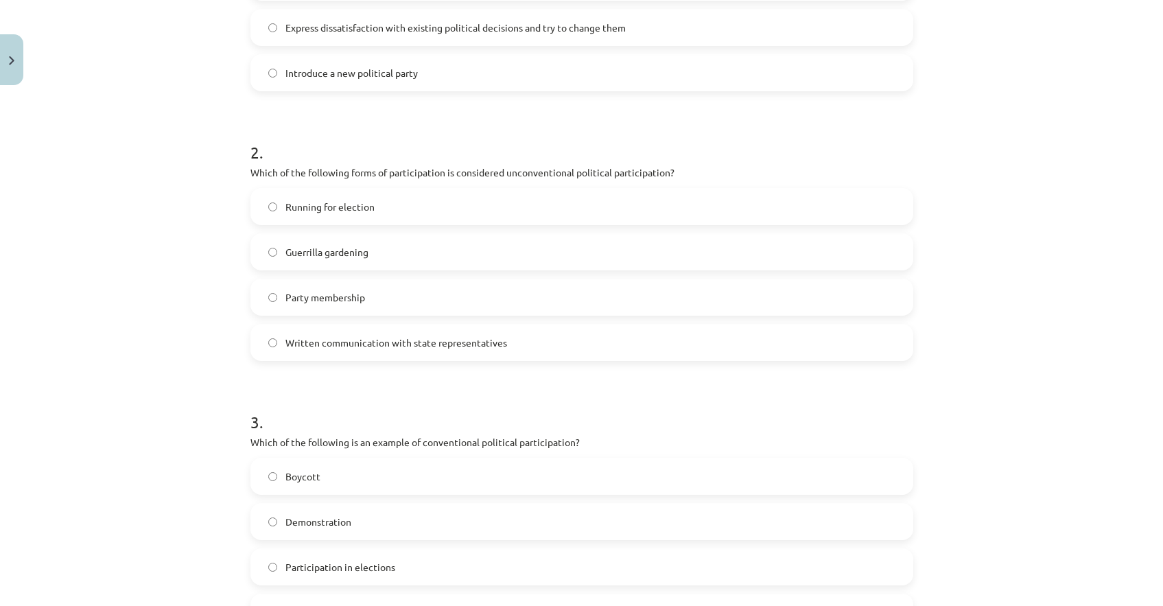
scroll to position [200, 0]
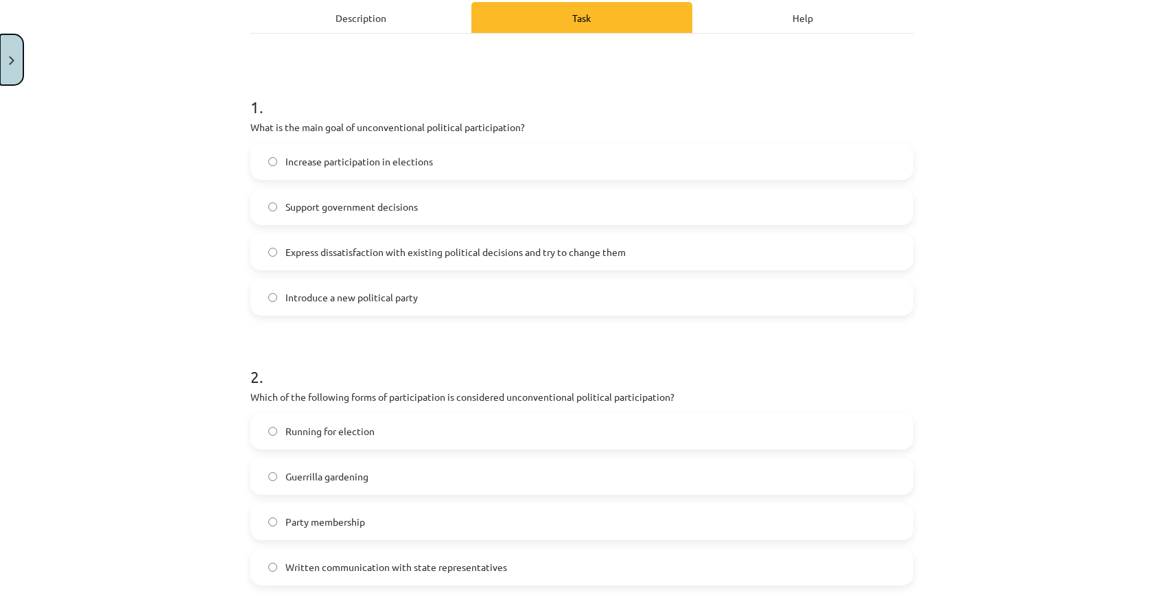
click at [12, 53] on button "Close" at bounding box center [11, 59] width 23 height 51
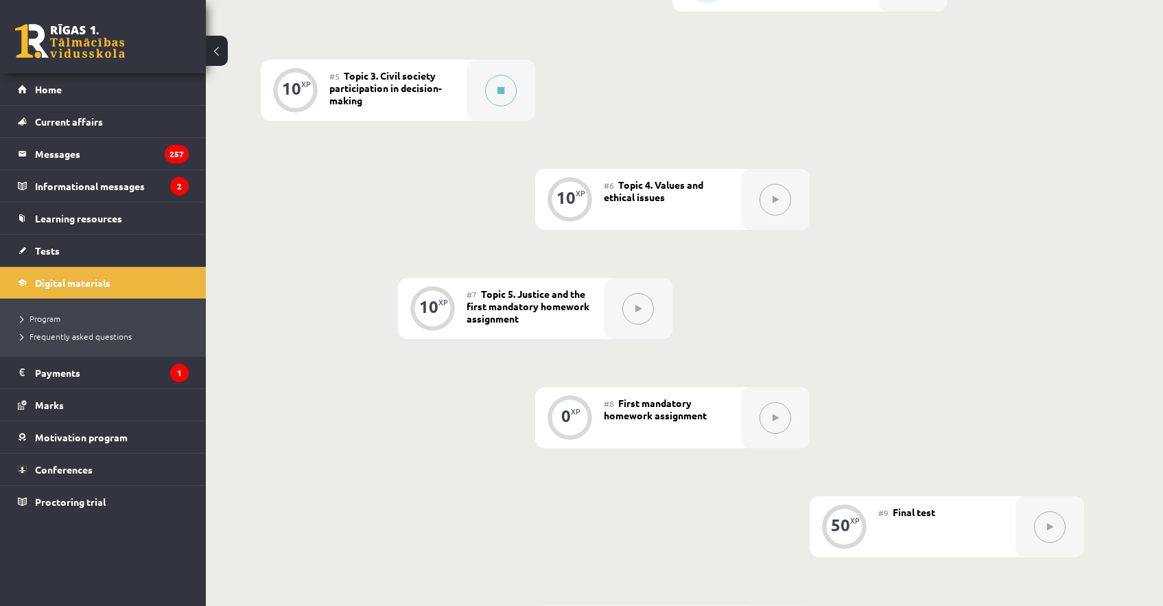
scroll to position [744, 0]
click at [513, 98] on button at bounding box center [501, 93] width 32 height 32
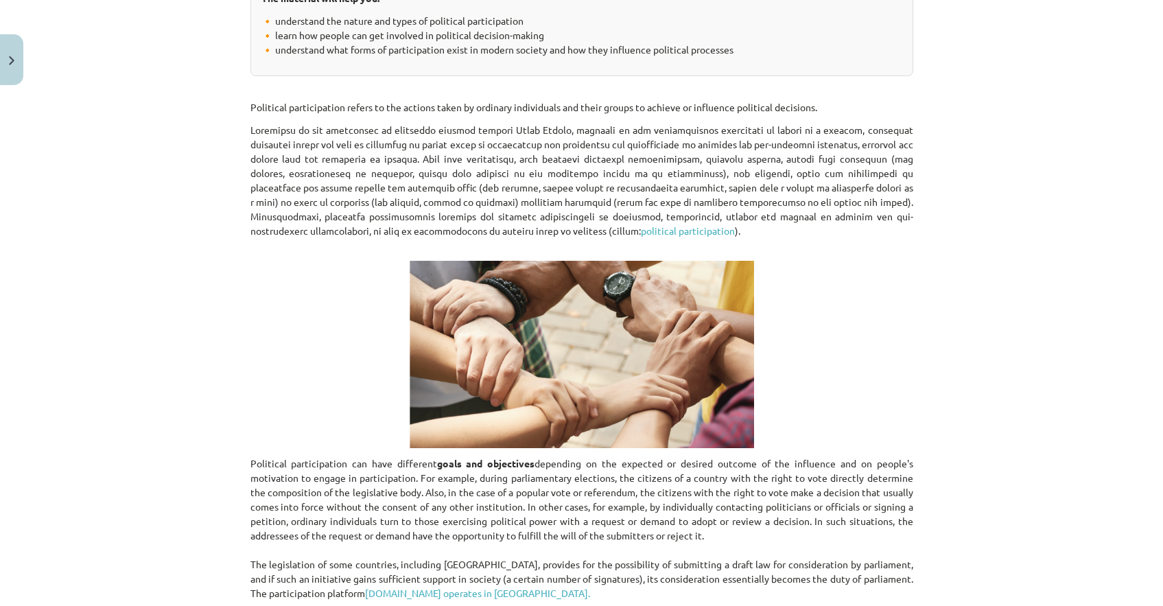
scroll to position [356, 0]
